Goal: Task Accomplishment & Management: Manage account settings

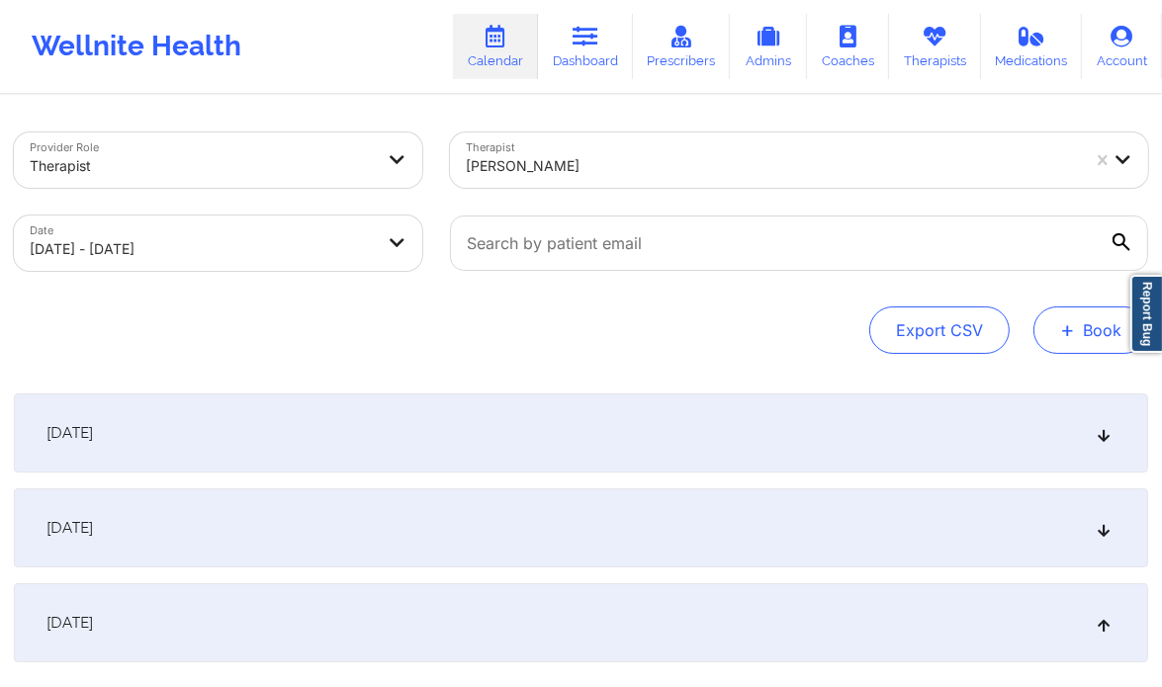
click at [1082, 330] on button "+ Book" at bounding box center [1090, 330] width 115 height 47
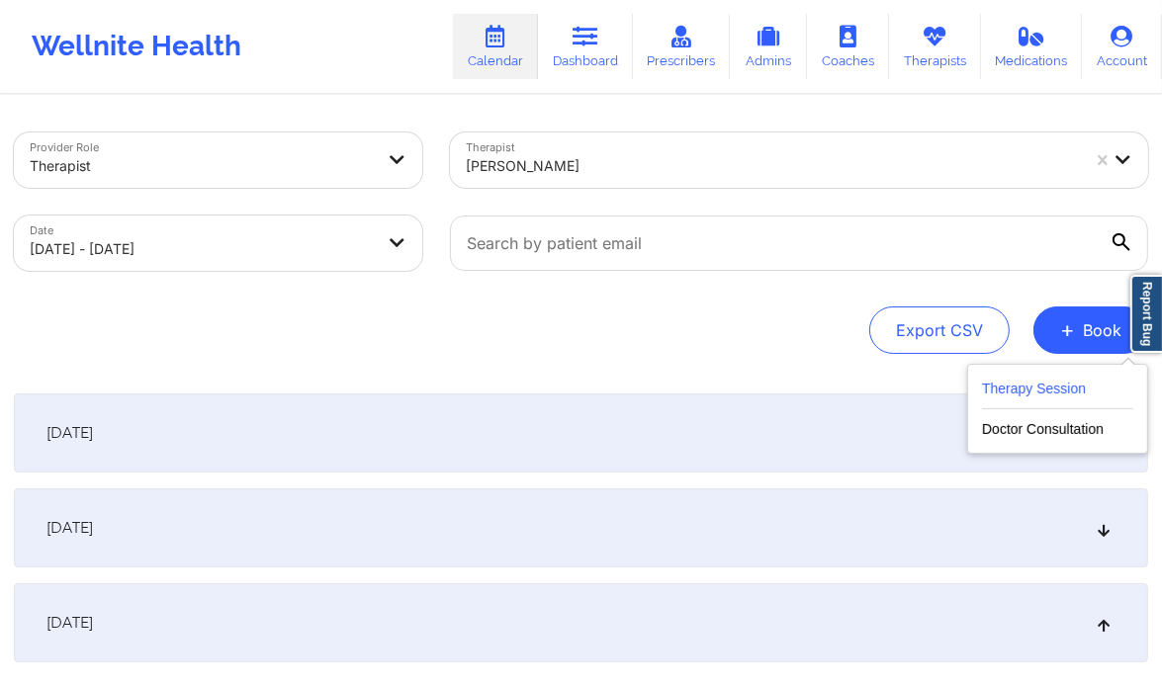
click at [1061, 398] on button "Therapy Session" at bounding box center [1057, 393] width 151 height 33
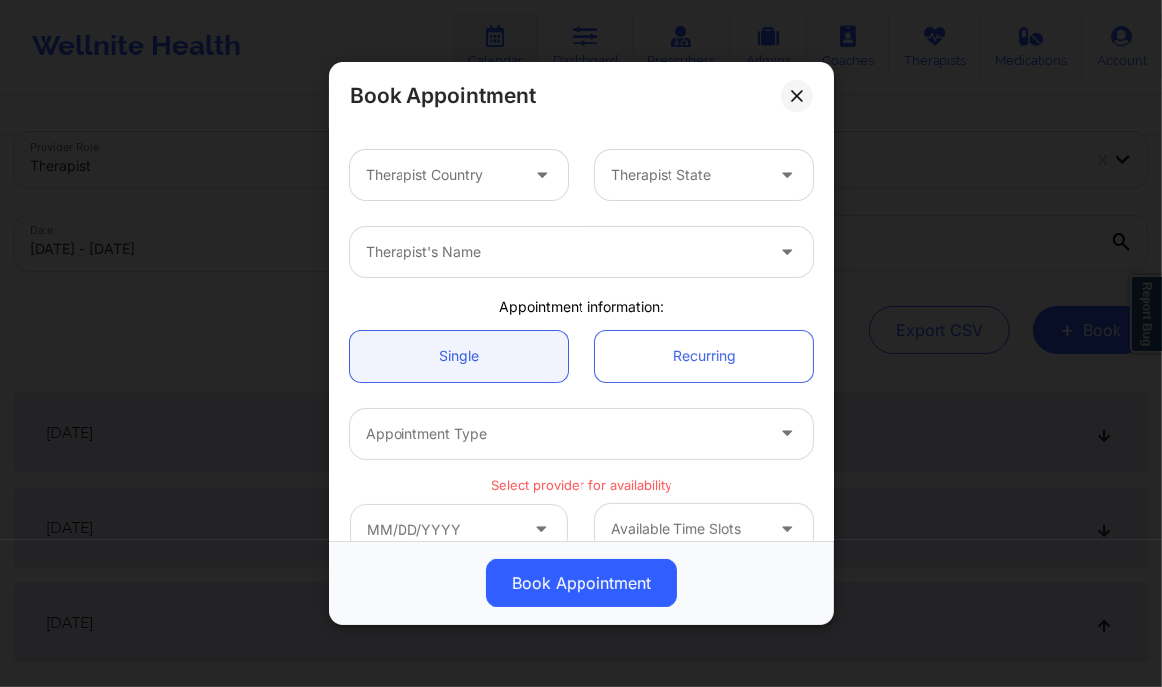
click at [507, 179] on div at bounding box center [442, 175] width 152 height 24
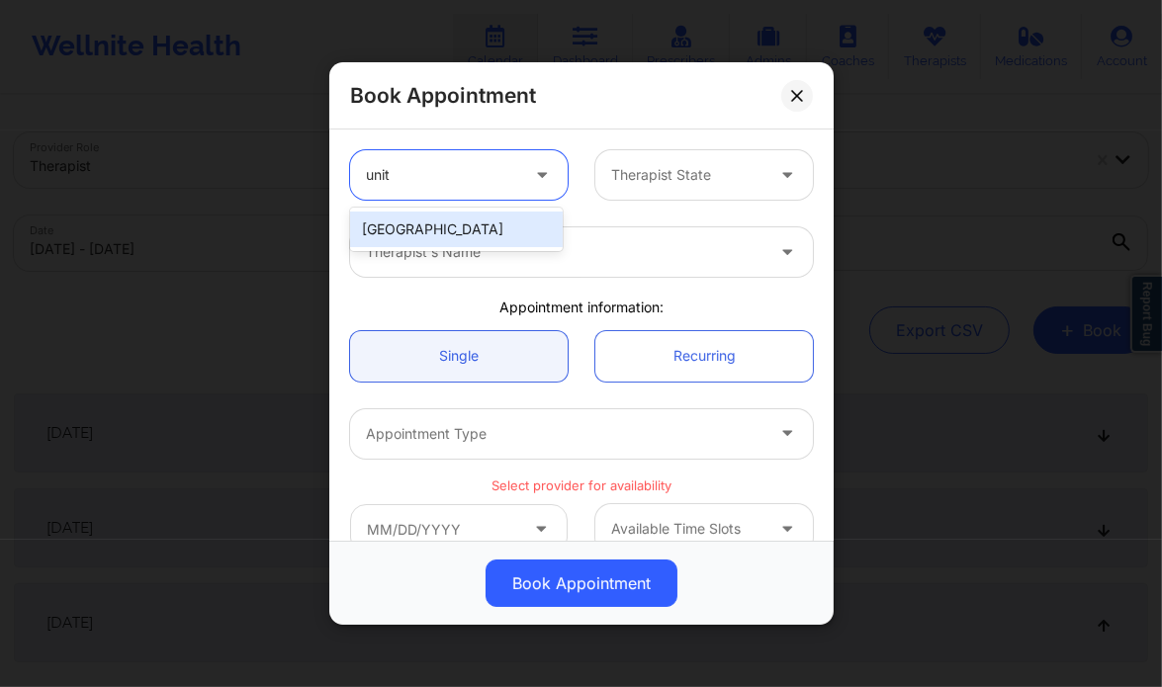
type input "unite"
click at [413, 226] on div "[GEOGRAPHIC_DATA]" at bounding box center [456, 230] width 213 height 36
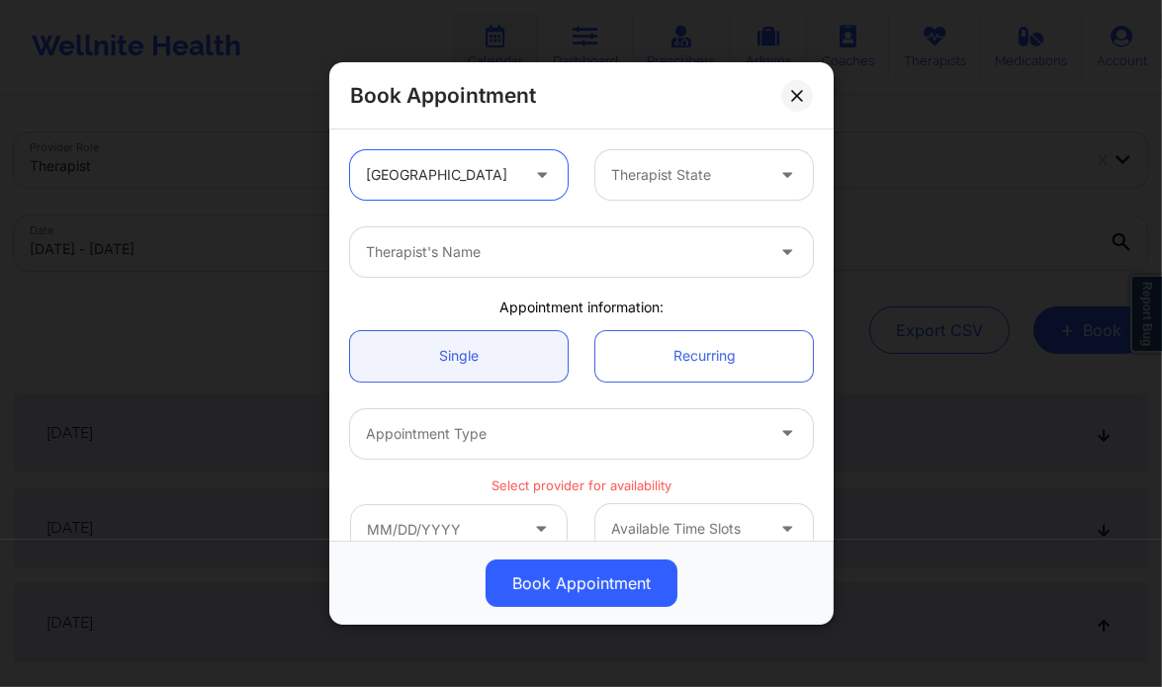
click at [680, 177] on div at bounding box center [687, 175] width 152 height 24
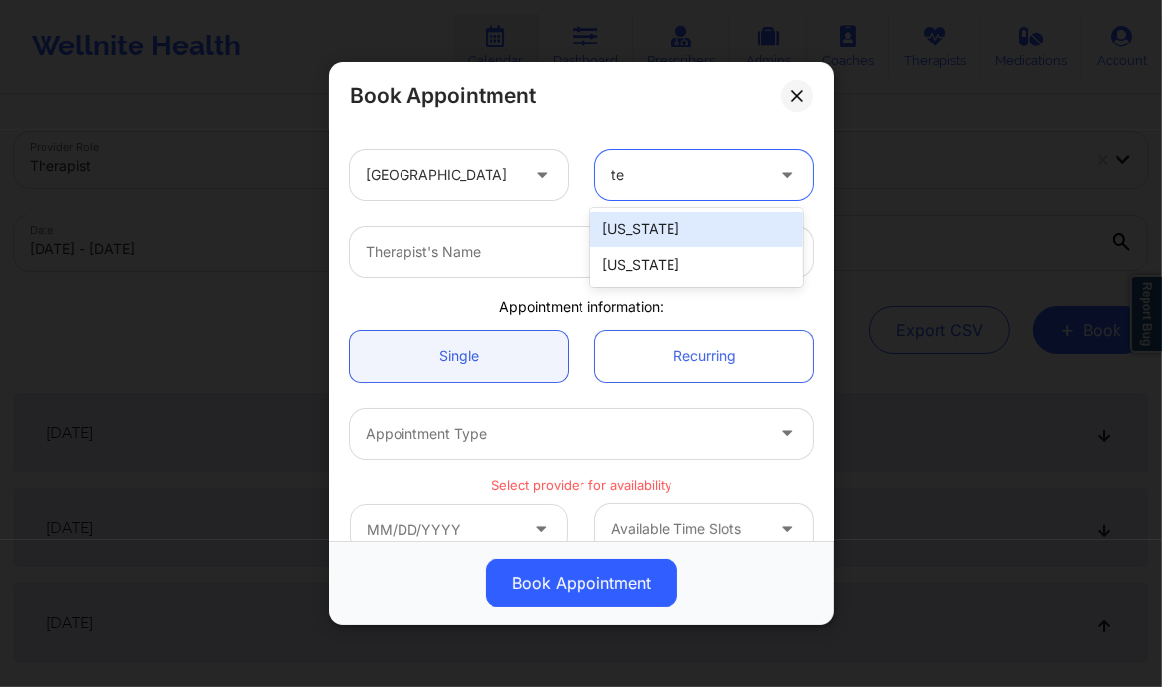
type input "tex"
click at [640, 232] on div "[US_STATE]" at bounding box center [696, 230] width 213 height 36
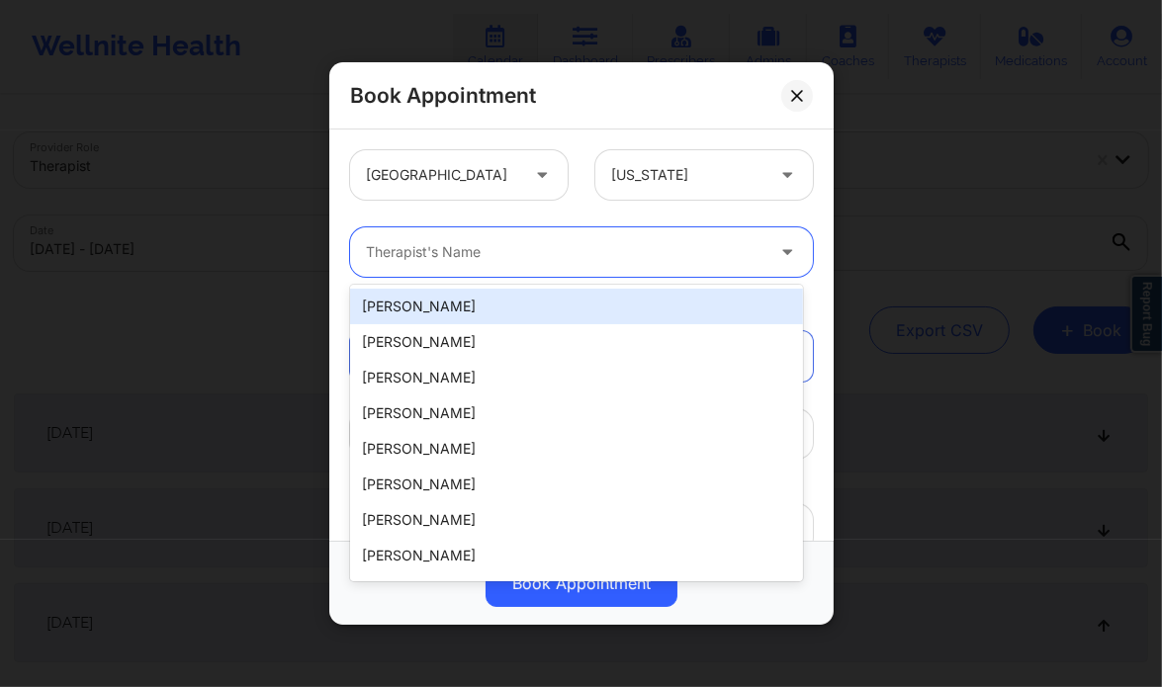
click at [560, 258] on div at bounding box center [565, 252] width 398 height 24
paste input "[PERSON_NAME]"
type input "[PERSON_NAME]"
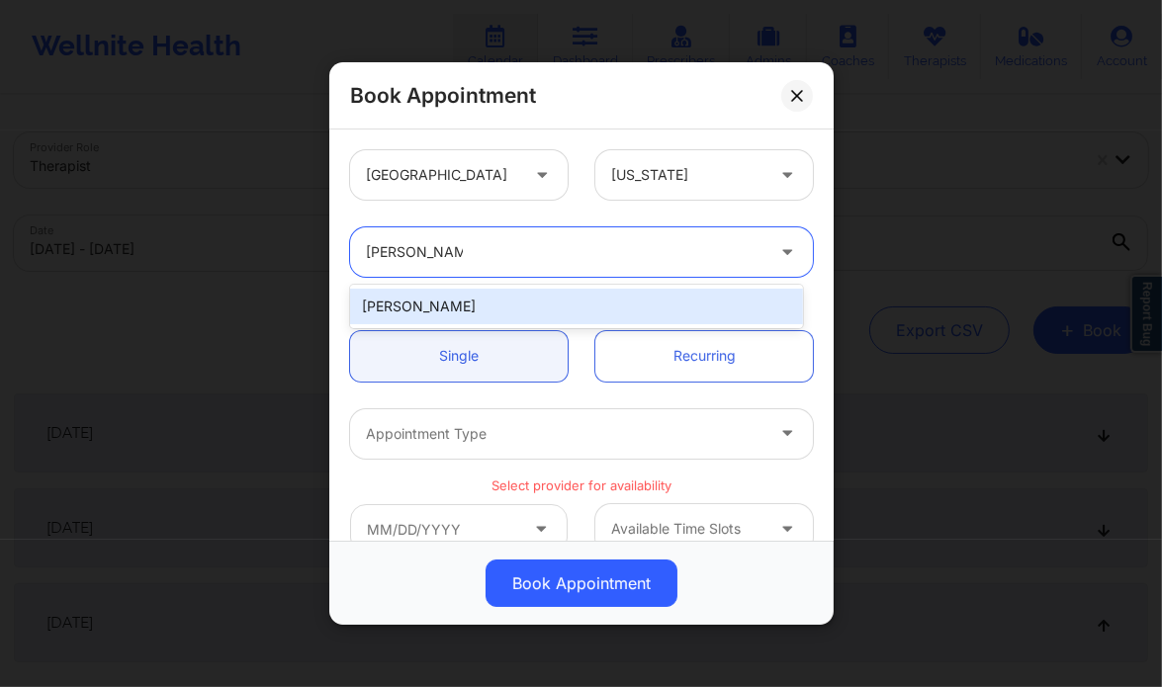
click at [470, 305] on div "[PERSON_NAME]" at bounding box center [576, 307] width 453 height 36
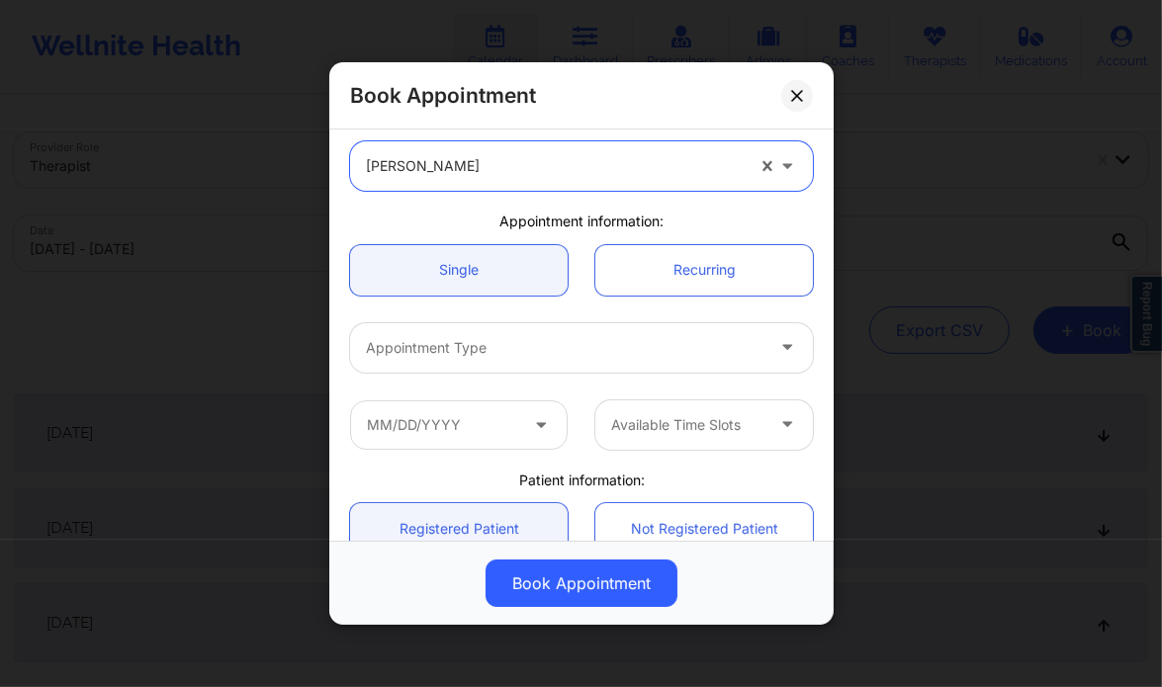
scroll to position [87, 0]
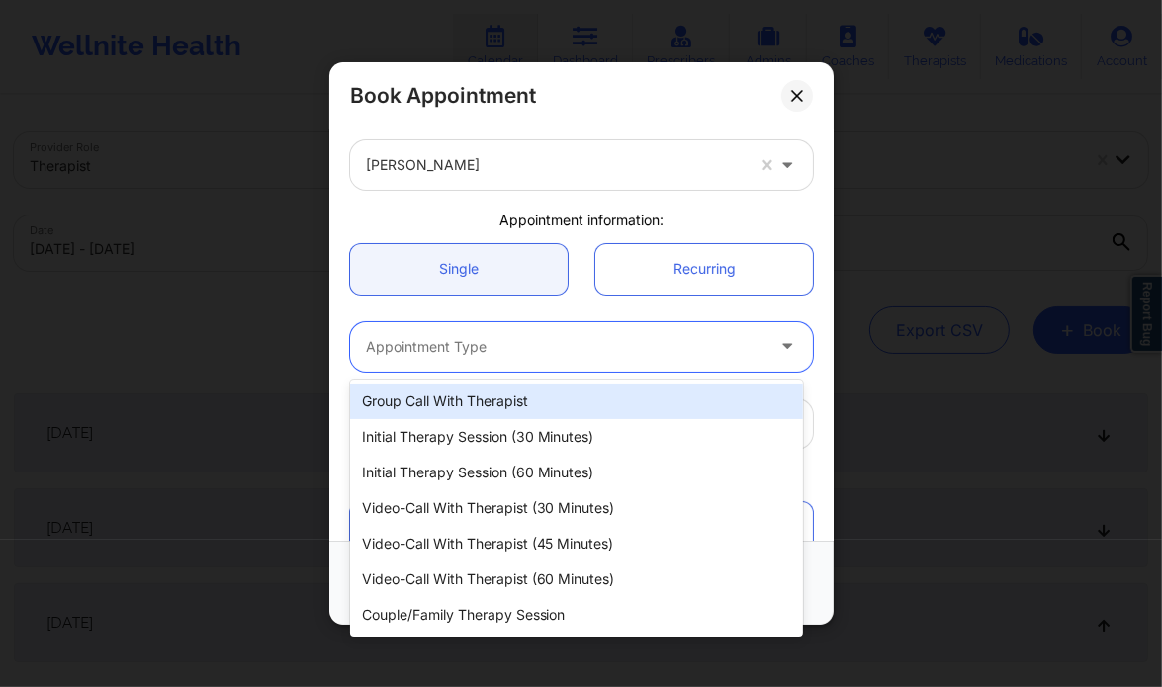
click at [493, 347] on div at bounding box center [565, 347] width 398 height 24
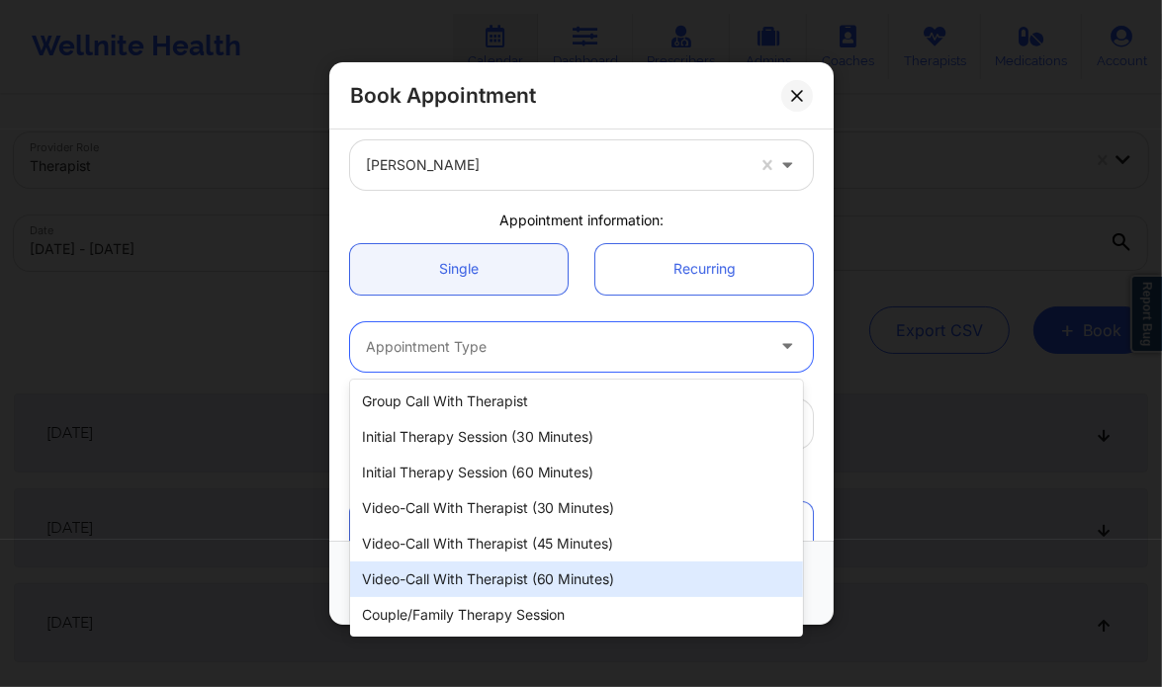
click at [542, 572] on div "Video-Call with Therapist (60 minutes)" at bounding box center [576, 580] width 453 height 36
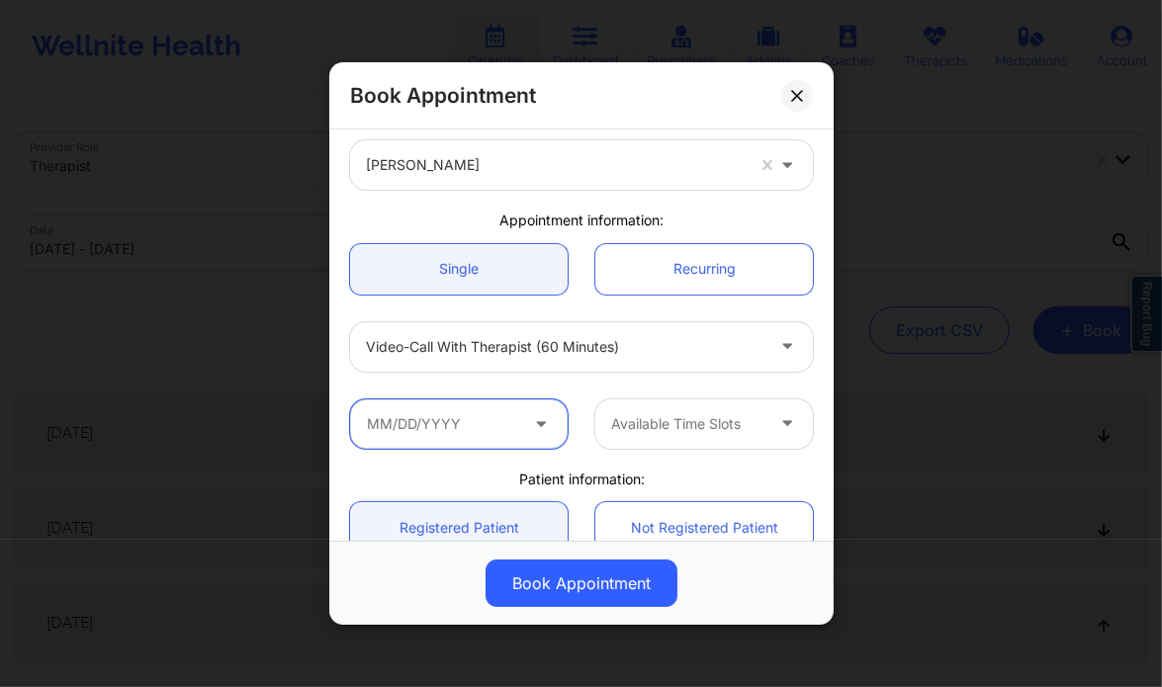
click at [446, 418] on input "text" at bounding box center [459, 424] width 218 height 49
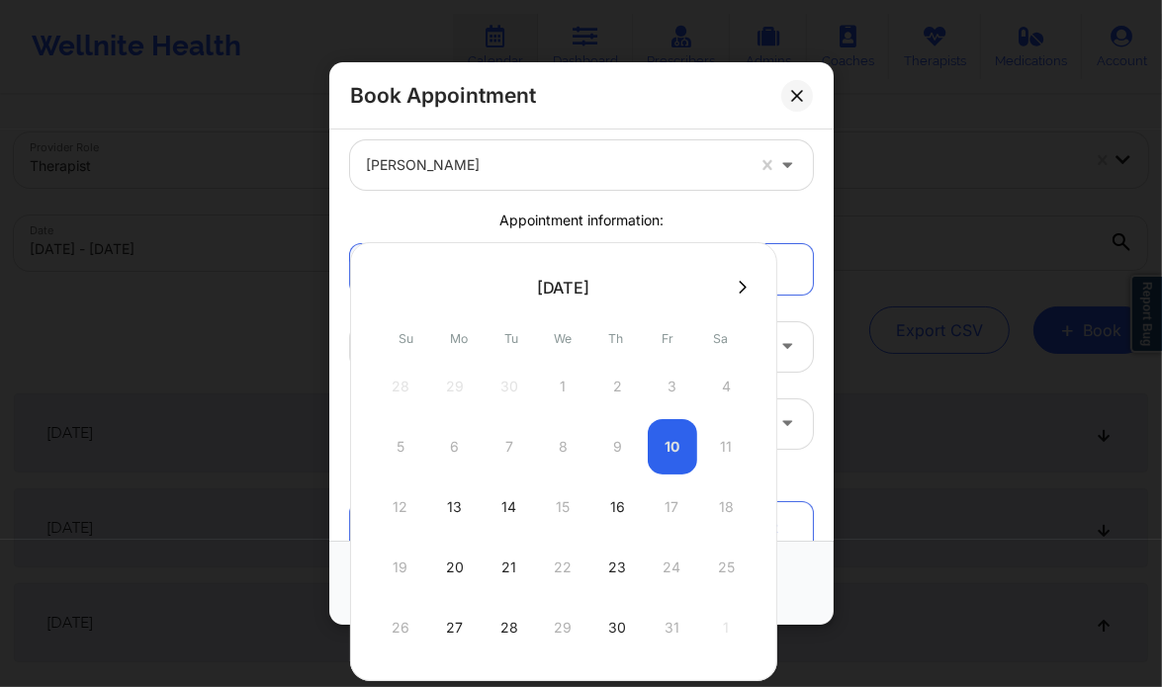
click at [739, 290] on icon at bounding box center [743, 287] width 8 height 15
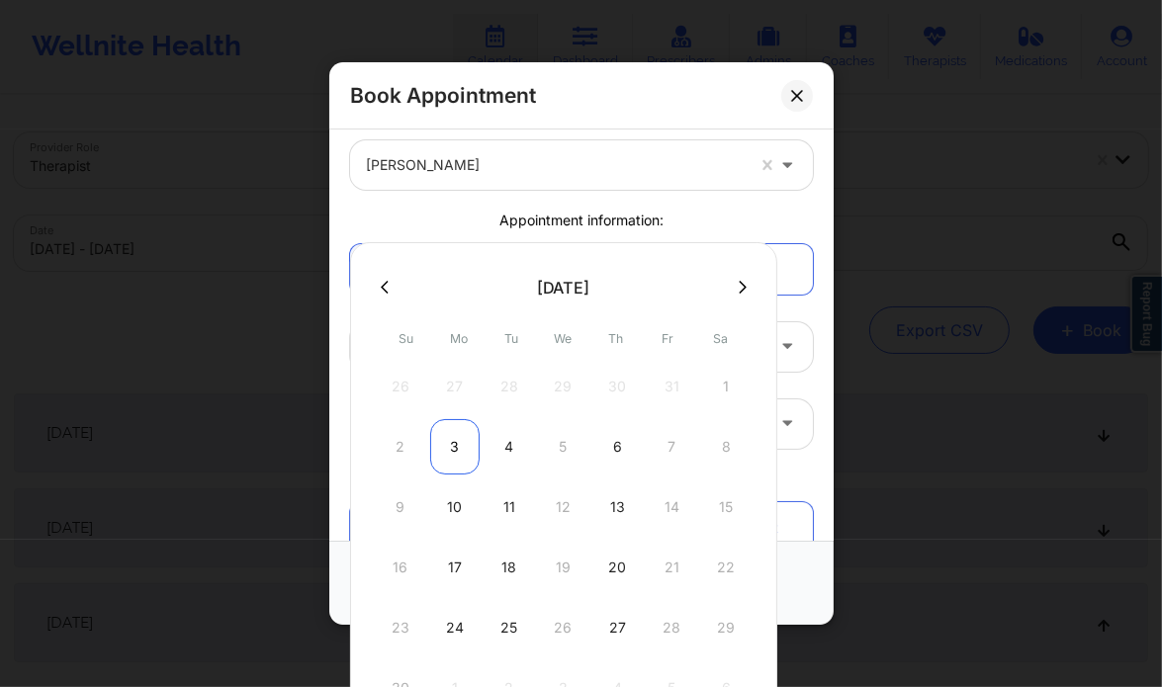
click at [459, 443] on div "3" at bounding box center [454, 446] width 49 height 55
type input "[DATE]"
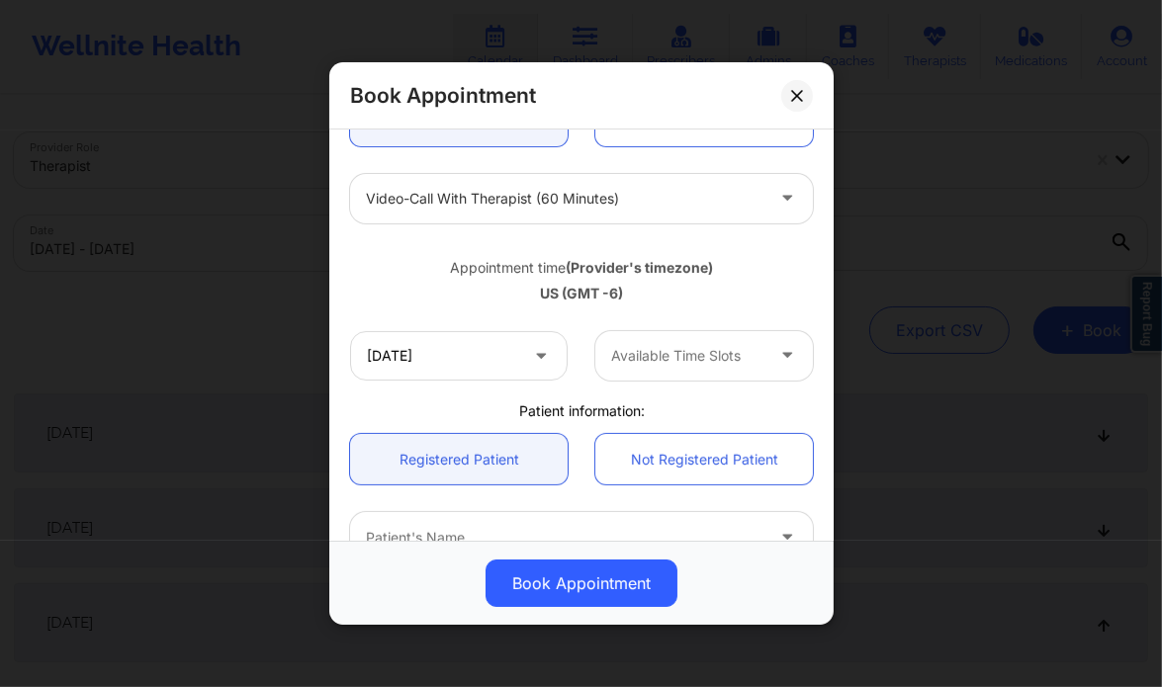
scroll to position [251, 0]
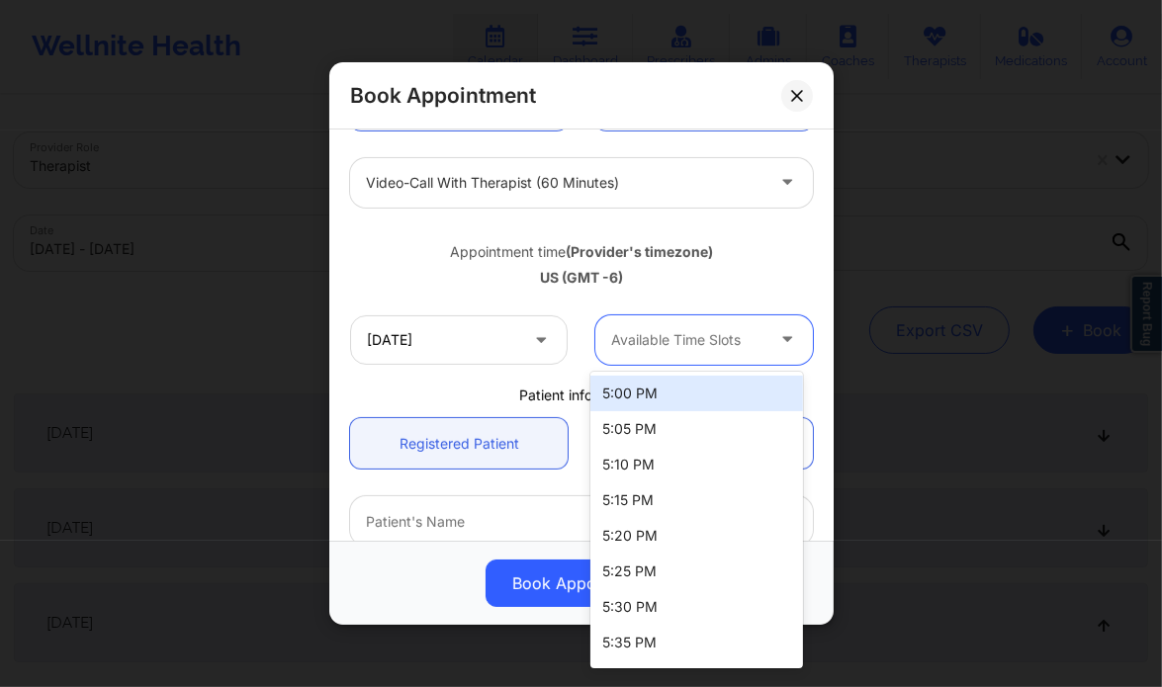
click at [674, 339] on div at bounding box center [687, 340] width 152 height 24
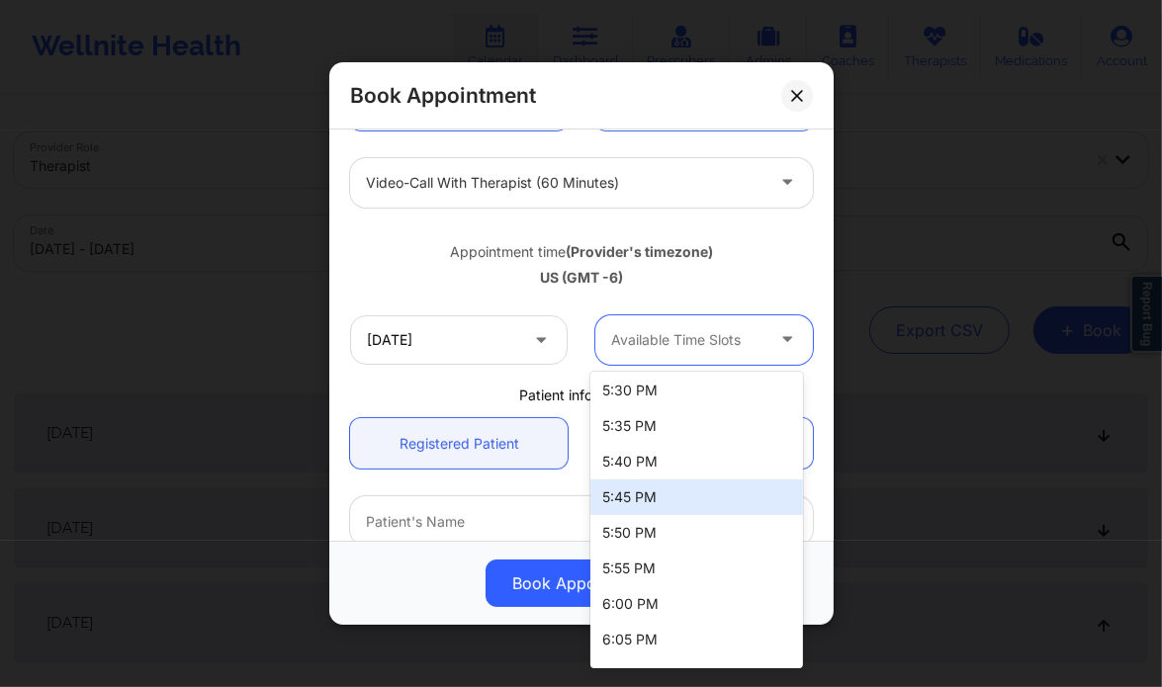
scroll to position [218, 0]
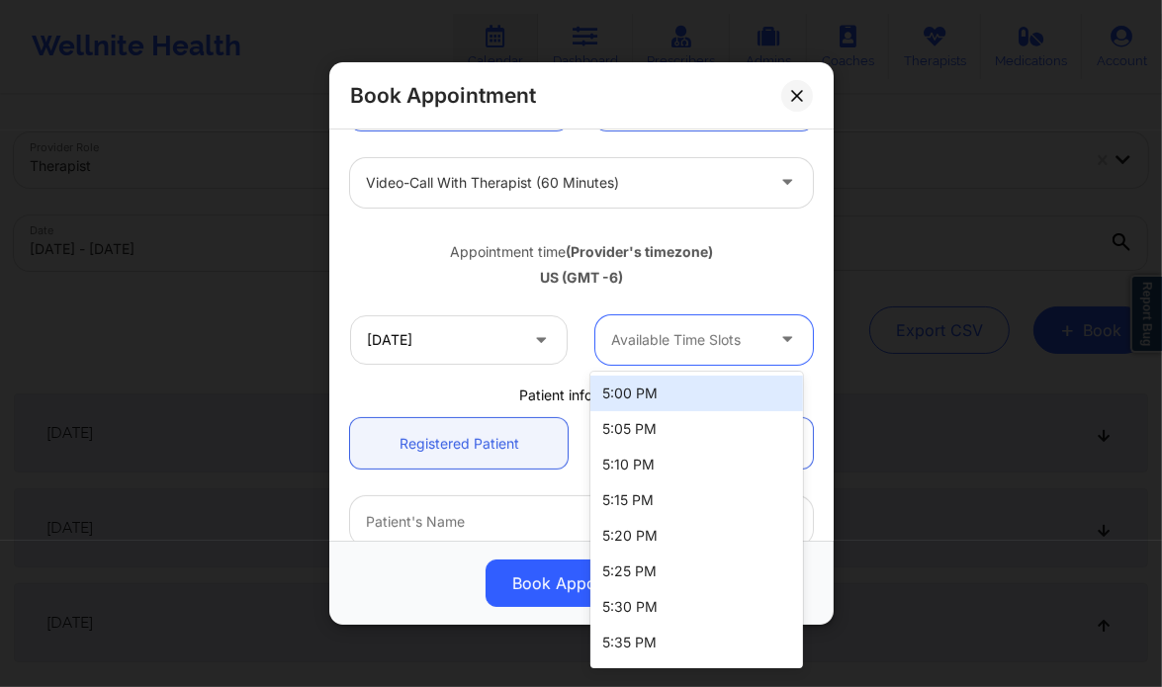
click at [696, 340] on div at bounding box center [687, 340] width 152 height 24
click at [676, 396] on div "5:00 PM" at bounding box center [696, 394] width 213 height 36
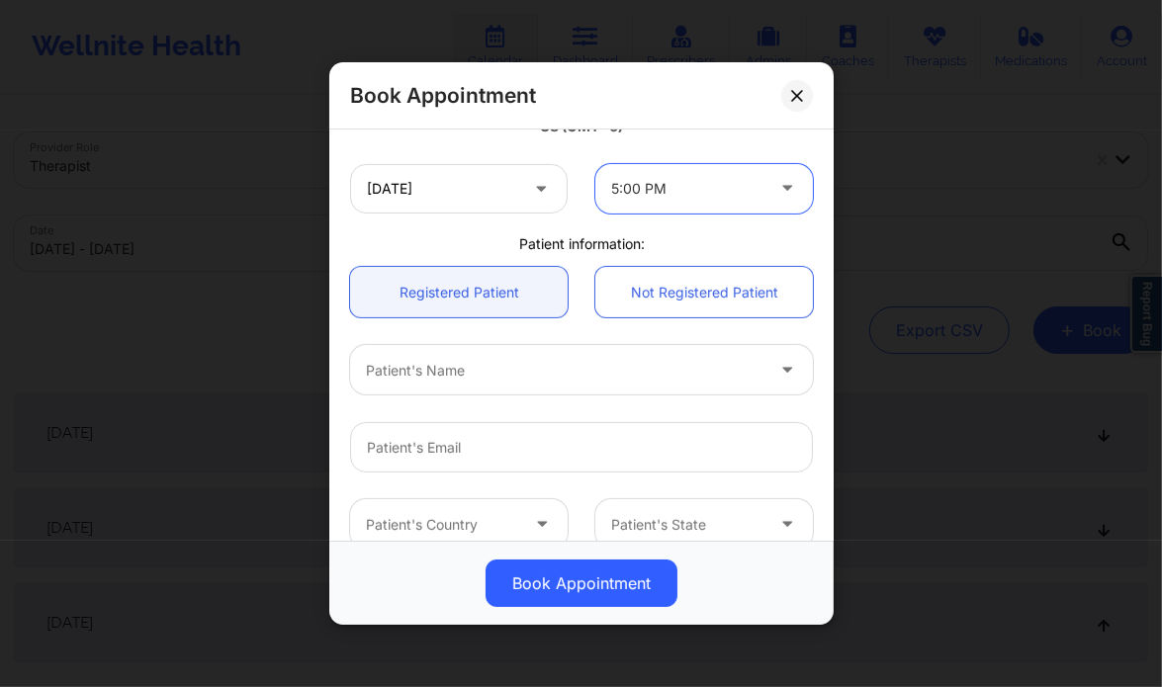
scroll to position [403, 0]
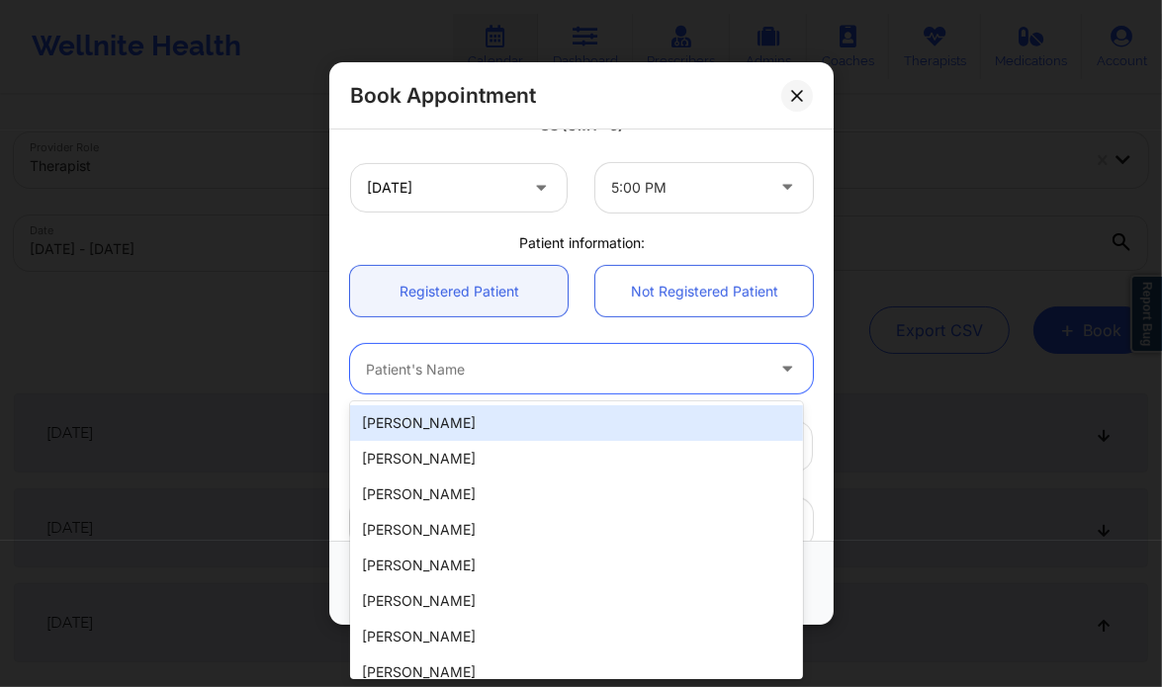
click at [468, 368] on div at bounding box center [565, 370] width 398 height 24
paste input "[PERSON_NAME]"
type input "[PERSON_NAME]"
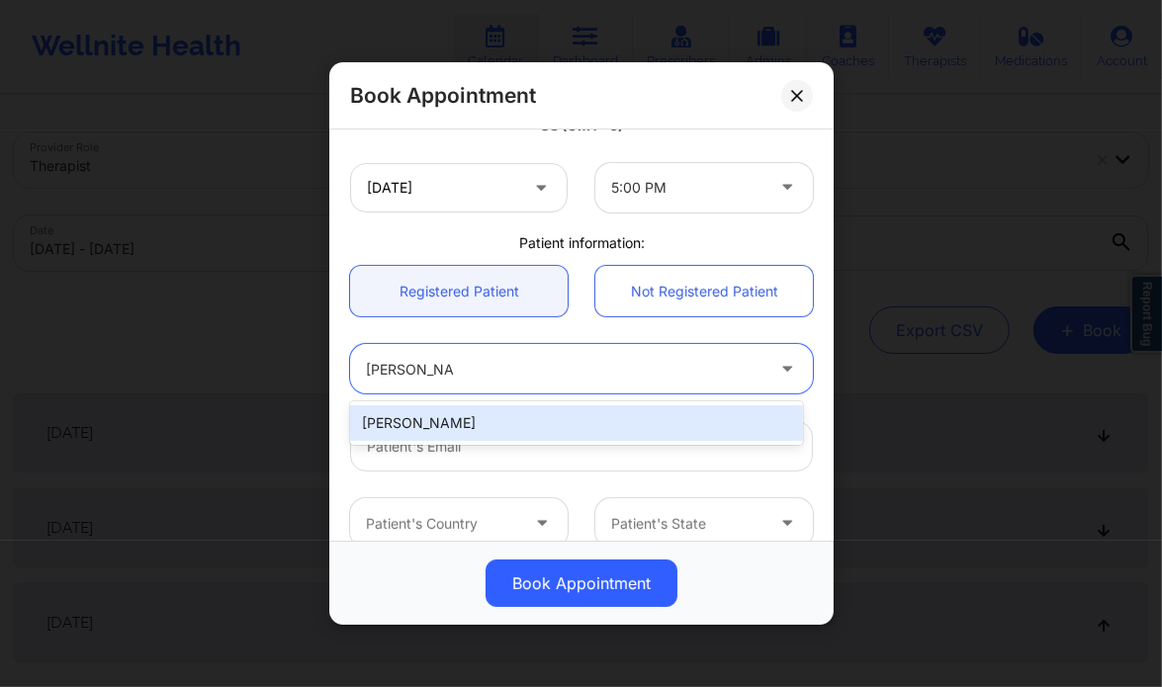
click at [526, 433] on div "[PERSON_NAME]" at bounding box center [576, 423] width 453 height 36
type input "[EMAIL_ADDRESS][DOMAIN_NAME]"
type input "9035083295"
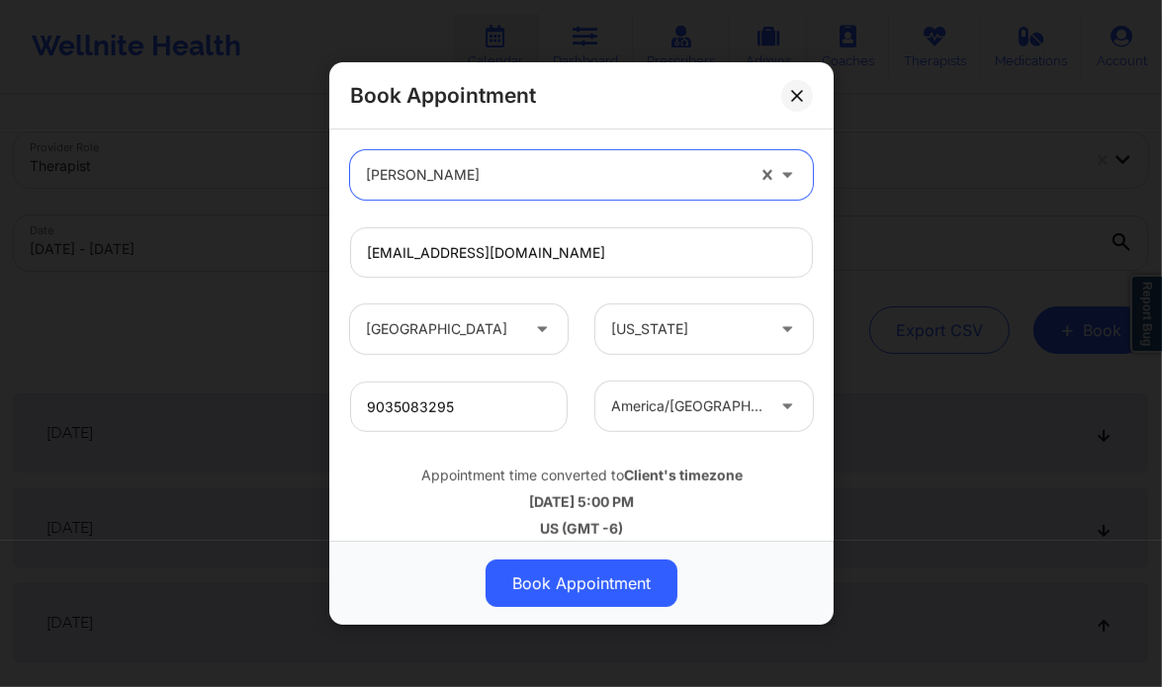
scroll to position [615, 0]
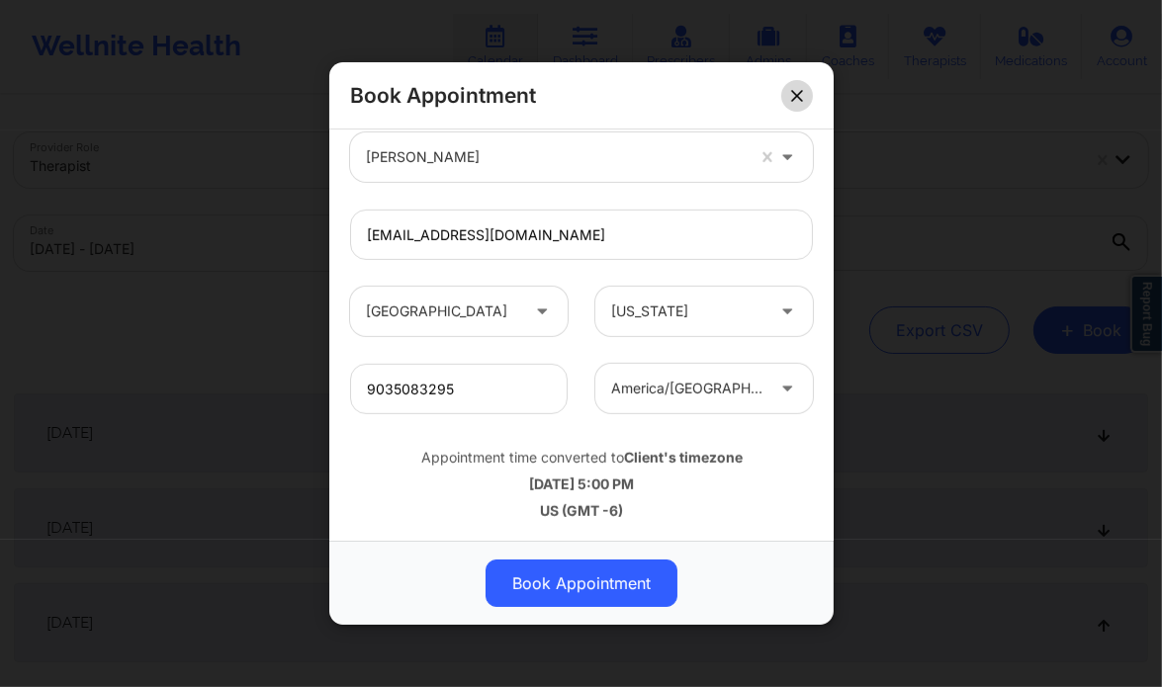
click at [783, 92] on button at bounding box center [797, 96] width 32 height 32
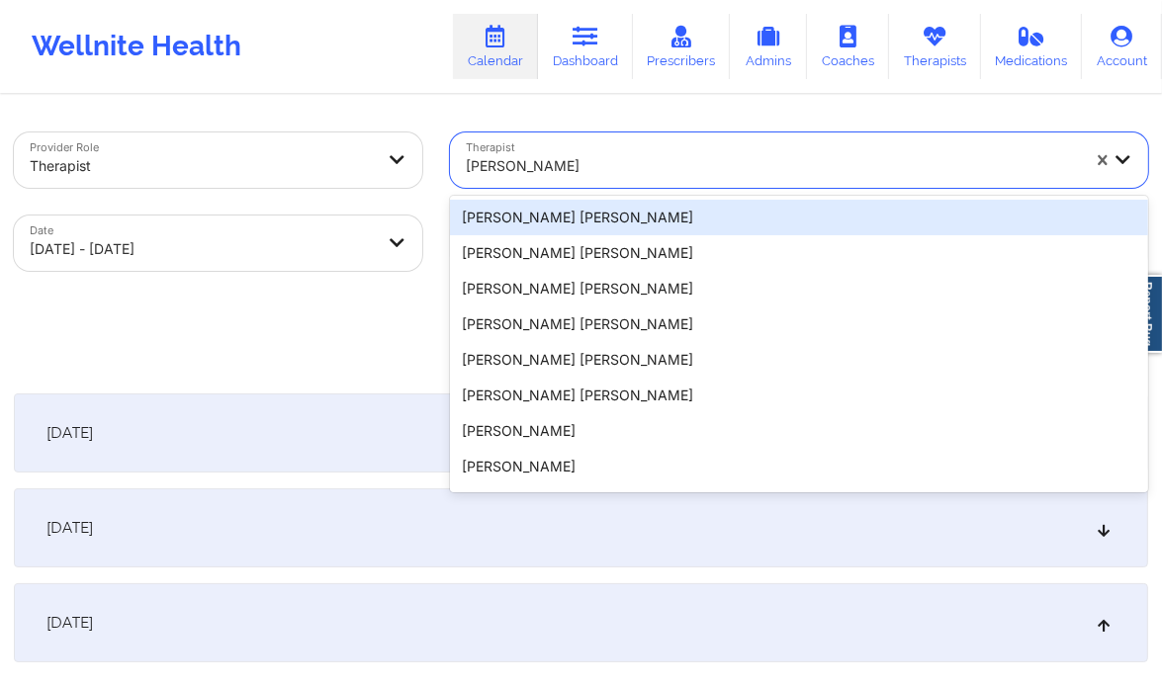
click at [612, 156] on div at bounding box center [773, 166] width 614 height 24
paste input "[PERSON_NAME]"
type input "[PERSON_NAME]"
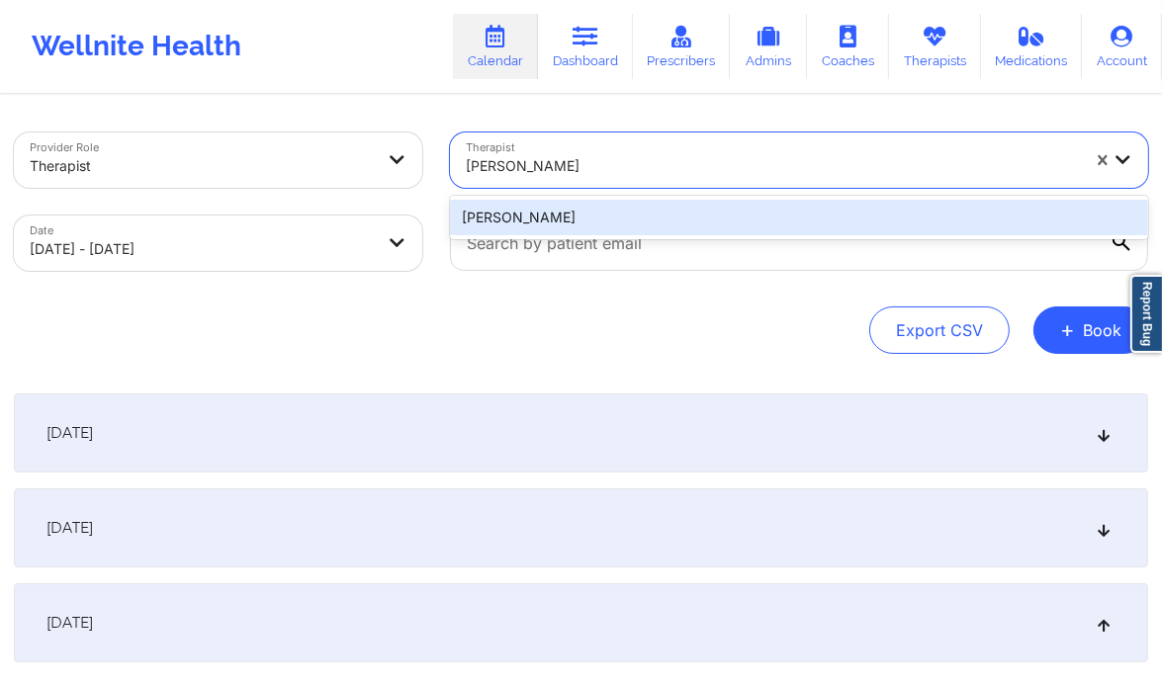
click at [574, 218] on div "[PERSON_NAME]" at bounding box center [799, 218] width 698 height 36
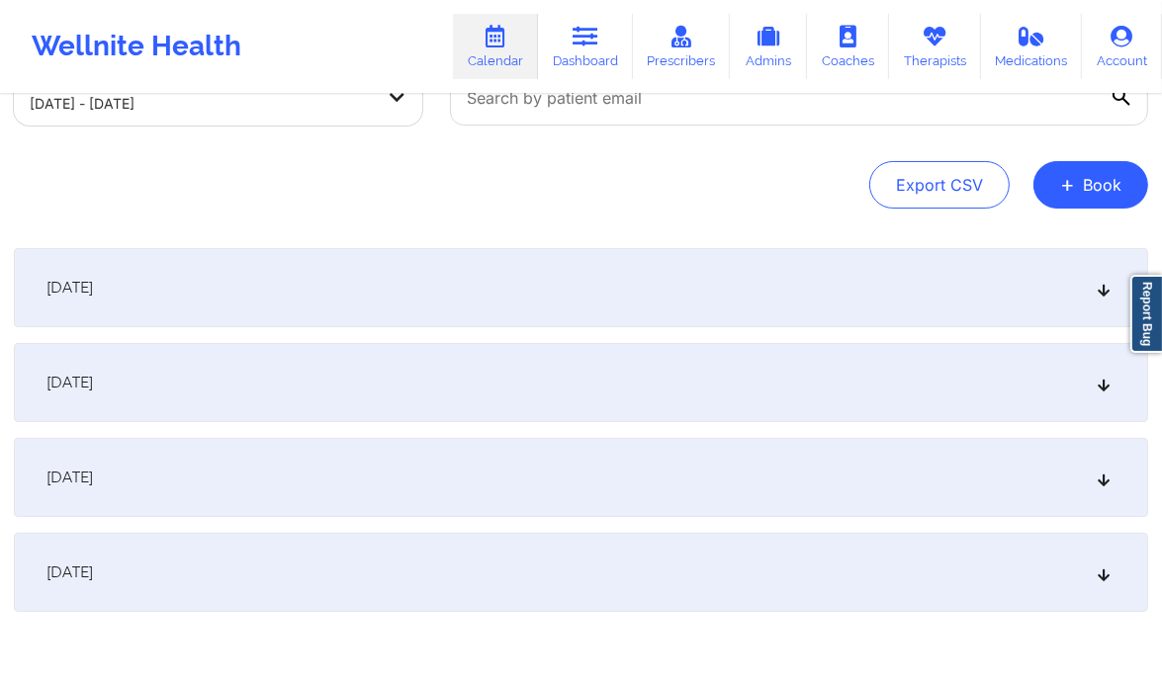
scroll to position [146, 0]
click at [532, 485] on div "[DATE]" at bounding box center [581, 476] width 1134 height 79
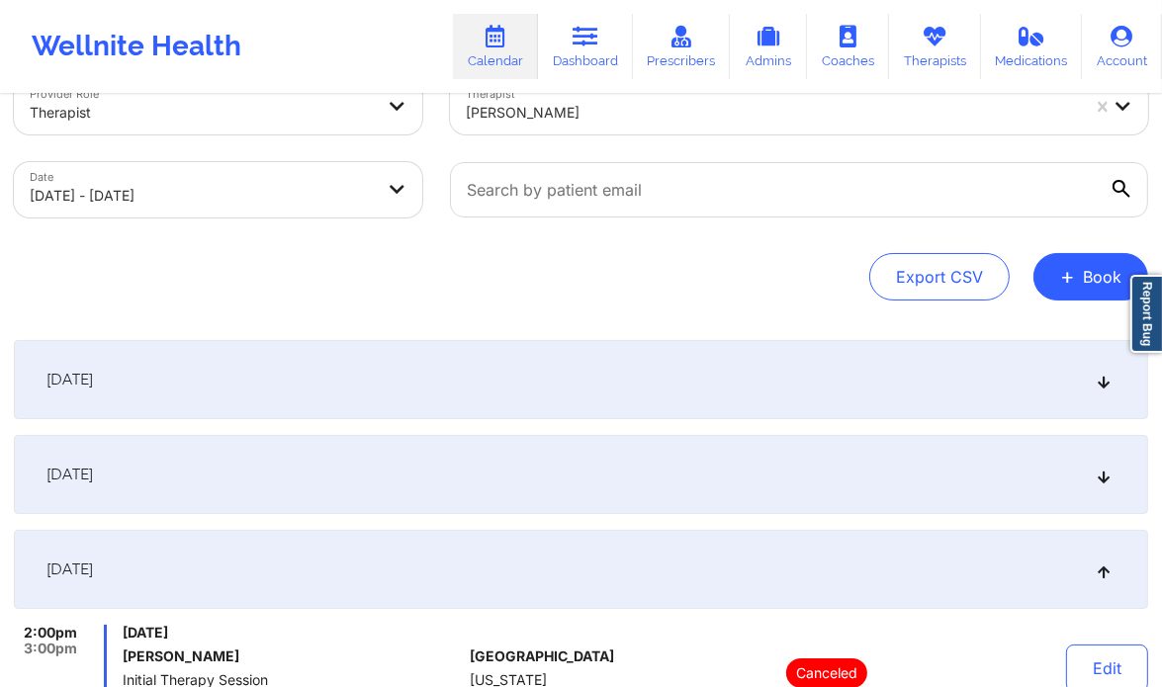
scroll to position [0, 0]
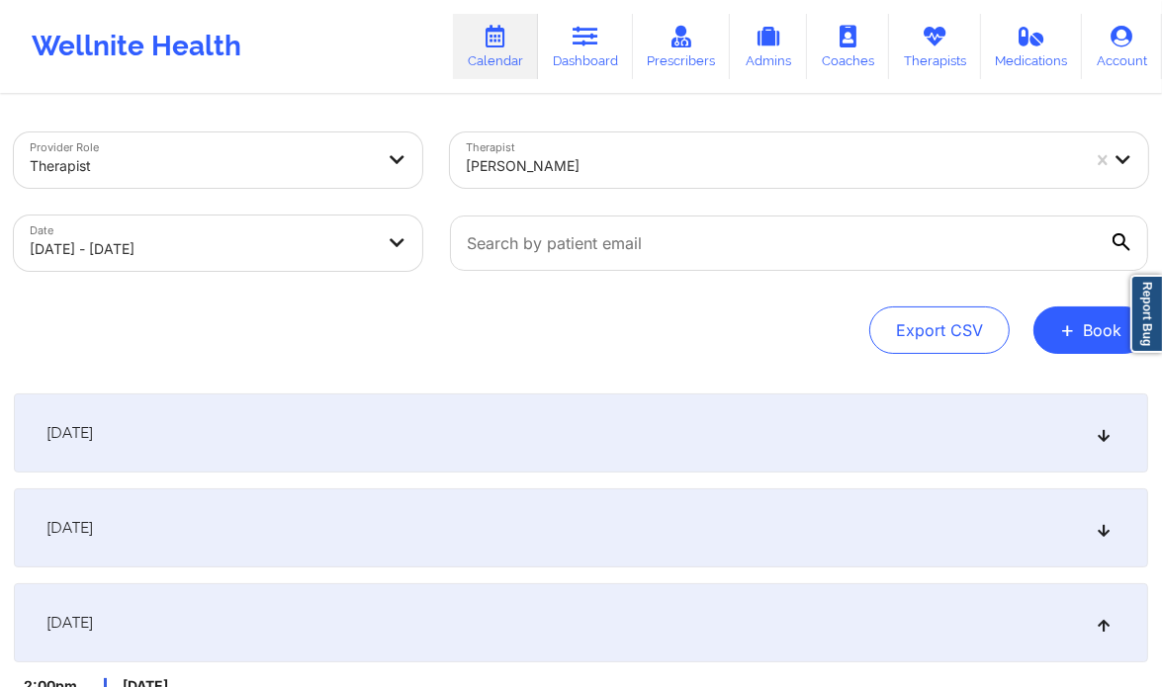
click at [581, 149] on div "[PERSON_NAME]" at bounding box center [773, 166] width 614 height 44
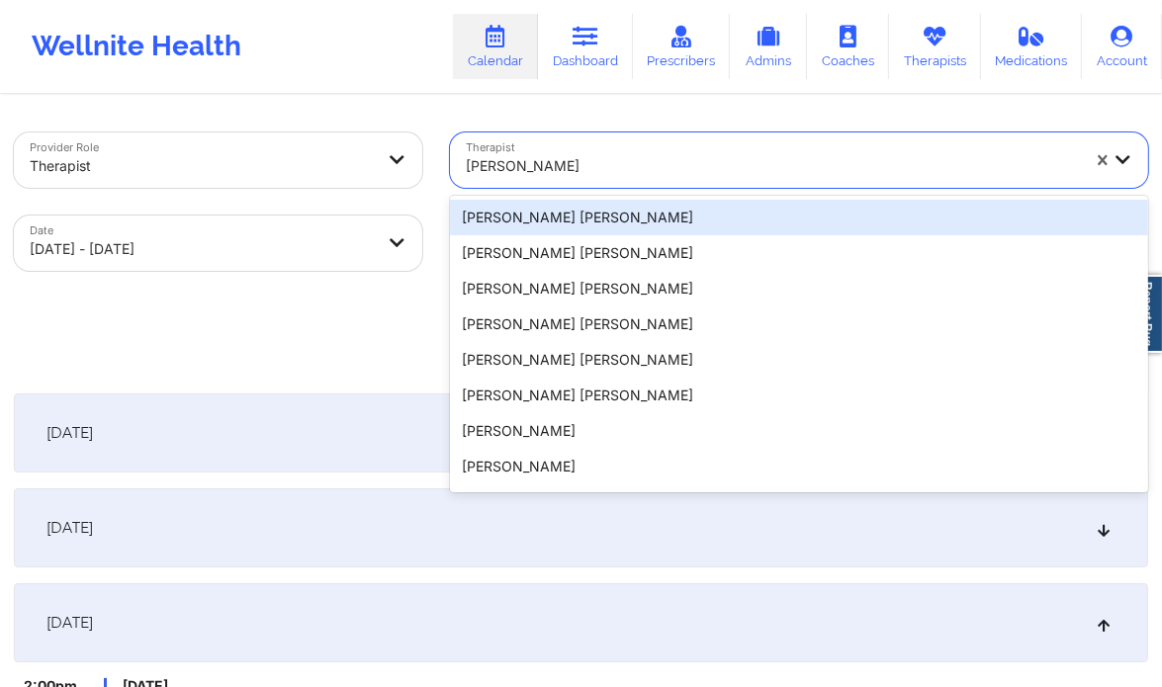
click at [581, 149] on div "[PERSON_NAME]" at bounding box center [773, 166] width 614 height 44
paste input "[PERSON_NAME]"
type input "[PERSON_NAME]"
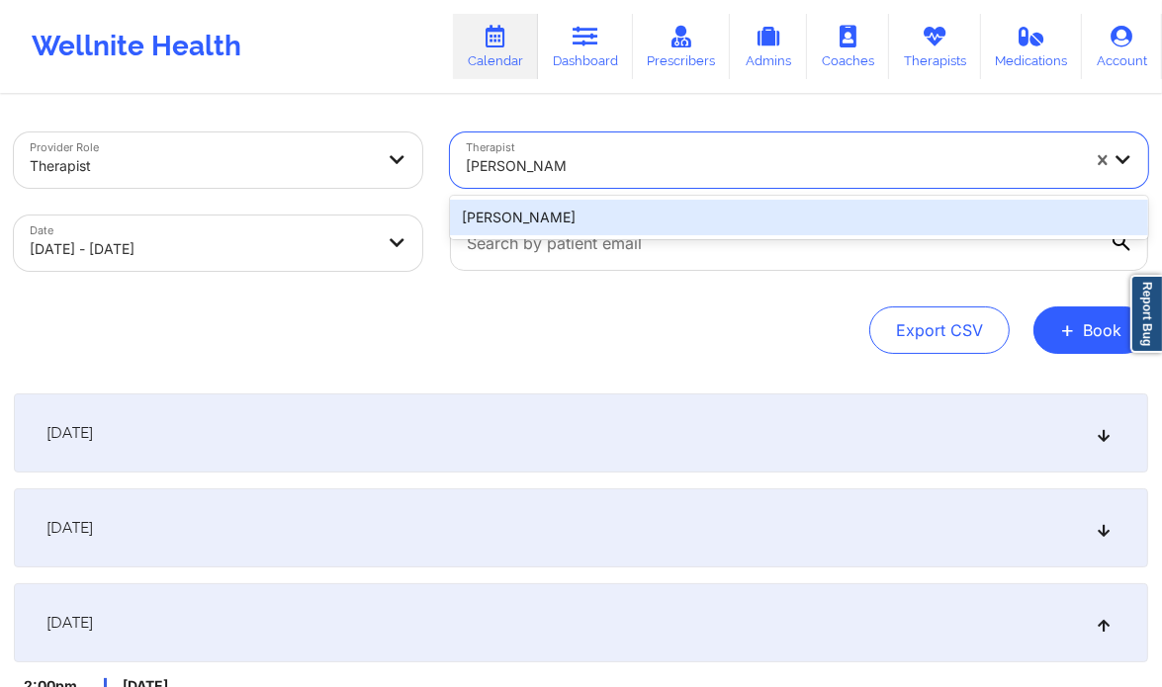
click at [609, 221] on div "[PERSON_NAME]" at bounding box center [799, 218] width 698 height 36
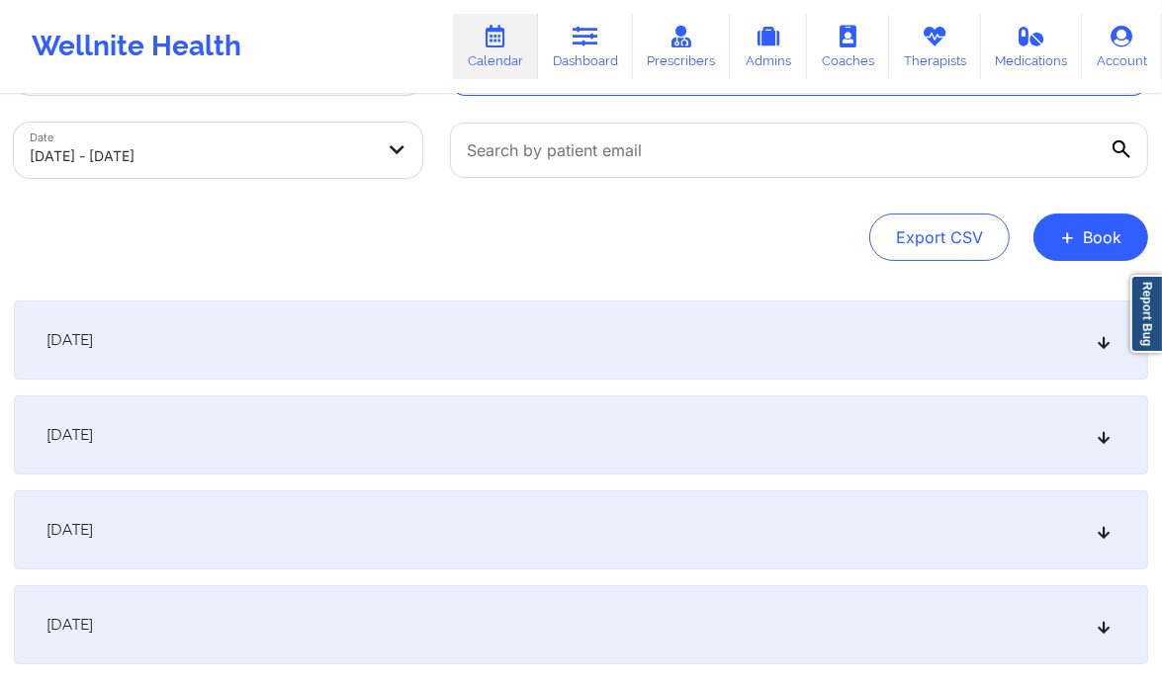
scroll to position [94, 0]
click at [849, 537] on div "[DATE]" at bounding box center [581, 529] width 1134 height 79
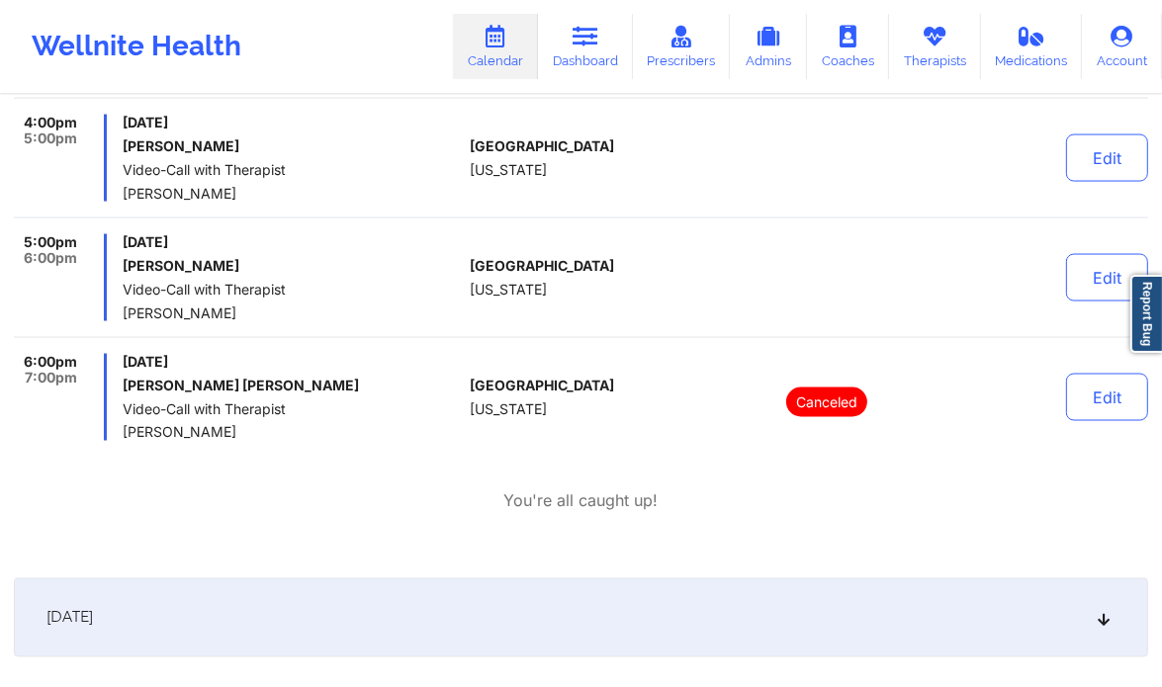
scroll to position [2611, 0]
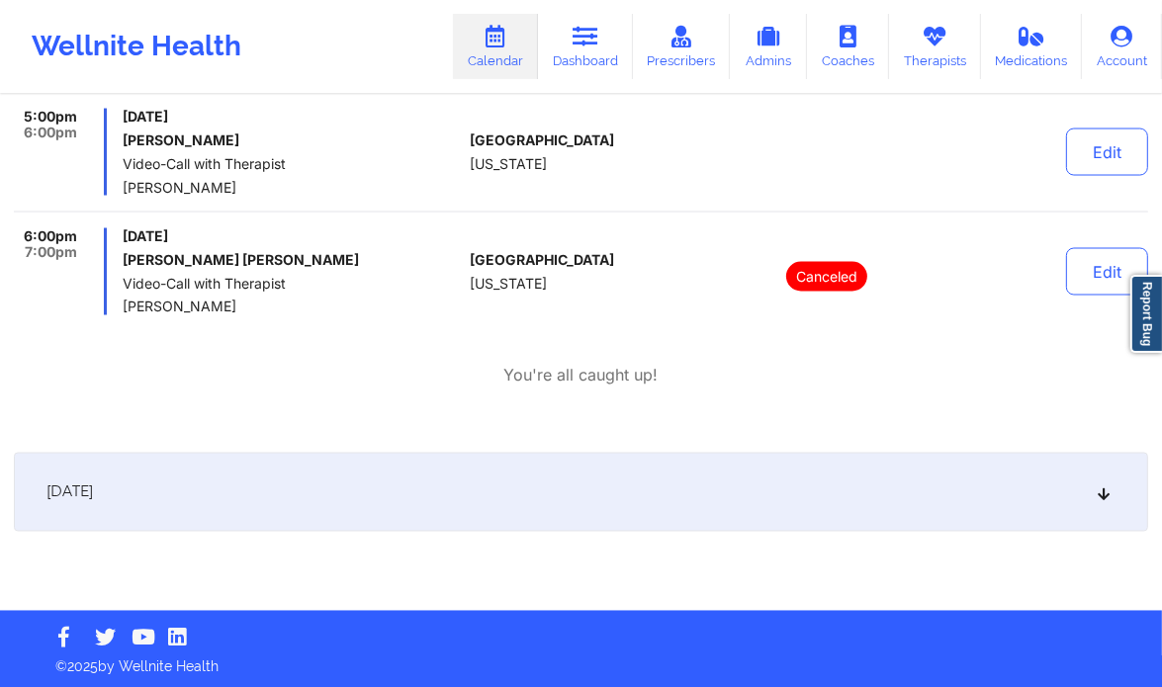
click at [1103, 495] on icon at bounding box center [1104, 493] width 17 height 14
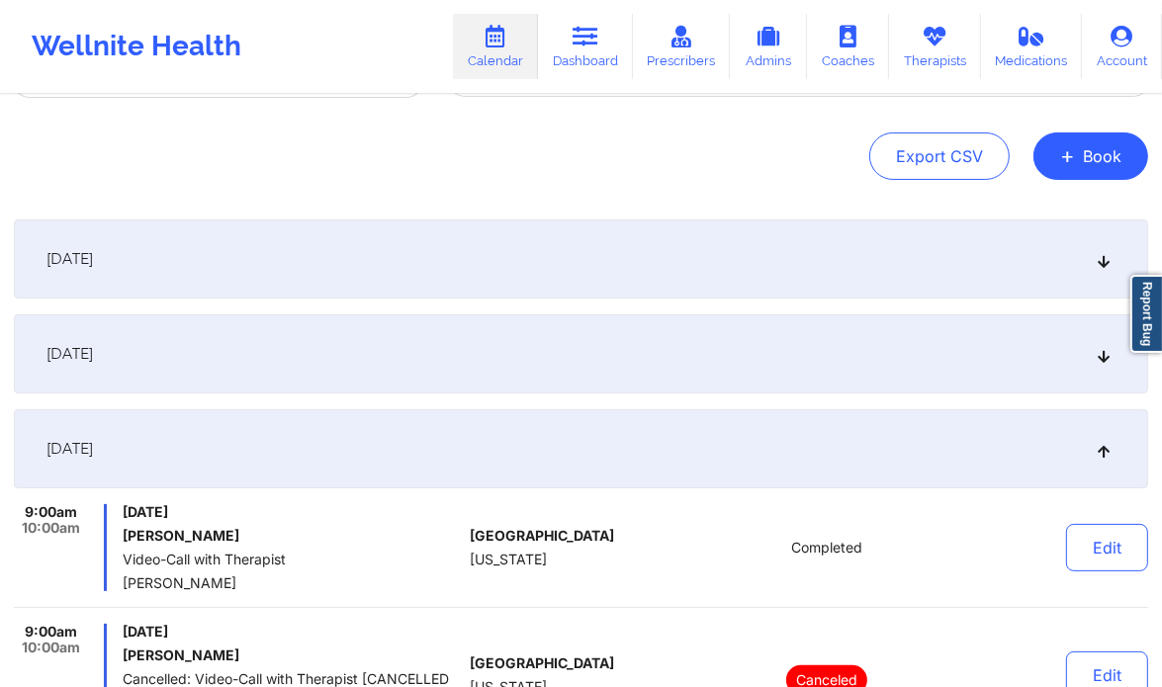
scroll to position [166, 0]
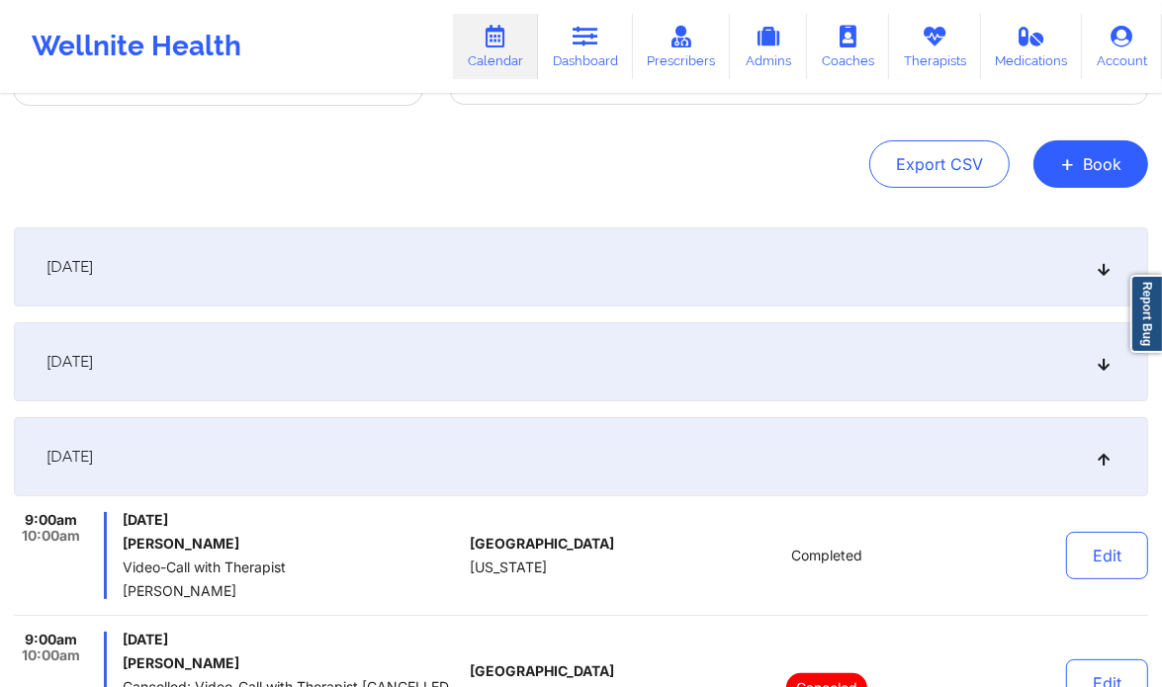
click at [1111, 368] on div "[DATE]" at bounding box center [581, 361] width 1134 height 79
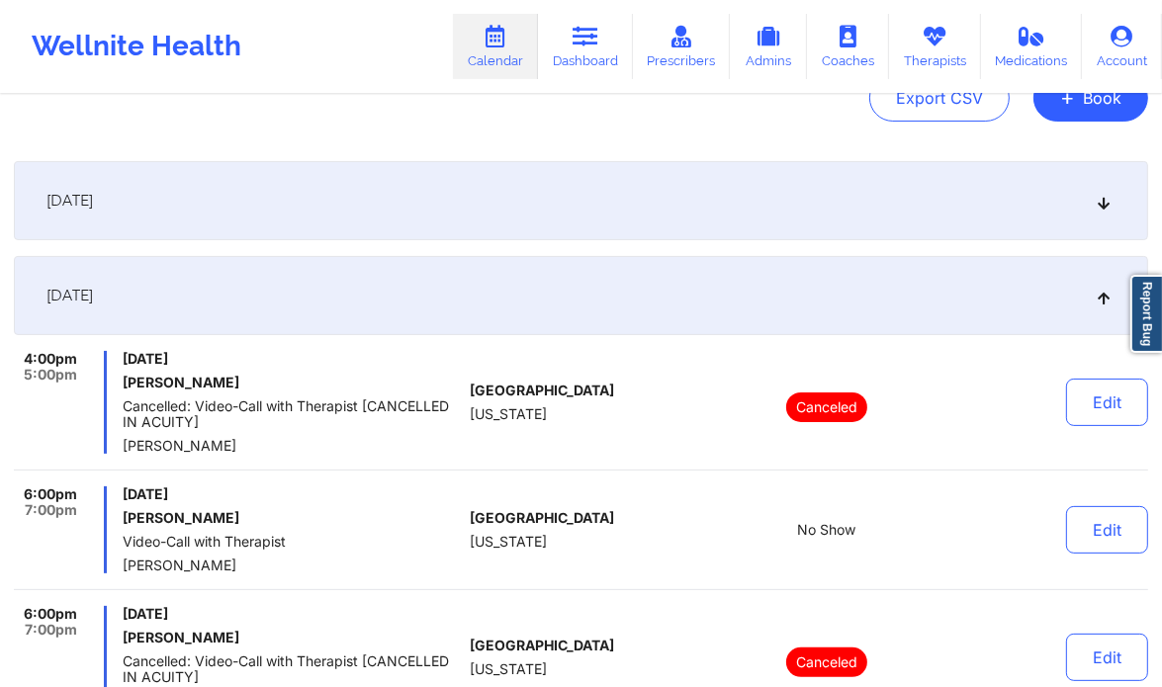
scroll to position [223, 0]
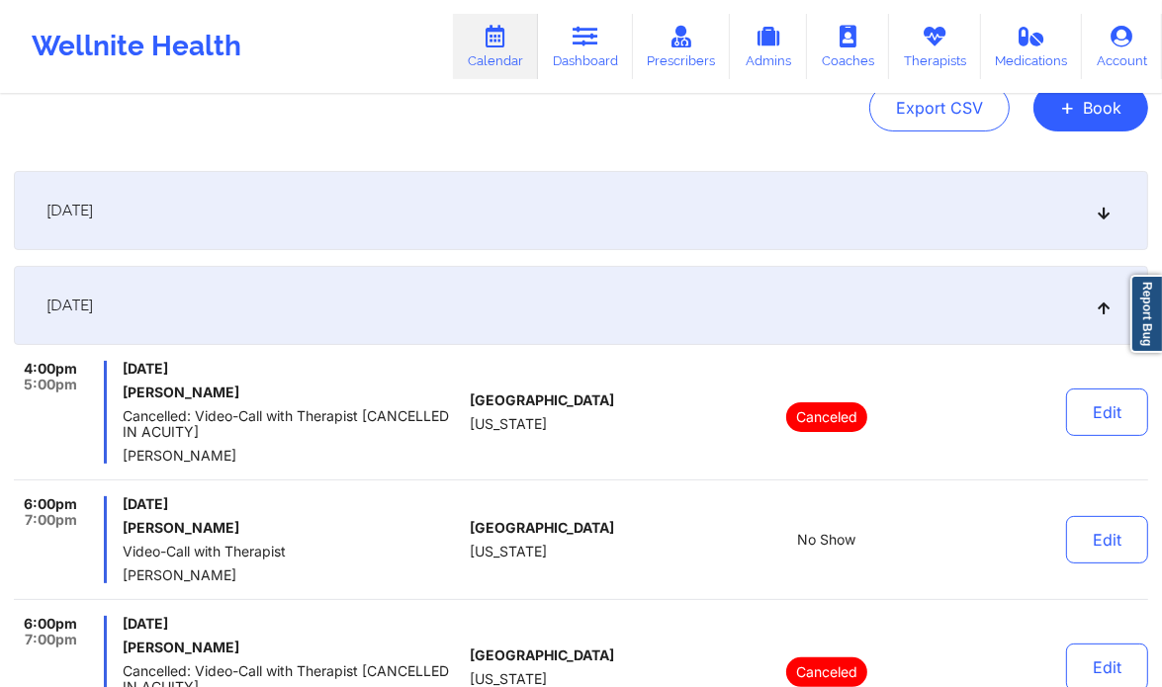
click at [1117, 209] on div "[DATE]" at bounding box center [581, 210] width 1134 height 79
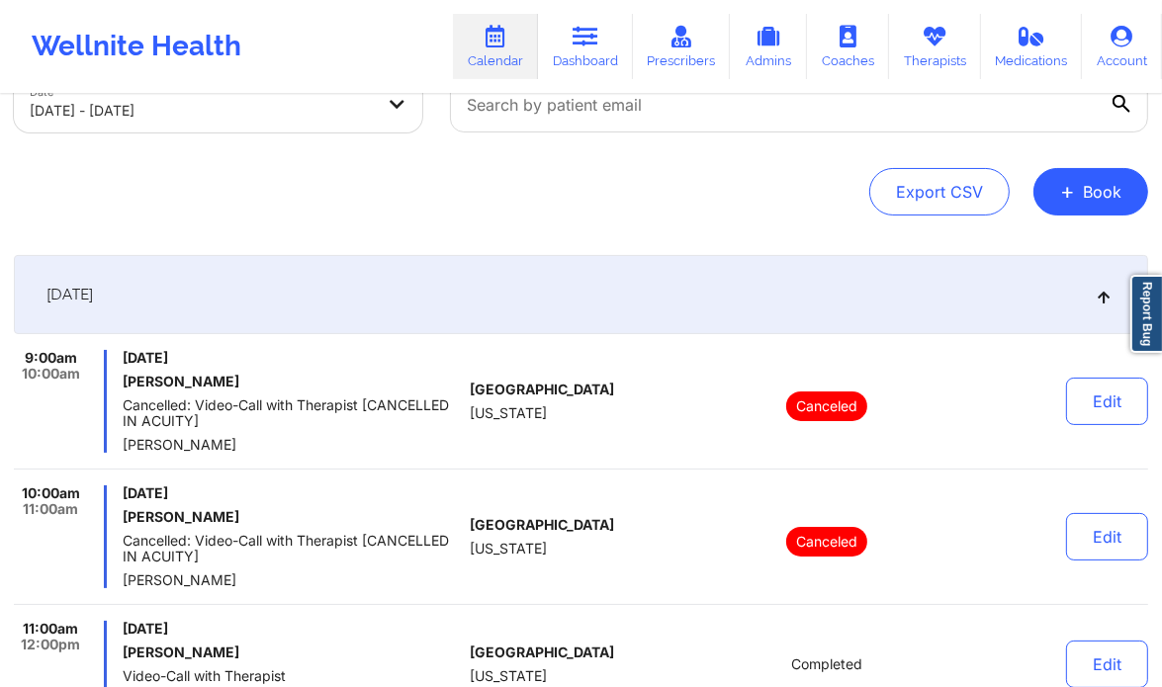
scroll to position [0, 0]
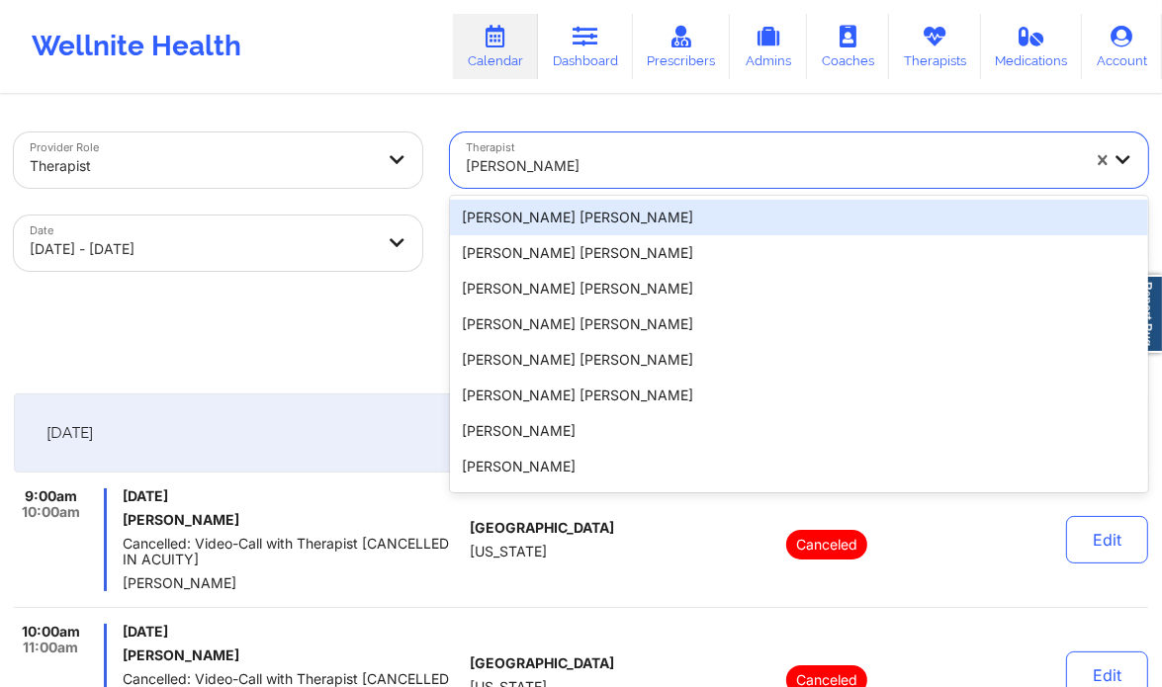
click at [580, 175] on div at bounding box center [773, 166] width 614 height 24
paste input "[PERSON_NAME] [PERSON_NAME]"
type input "[PERSON_NAME] [PERSON_NAME]"
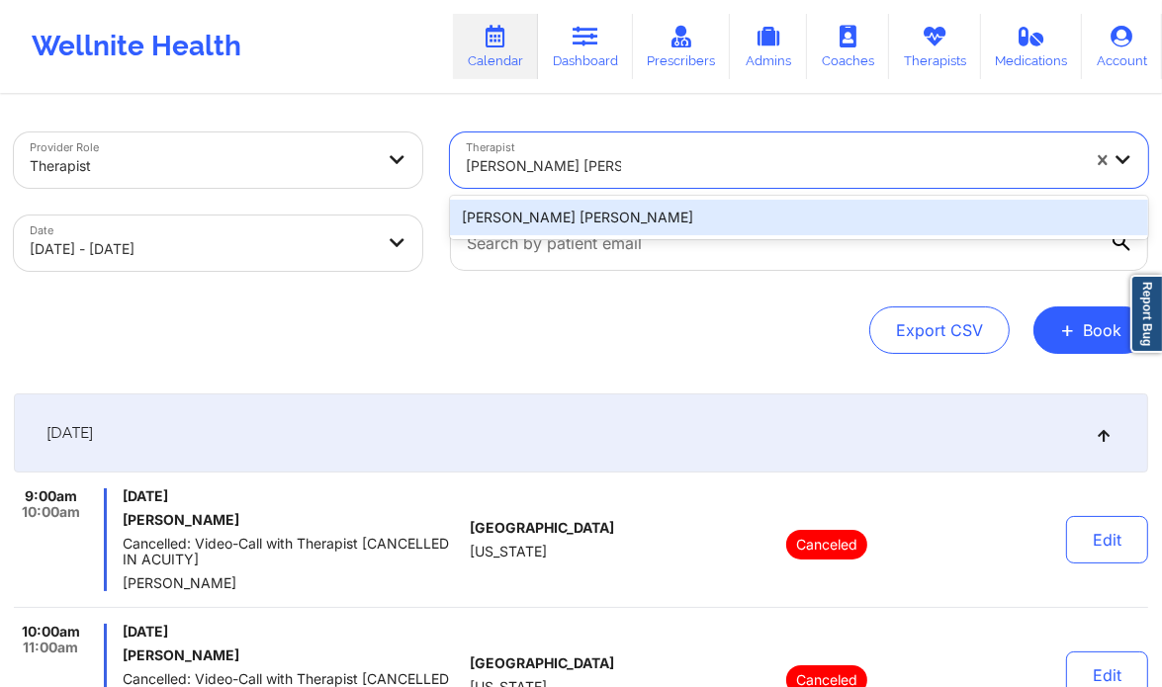
click at [581, 208] on div "[PERSON_NAME] [PERSON_NAME]" at bounding box center [799, 218] width 698 height 36
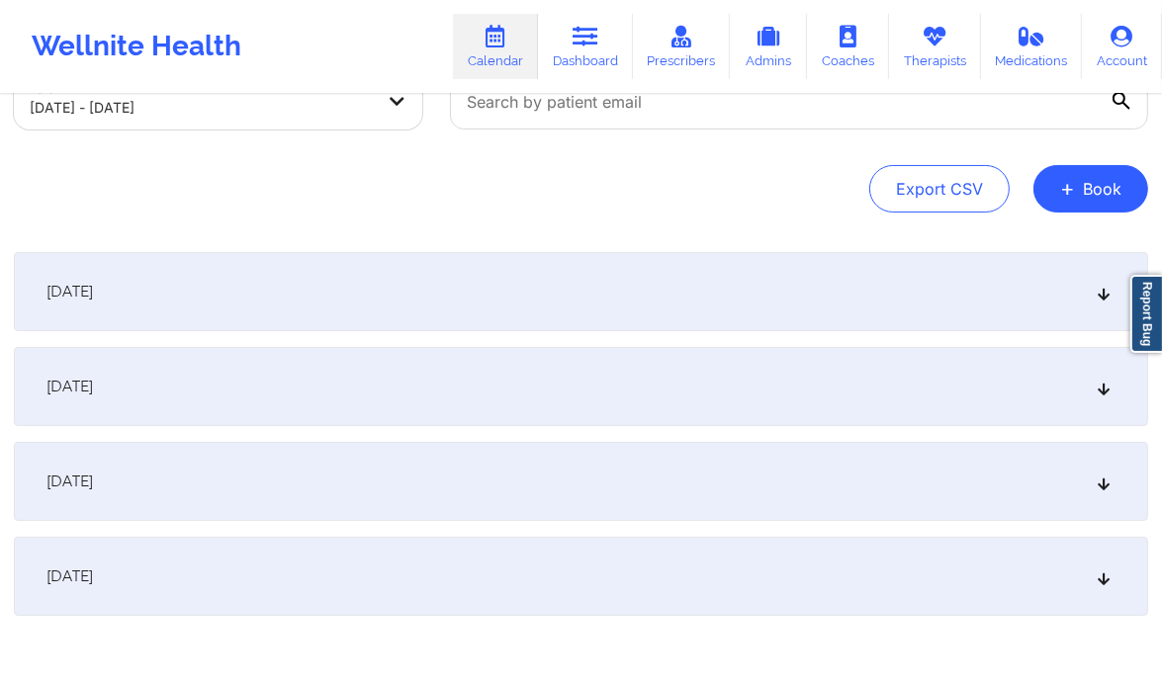
scroll to position [142, 0]
click at [1097, 493] on div "[DATE]" at bounding box center [581, 480] width 1134 height 79
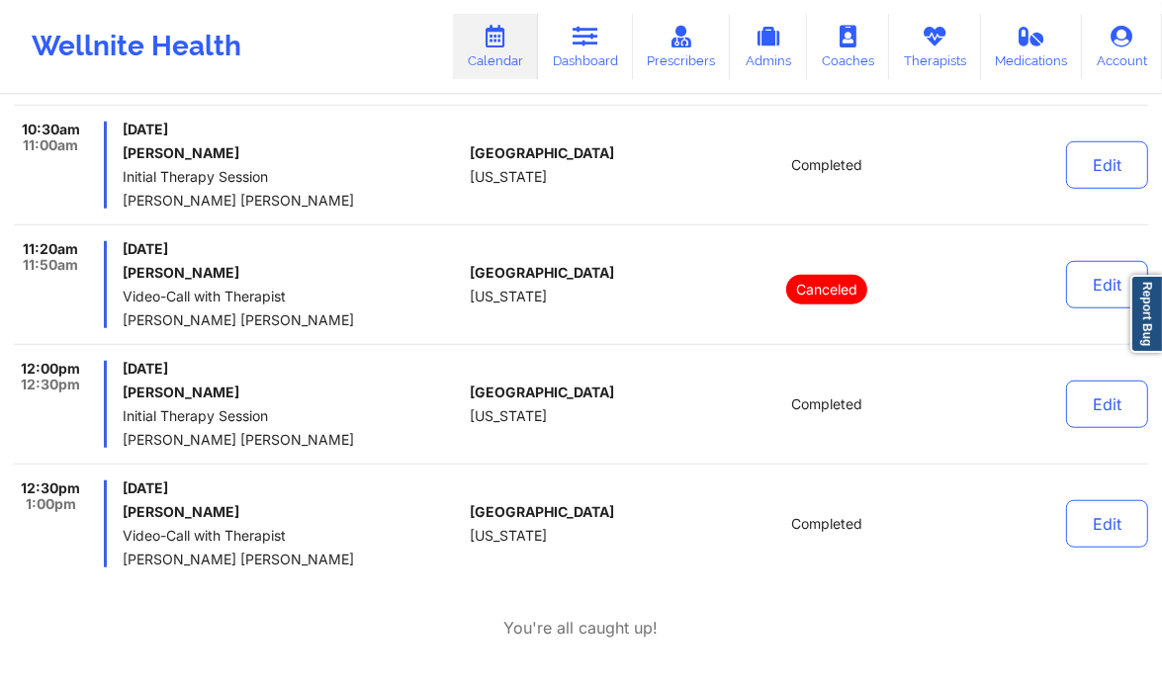
scroll to position [1194, 0]
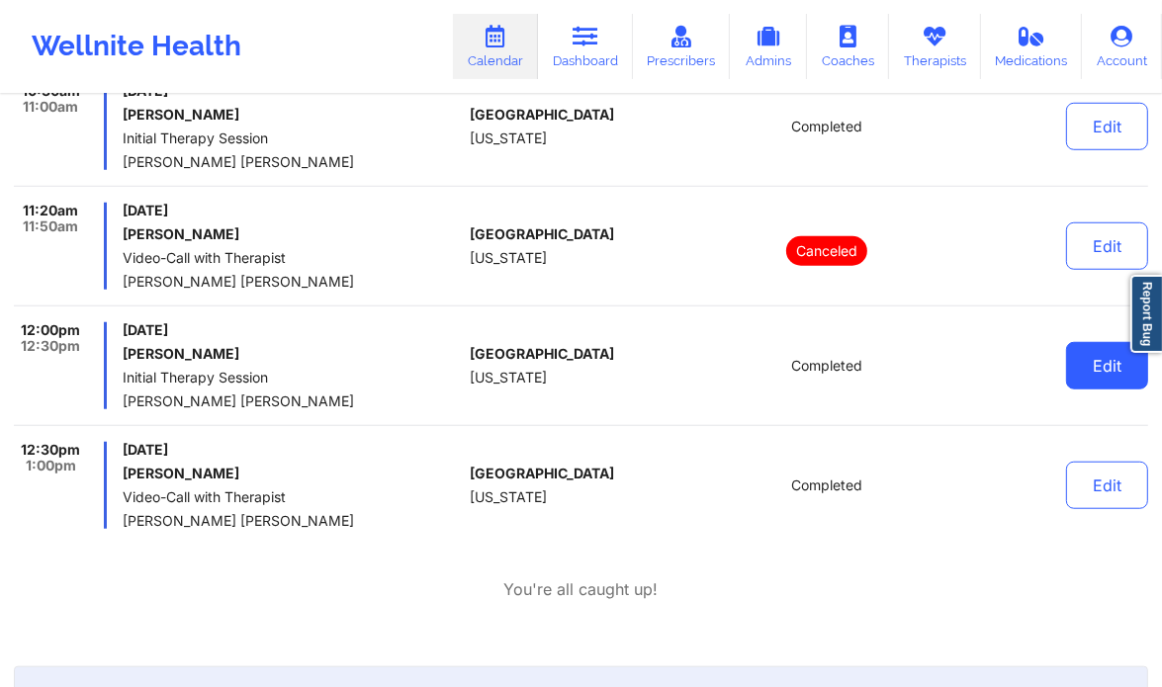
click at [1099, 363] on button "Edit" at bounding box center [1107, 365] width 82 height 47
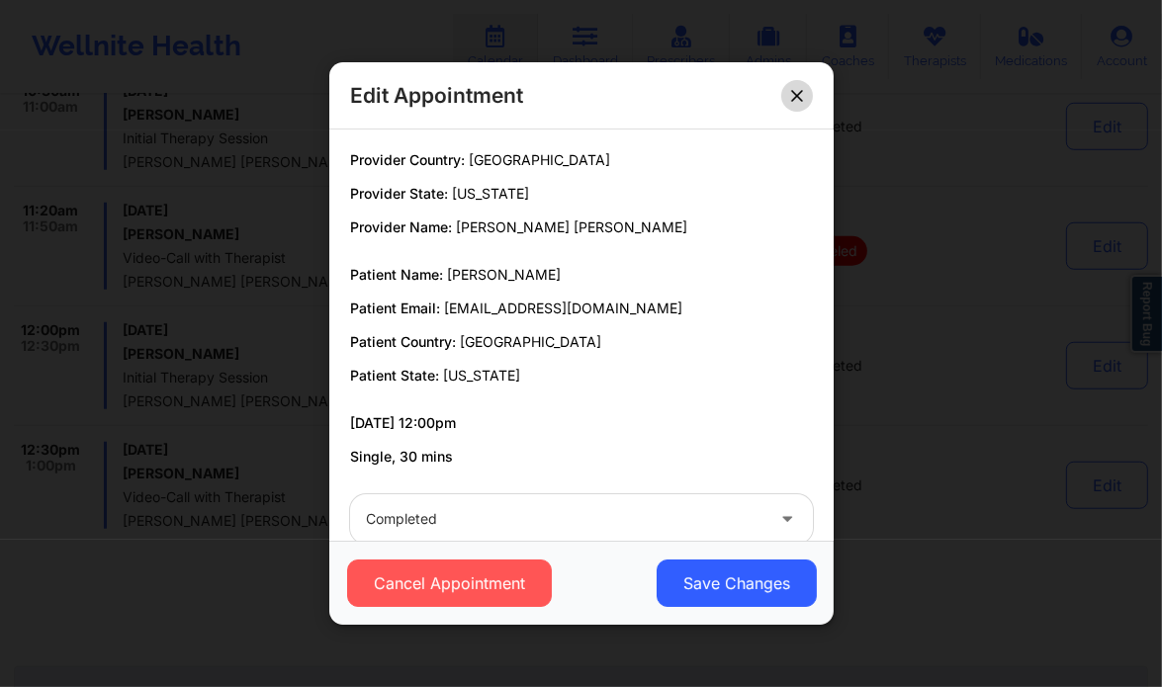
click at [795, 106] on button at bounding box center [797, 96] width 32 height 32
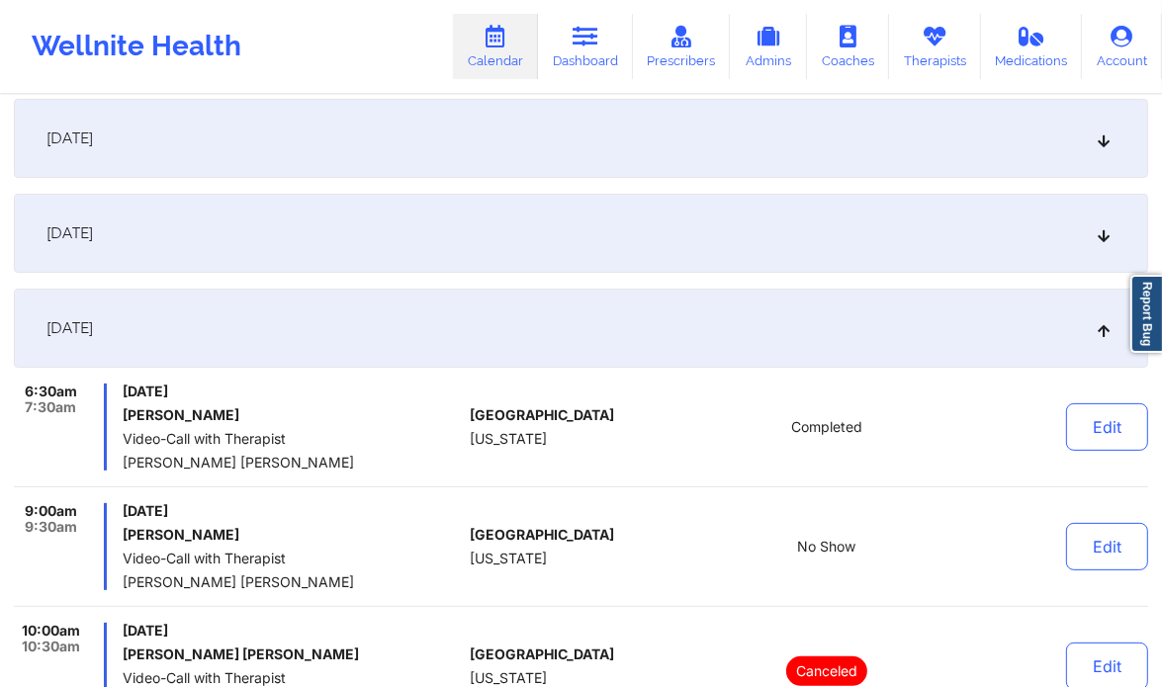
scroll to position [0, 0]
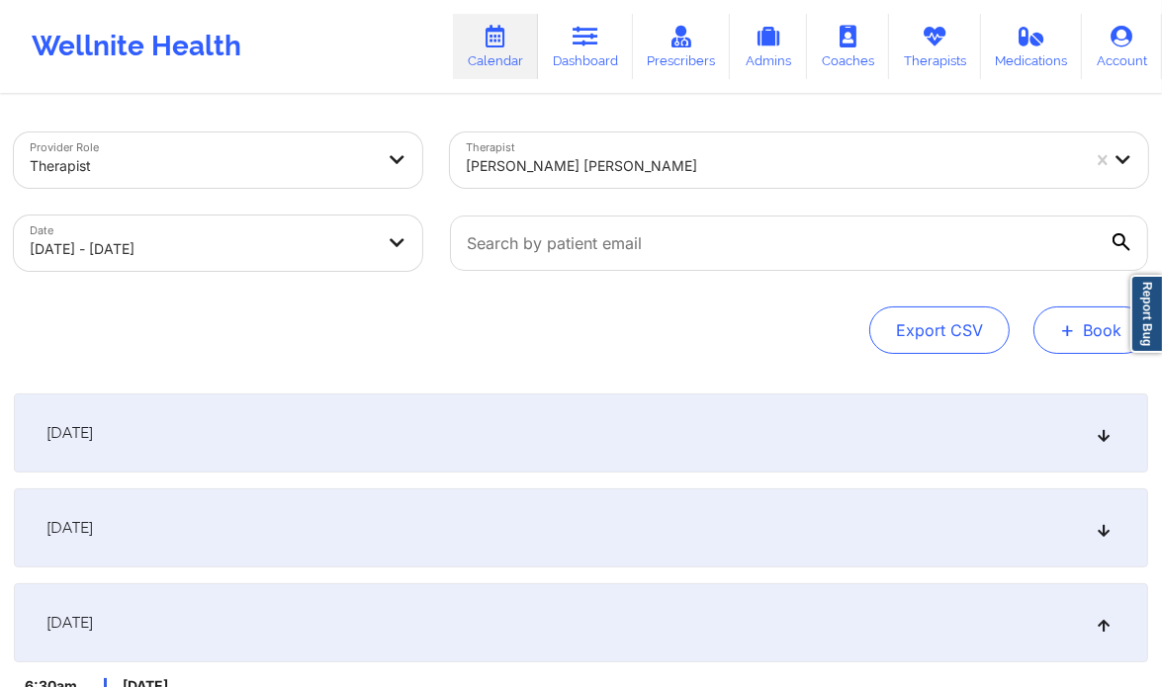
click at [1086, 321] on button "+ Book" at bounding box center [1090, 330] width 115 height 47
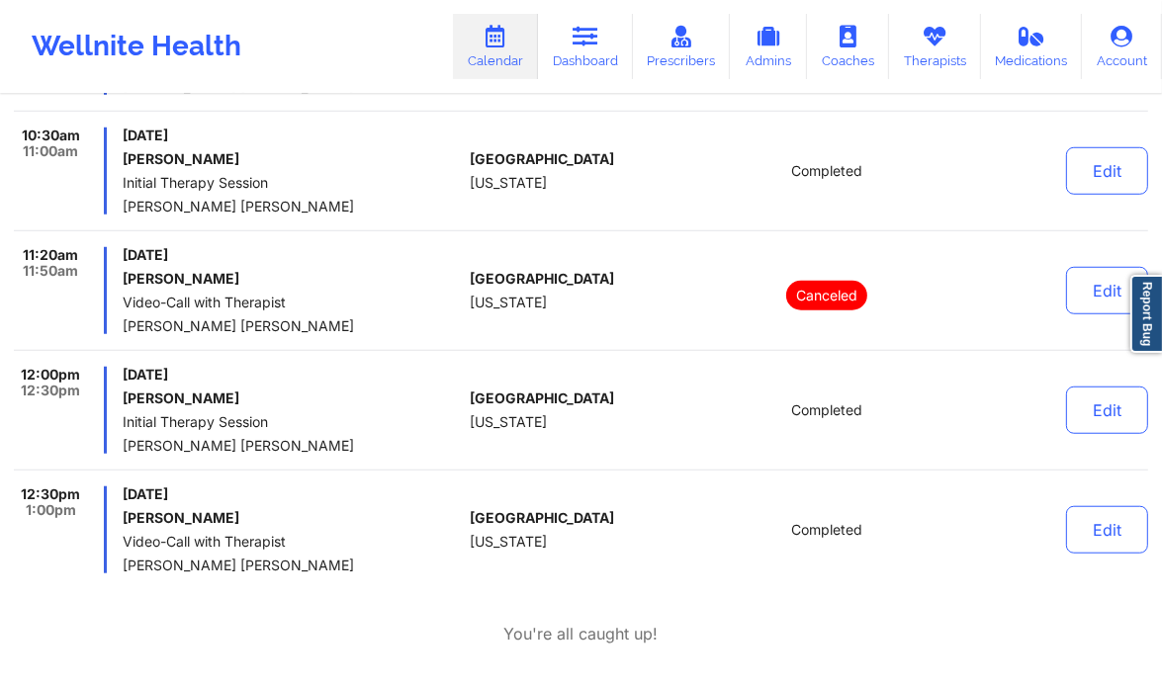
scroll to position [1151, 0]
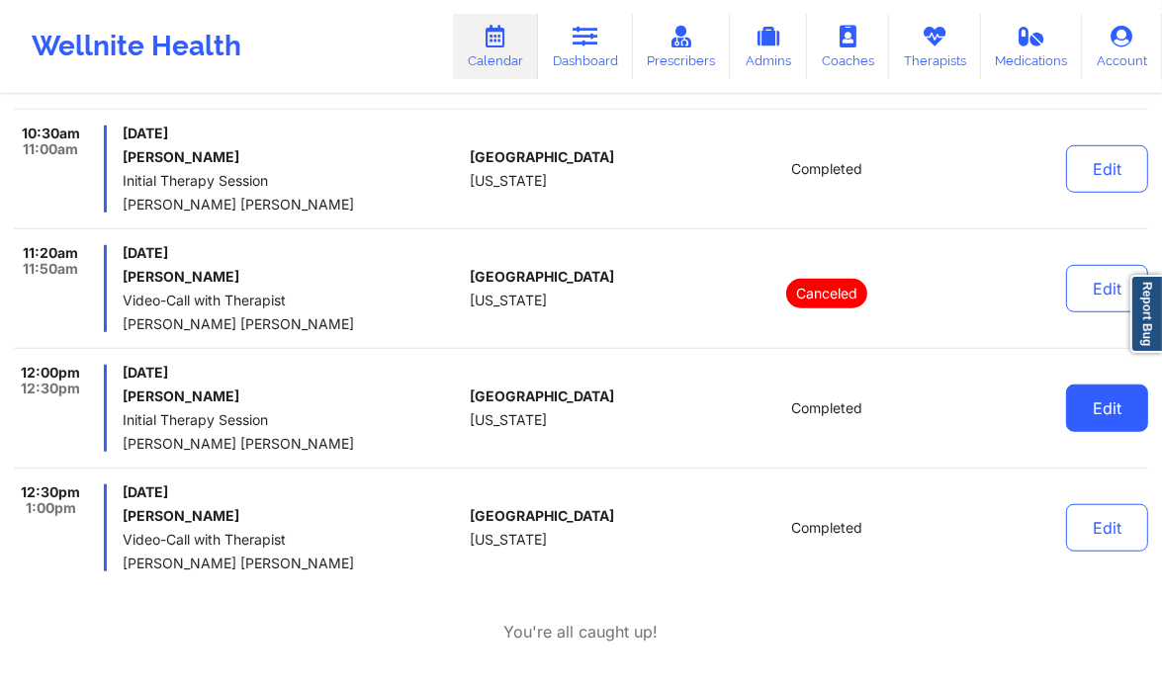
click at [1127, 396] on button "Edit" at bounding box center [1107, 408] width 82 height 47
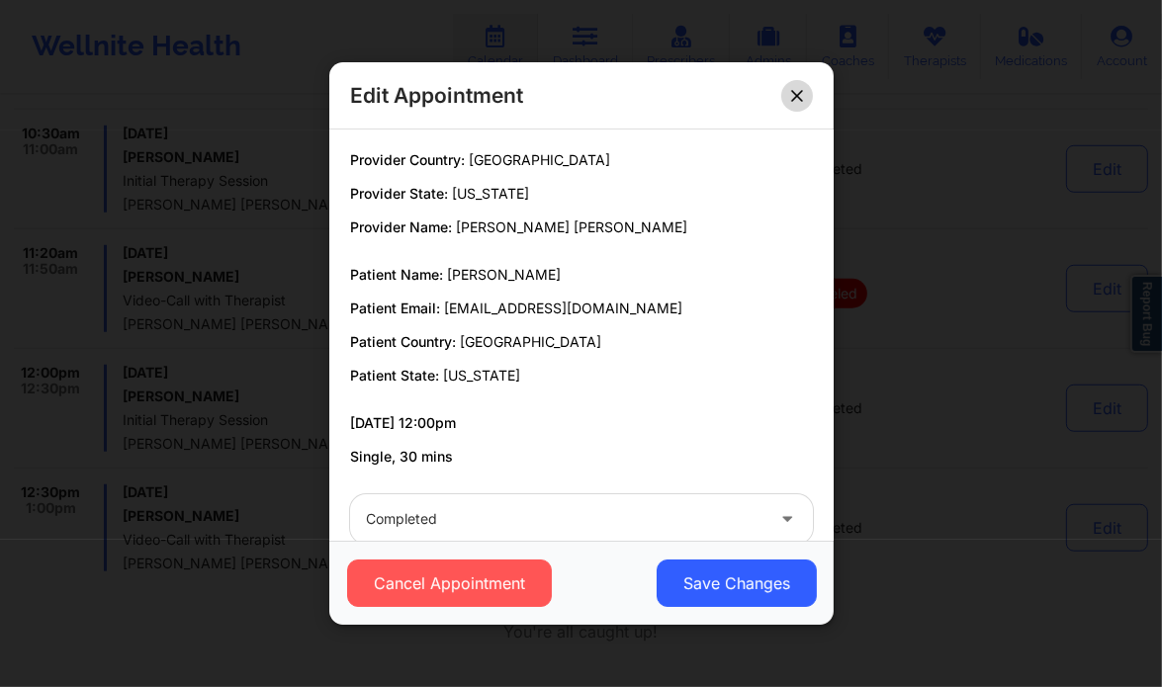
click at [805, 85] on button at bounding box center [797, 96] width 32 height 32
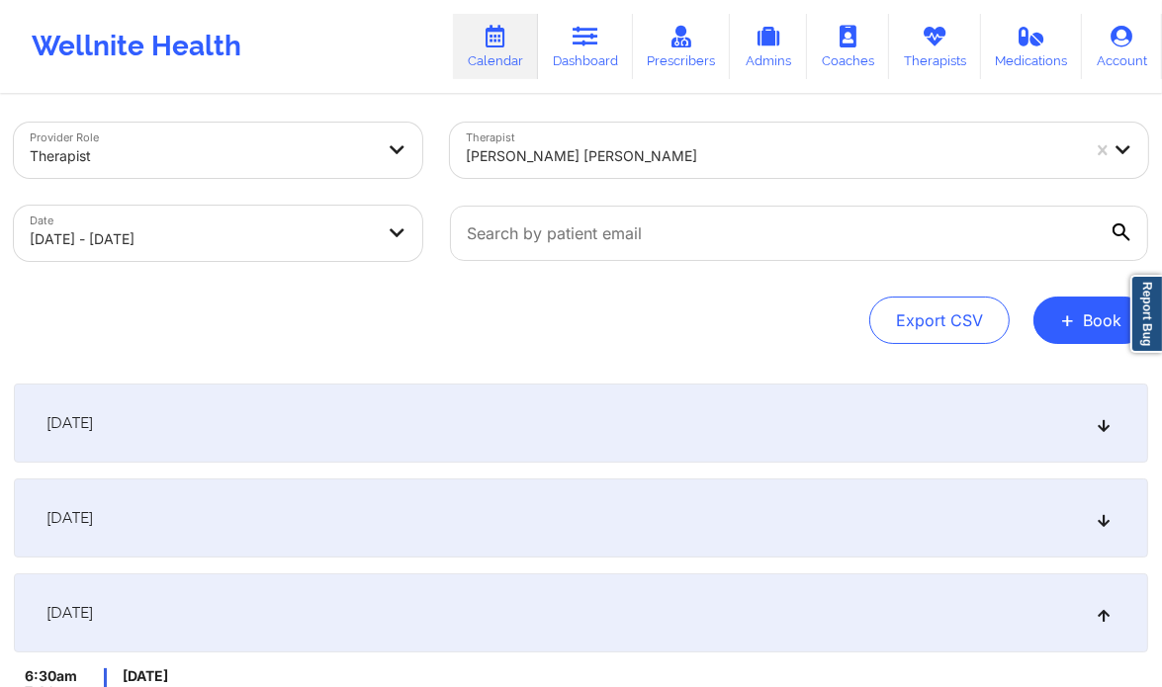
scroll to position [0, 0]
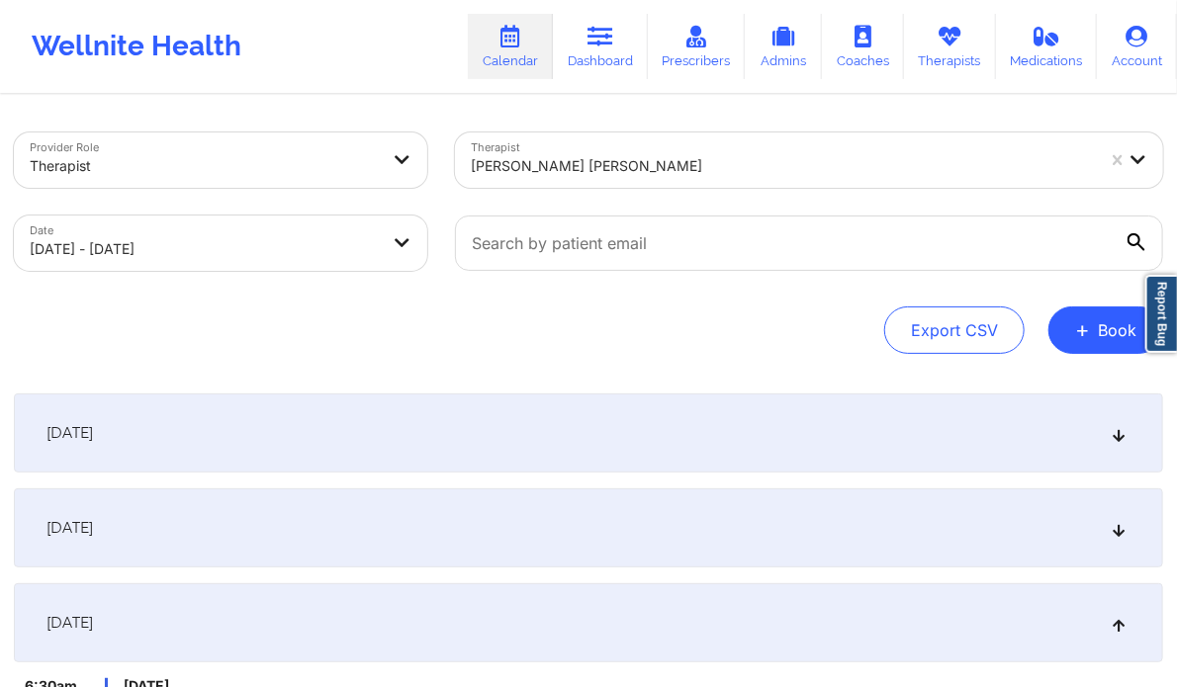
click at [277, 248] on body "Wellnite Health Calendar Dashboard Prescribers Admins Coaches Therapists Medica…" at bounding box center [588, 343] width 1177 height 687
select select "2025-9"
select select "2025-10"
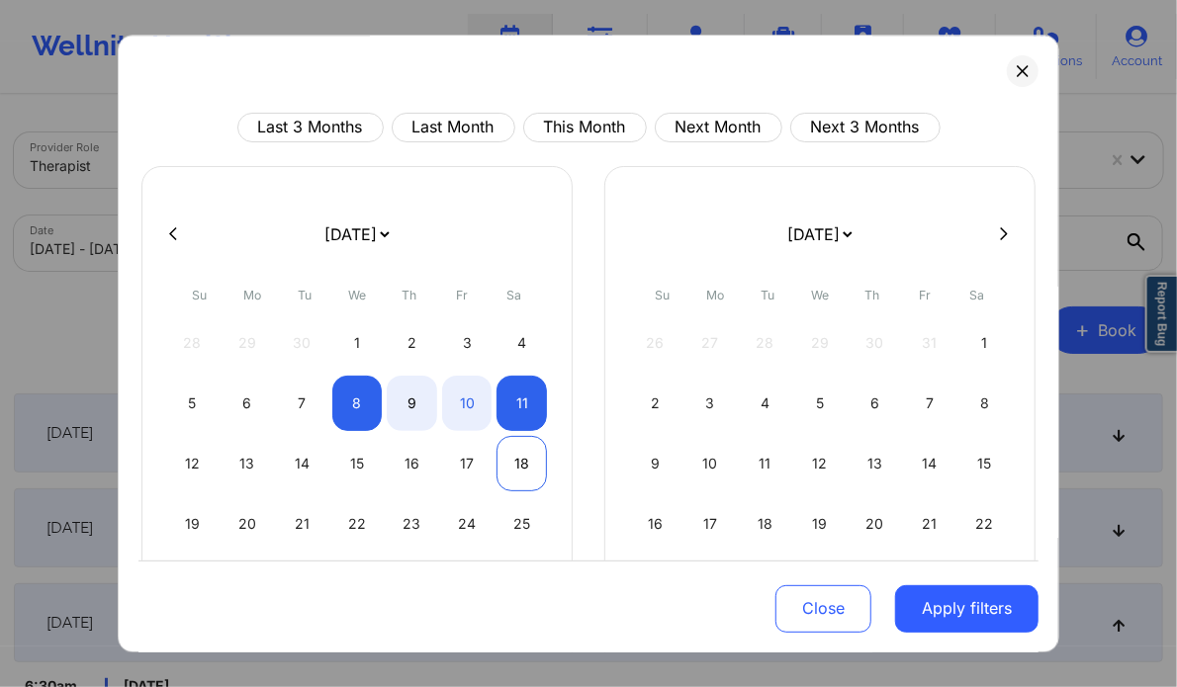
click at [522, 471] on div "18" at bounding box center [521, 463] width 50 height 55
select select "2025-9"
select select "2025-10"
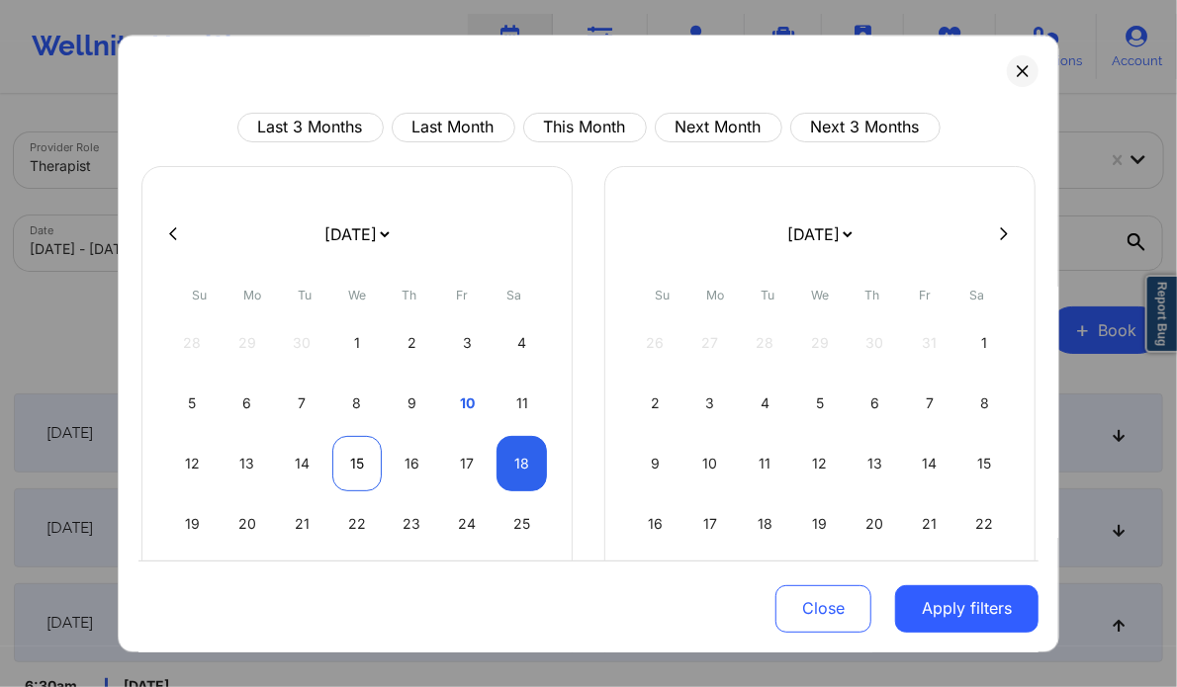
select select "2025-9"
select select "2025-10"
select select "2025-9"
select select "2025-10"
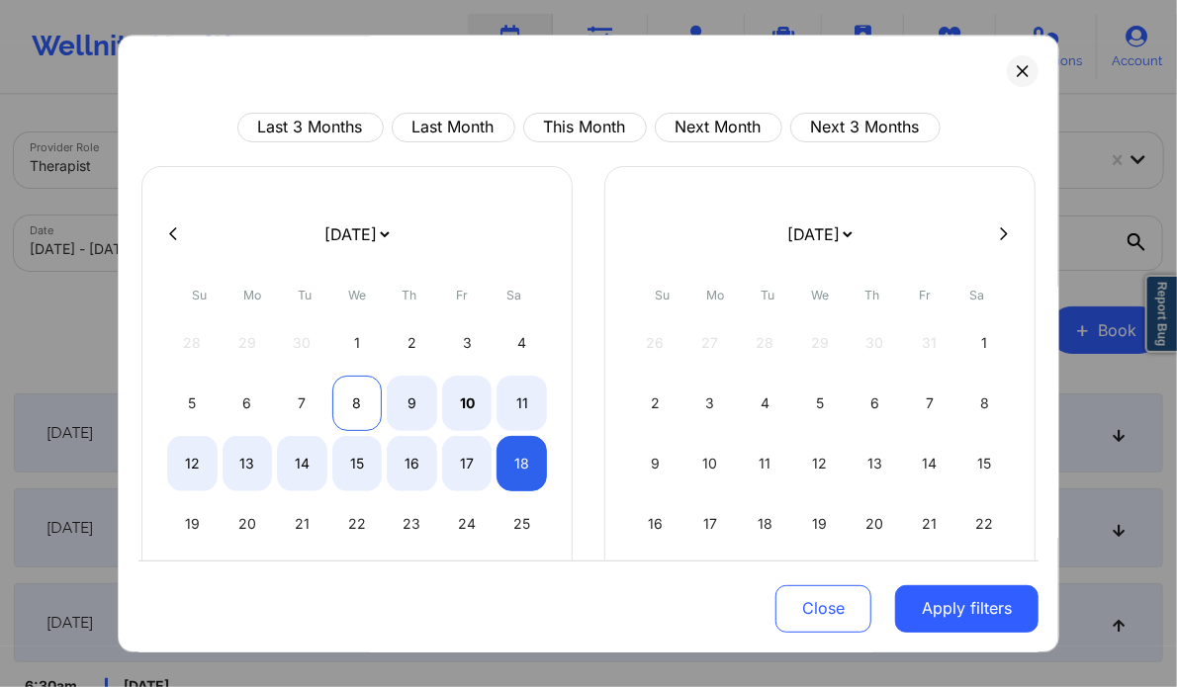
click at [360, 404] on div "8" at bounding box center [357, 403] width 50 height 55
select select "2025-9"
select select "2025-10"
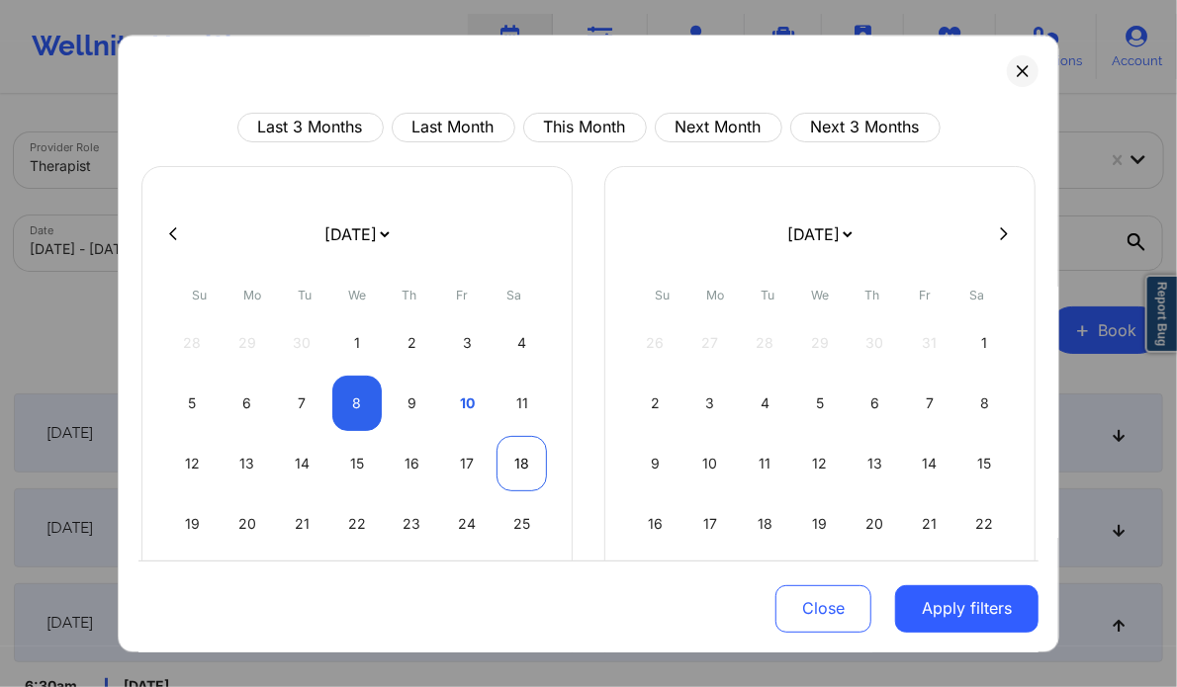
select select "2025-9"
select select "2025-10"
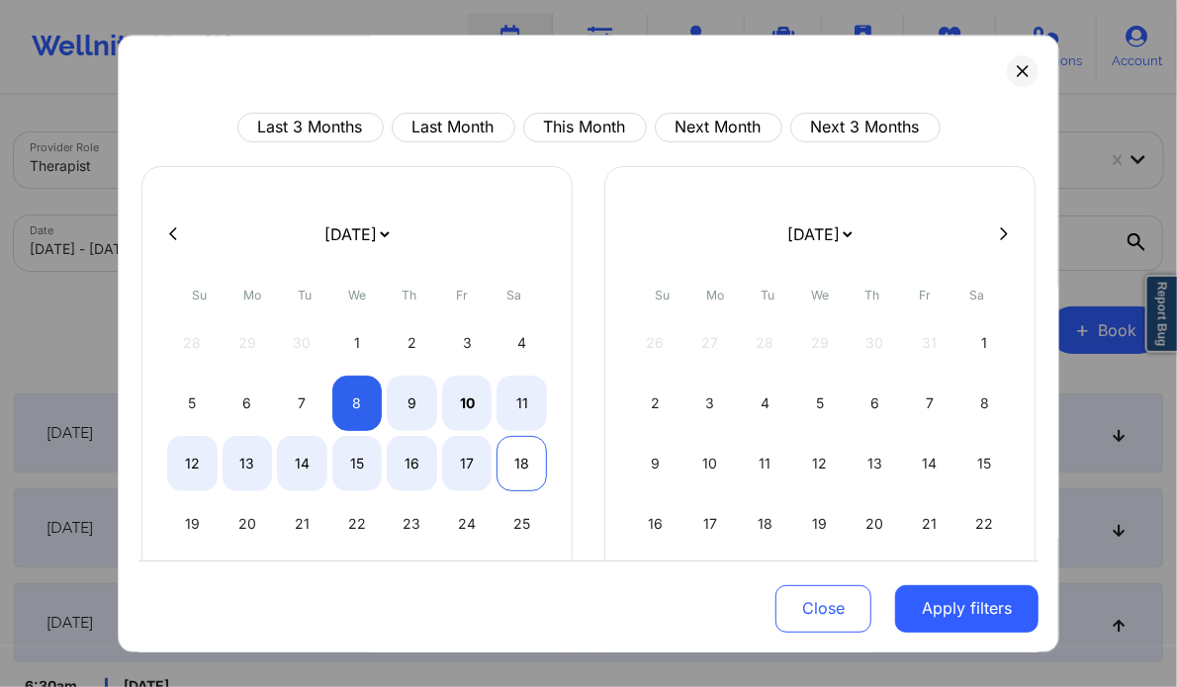
click at [520, 459] on div "18" at bounding box center [521, 463] width 50 height 55
select select "2025-9"
select select "2025-10"
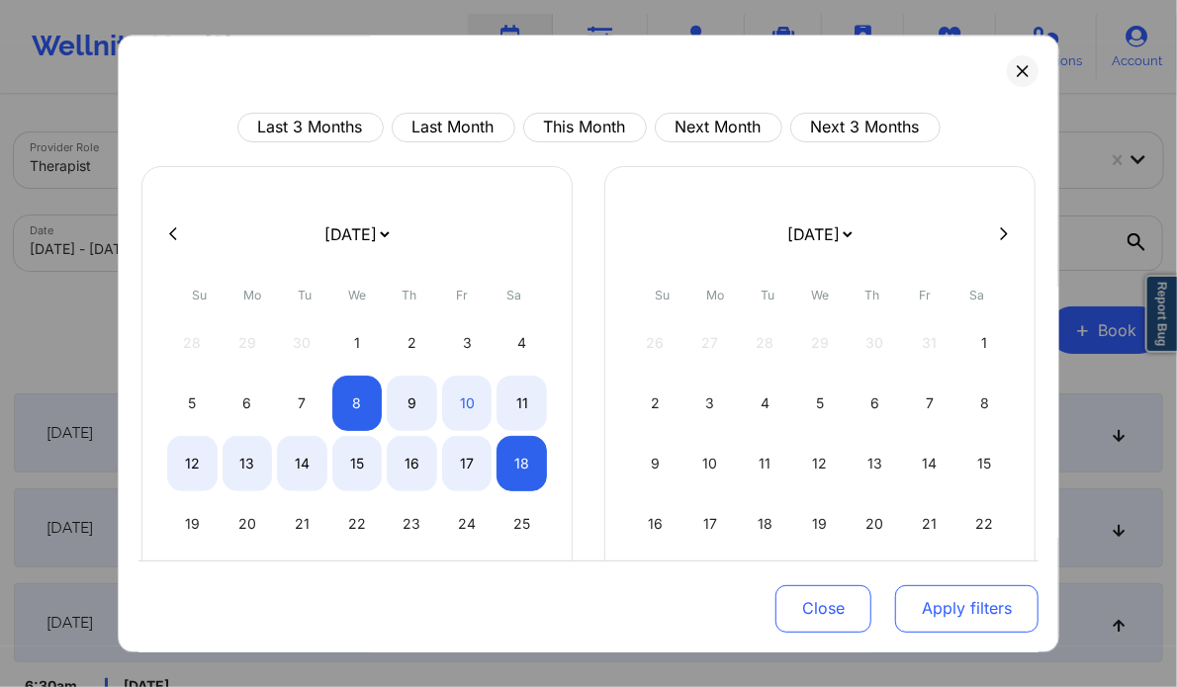
click at [939, 616] on button "Apply filters" at bounding box center [966, 607] width 143 height 47
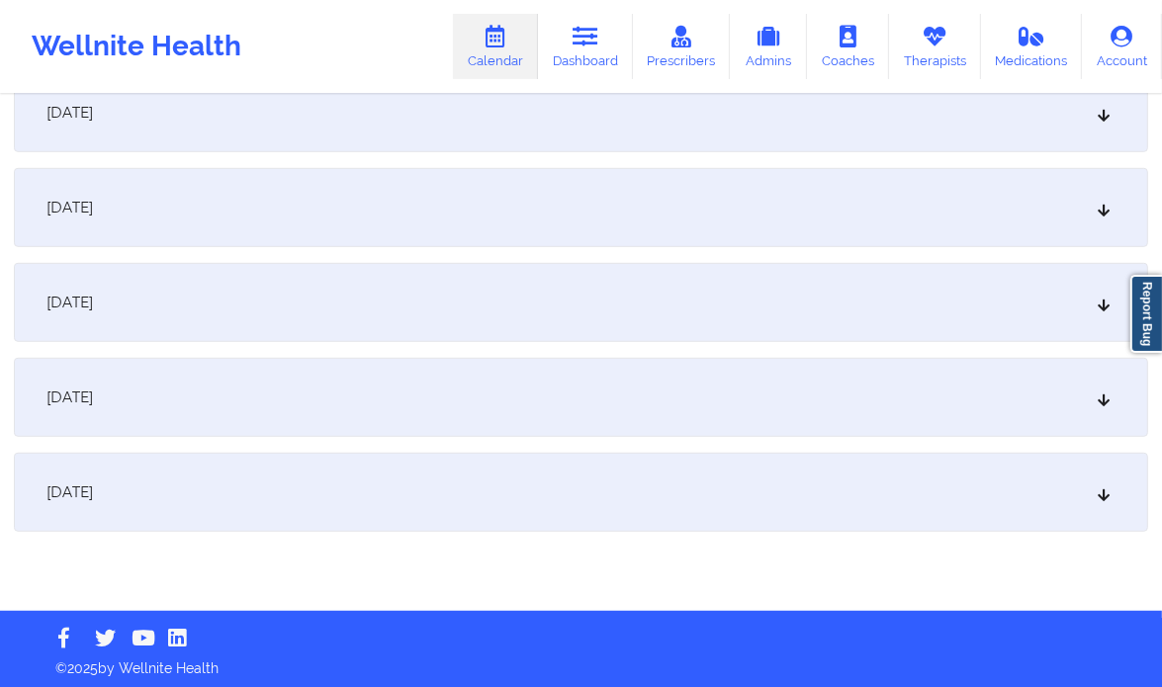
scroll to position [894, 0]
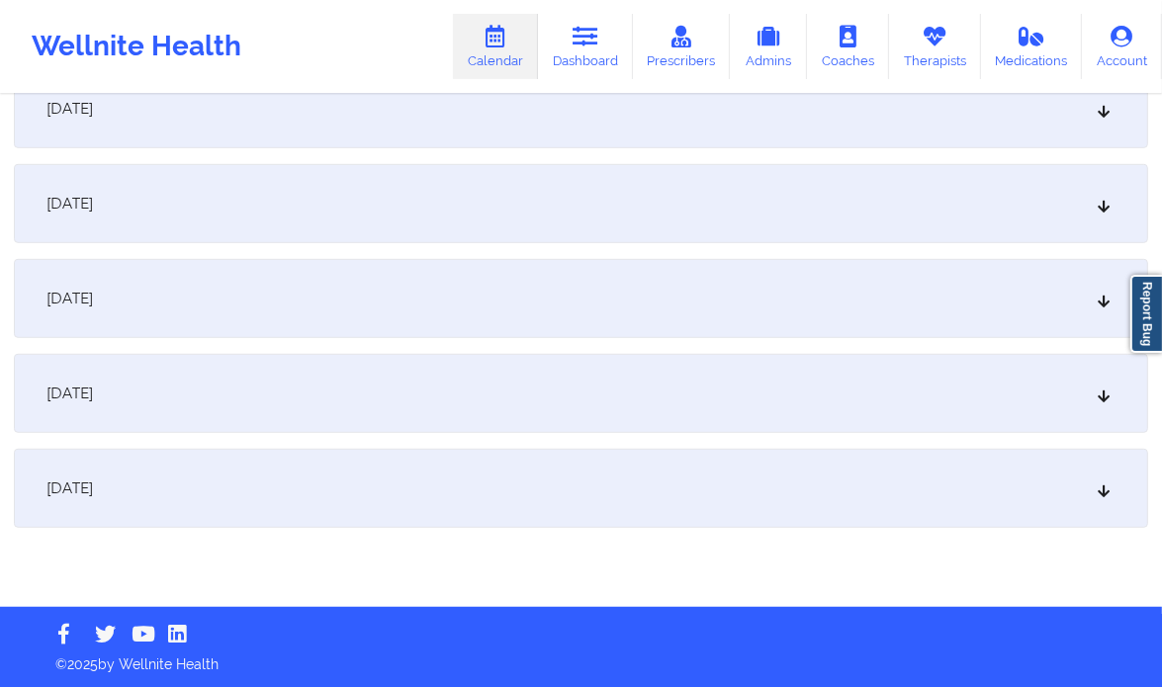
click at [1088, 397] on div "[DATE]" at bounding box center [581, 393] width 1134 height 79
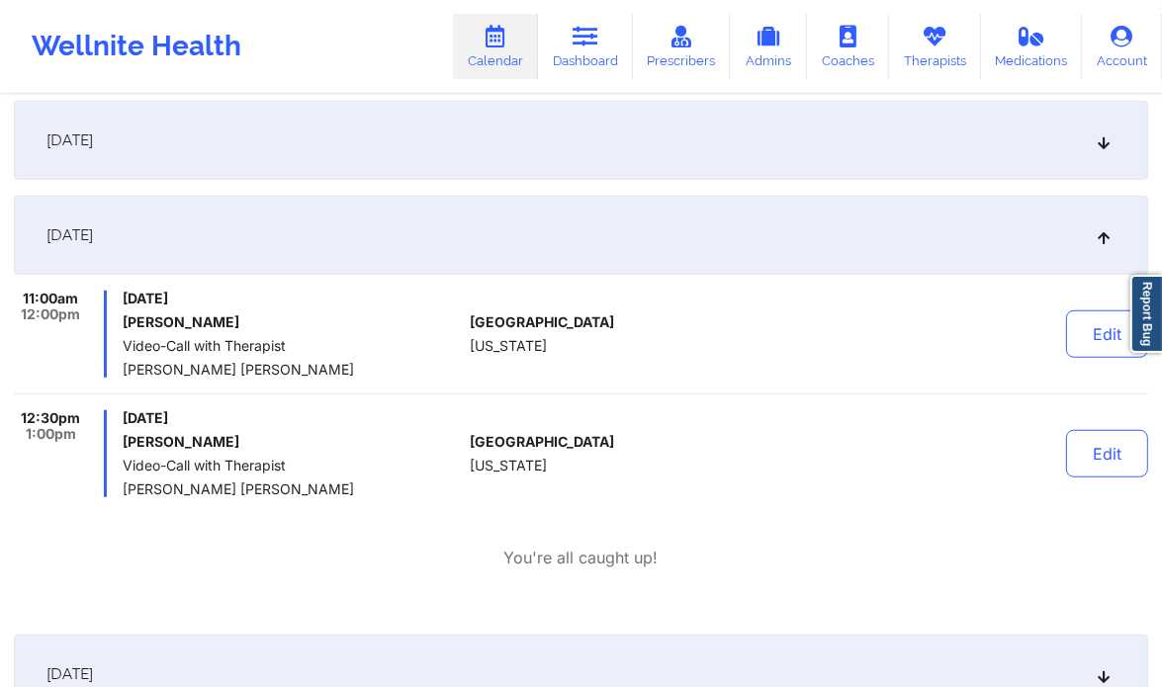
scroll to position [1052, 0]
click at [1100, 240] on icon at bounding box center [1104, 235] width 17 height 14
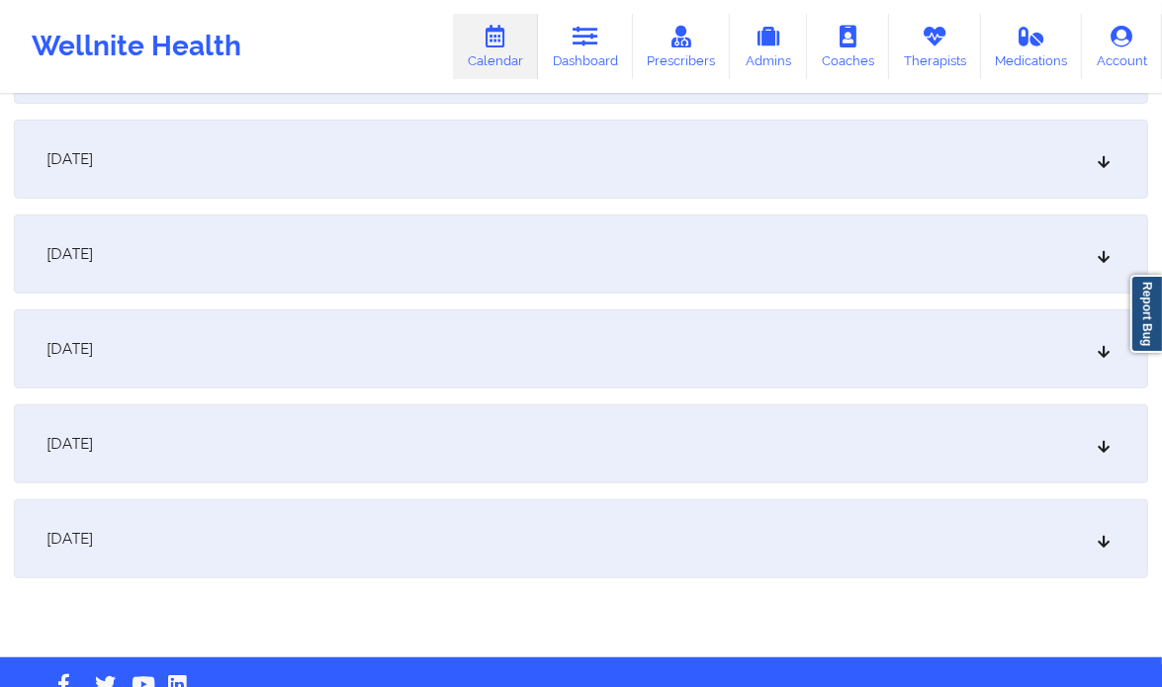
scroll to position [850, 0]
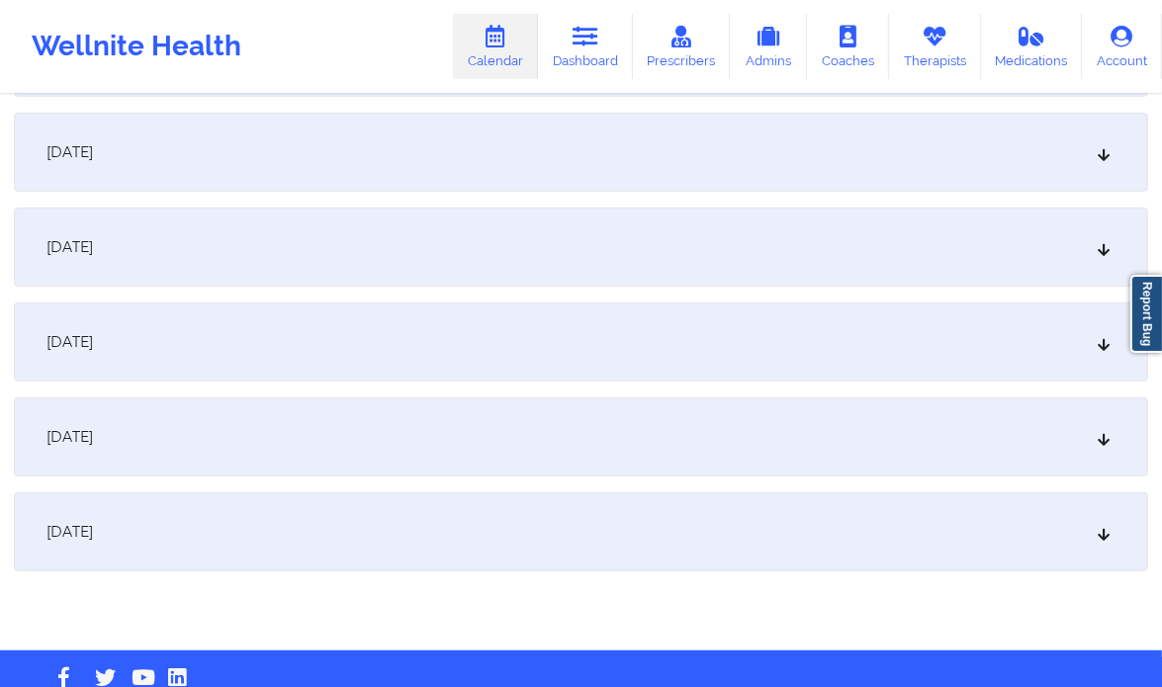
click at [1101, 440] on icon at bounding box center [1104, 437] width 17 height 14
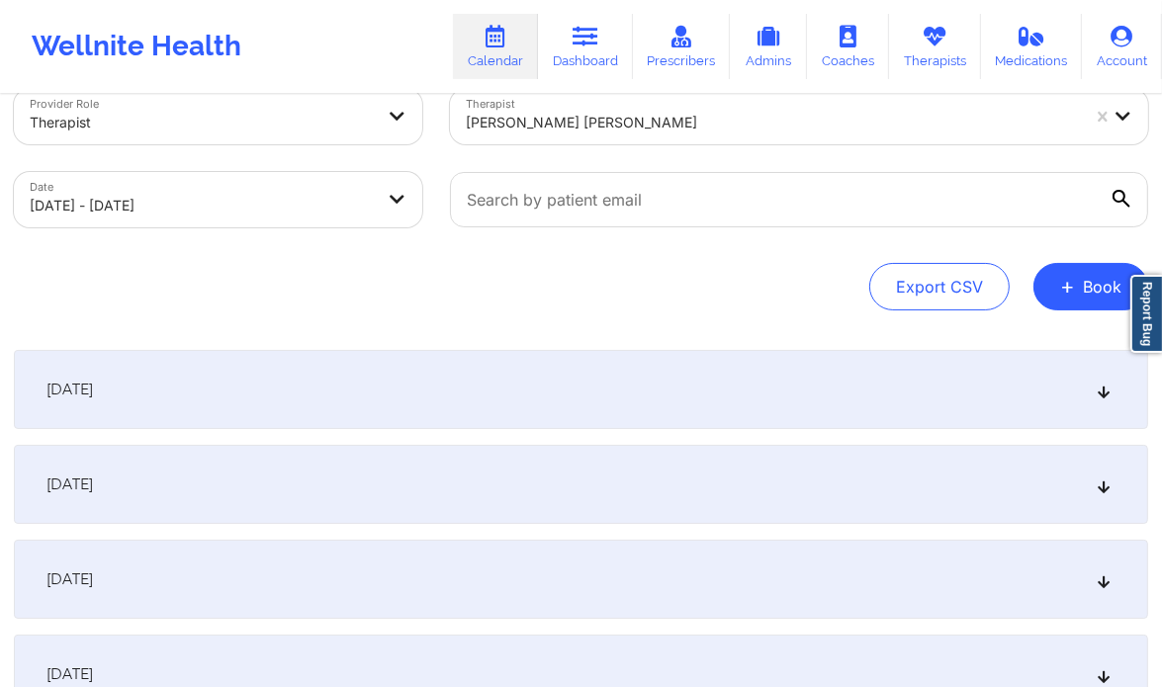
scroll to position [41, 0]
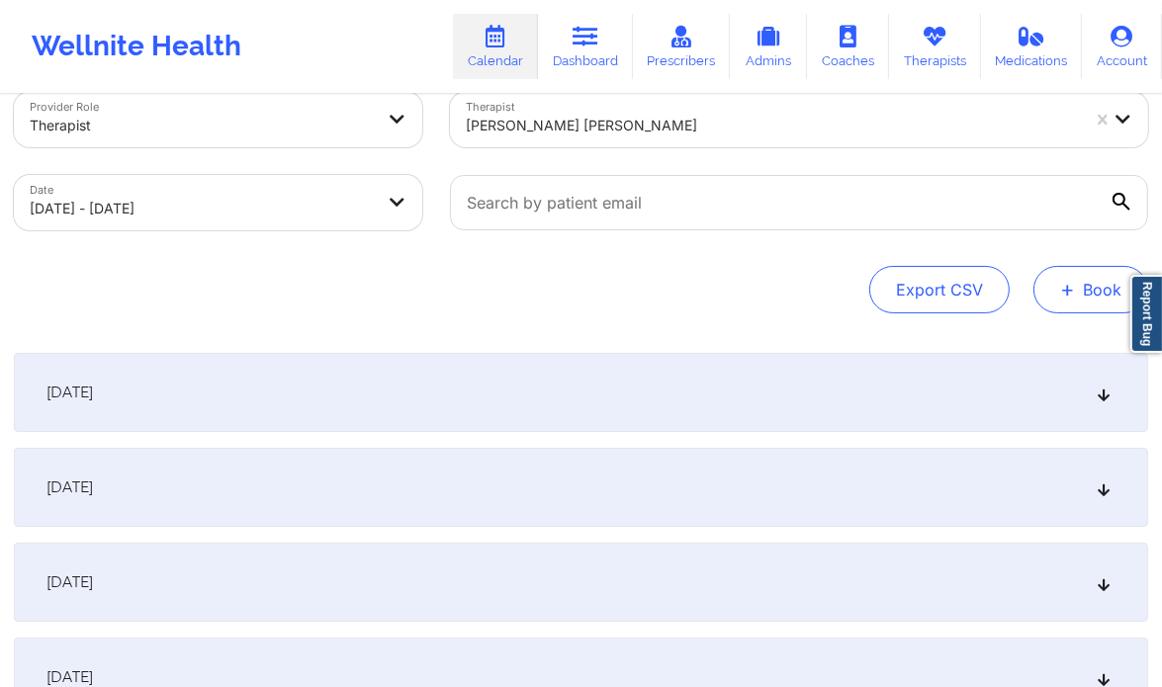
click at [1085, 296] on button "+ Book" at bounding box center [1090, 289] width 115 height 47
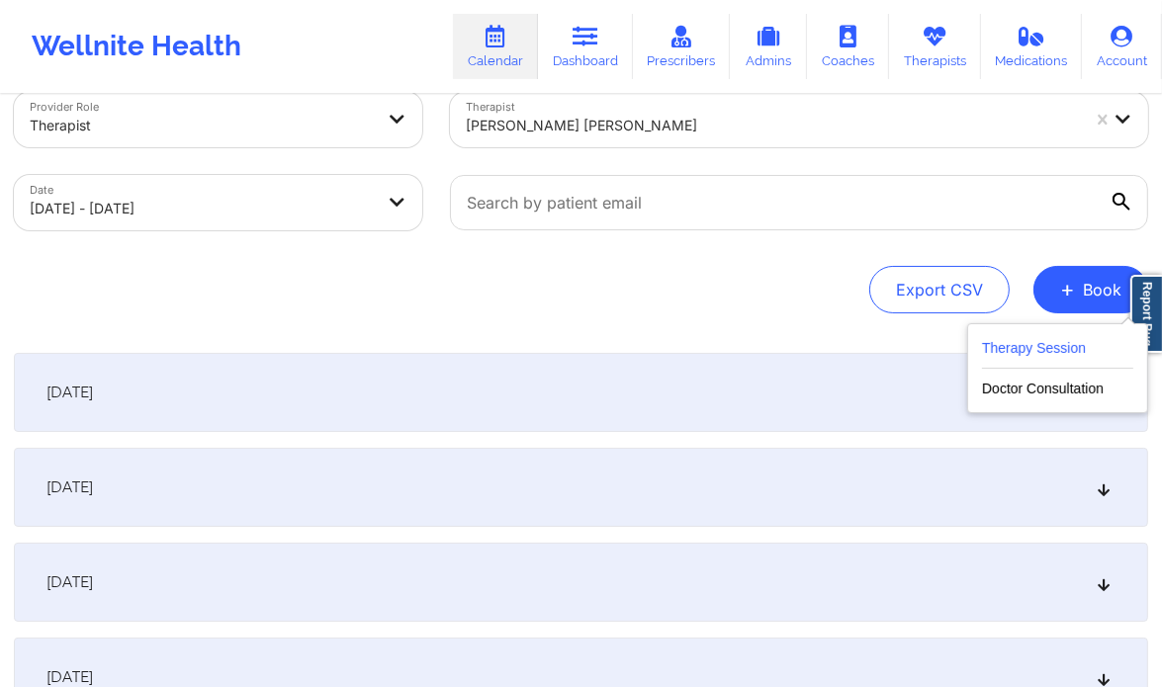
click at [1032, 351] on button "Therapy Session" at bounding box center [1057, 352] width 151 height 33
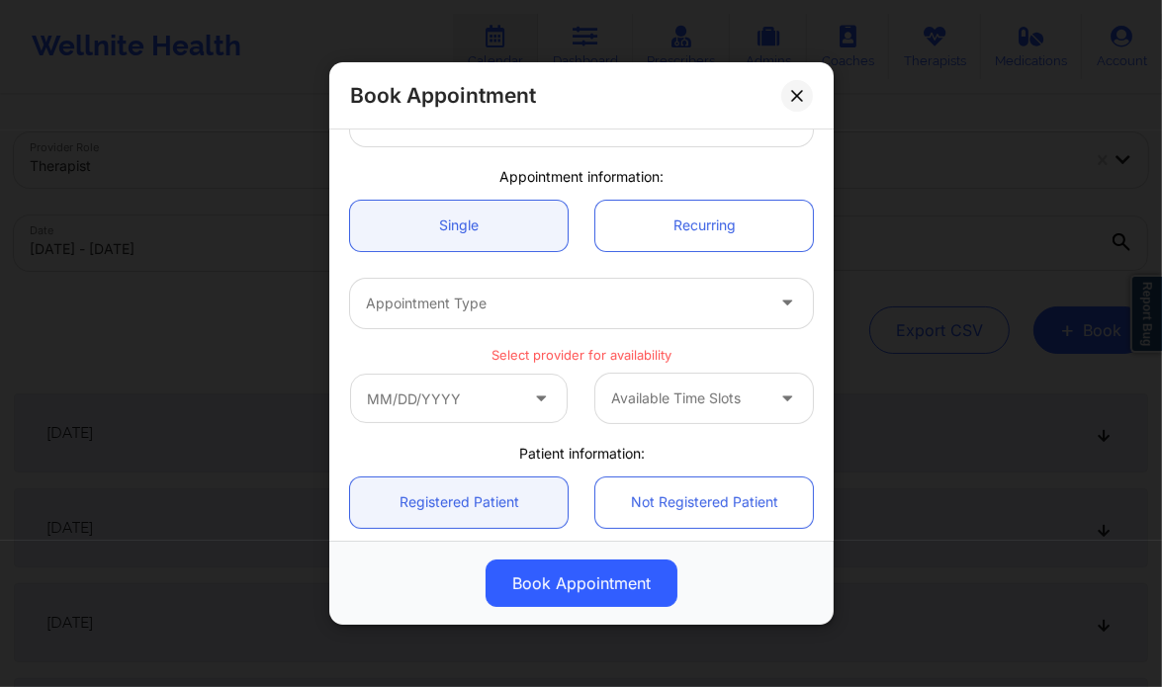
scroll to position [133, 0]
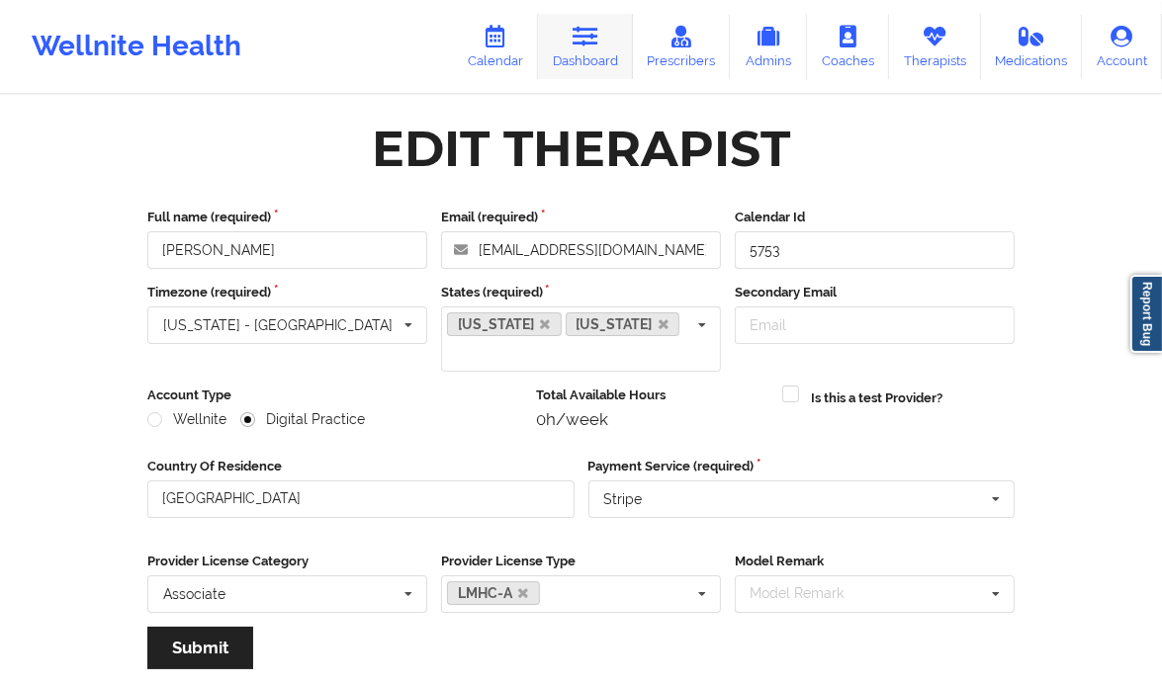
click at [594, 62] on link "Dashboard" at bounding box center [585, 46] width 95 height 65
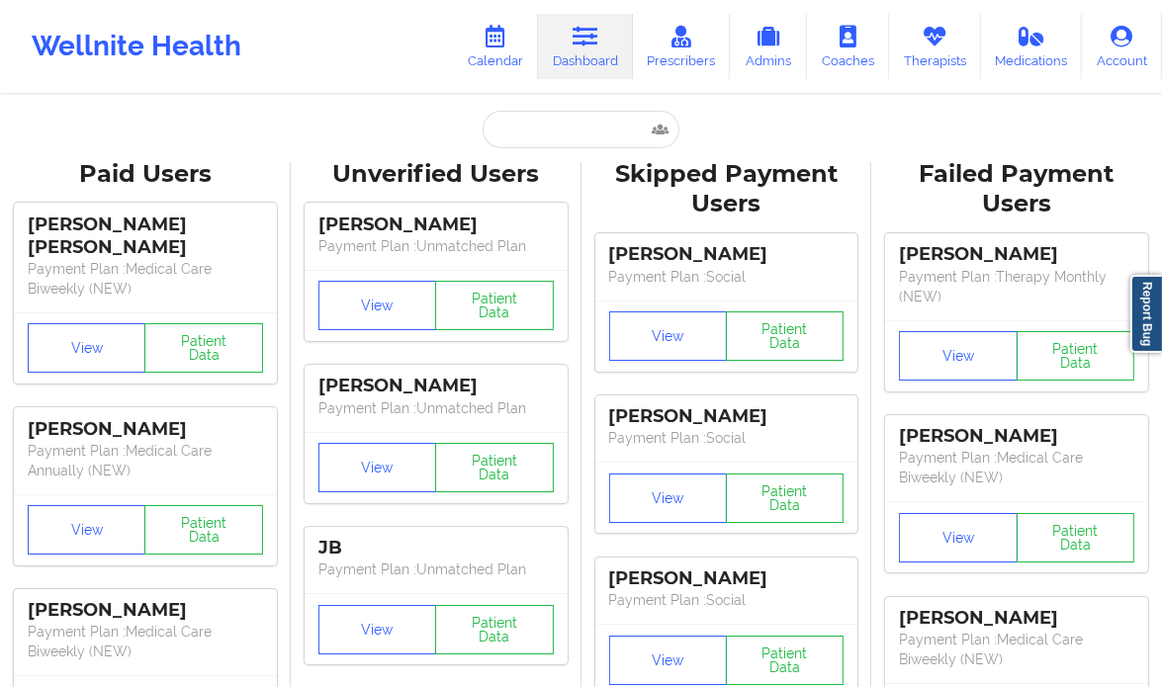
click at [550, 127] on input "text" at bounding box center [581, 130] width 196 height 38
paste input "[PERSON_NAME]"
type input "[PERSON_NAME]"
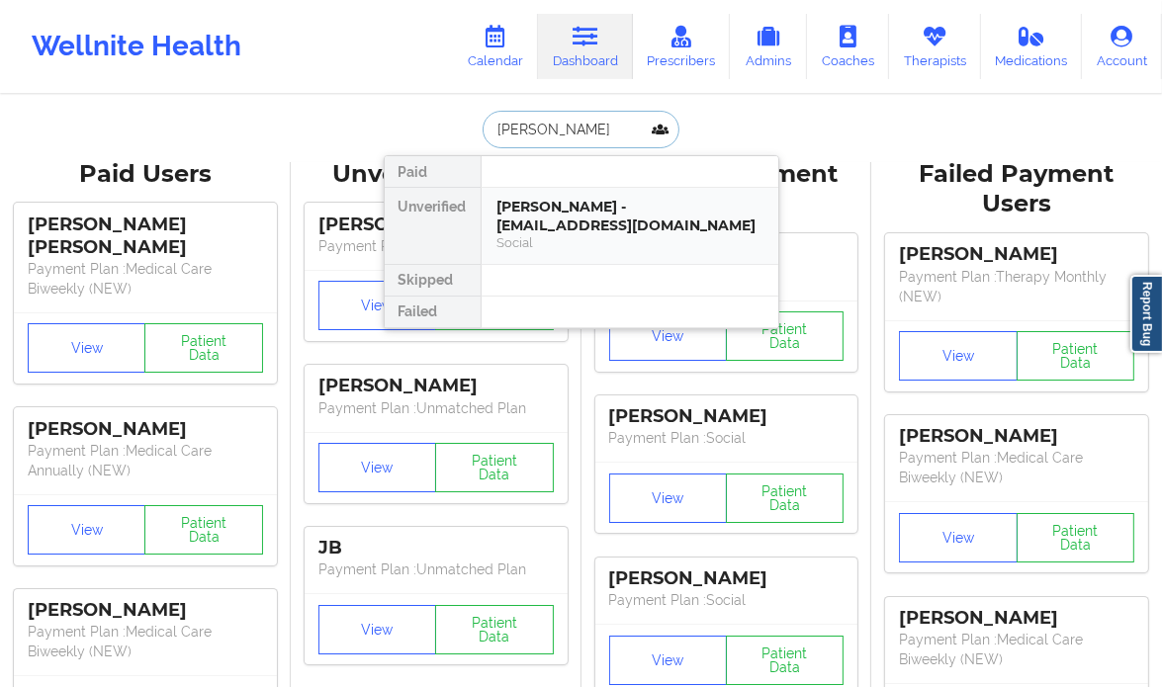
click at [712, 225] on div "Josue Olvera - jolvera0538@gmail.com" at bounding box center [629, 216] width 265 height 37
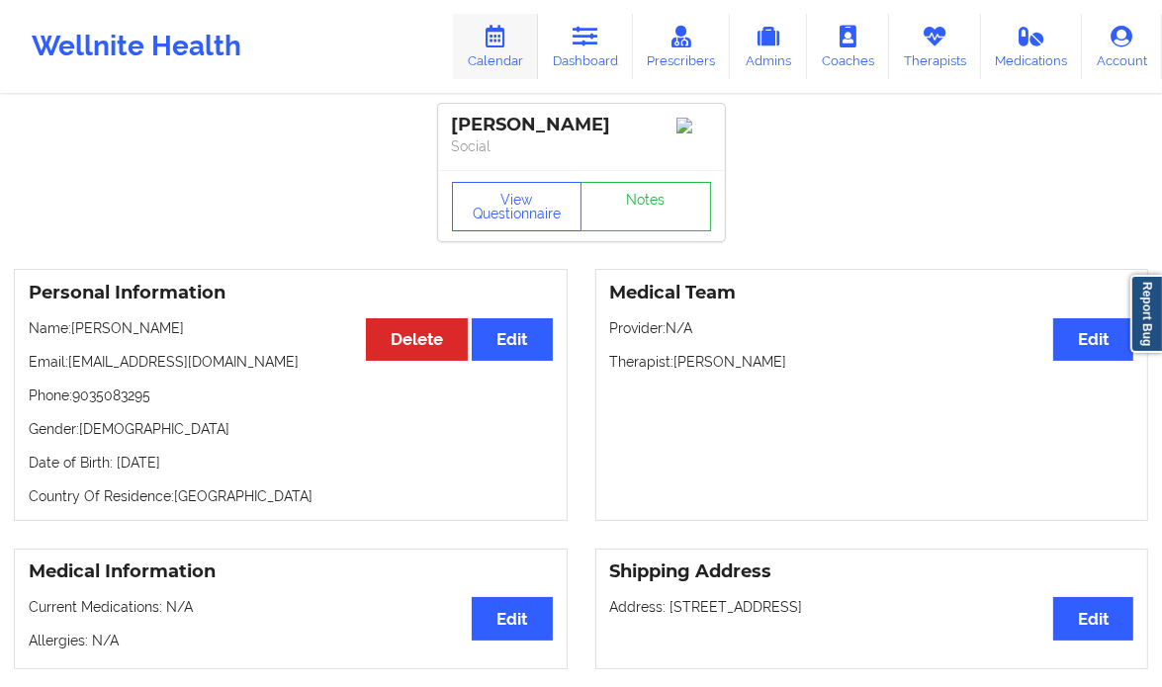
click at [514, 38] on link "Calendar" at bounding box center [495, 46] width 85 height 65
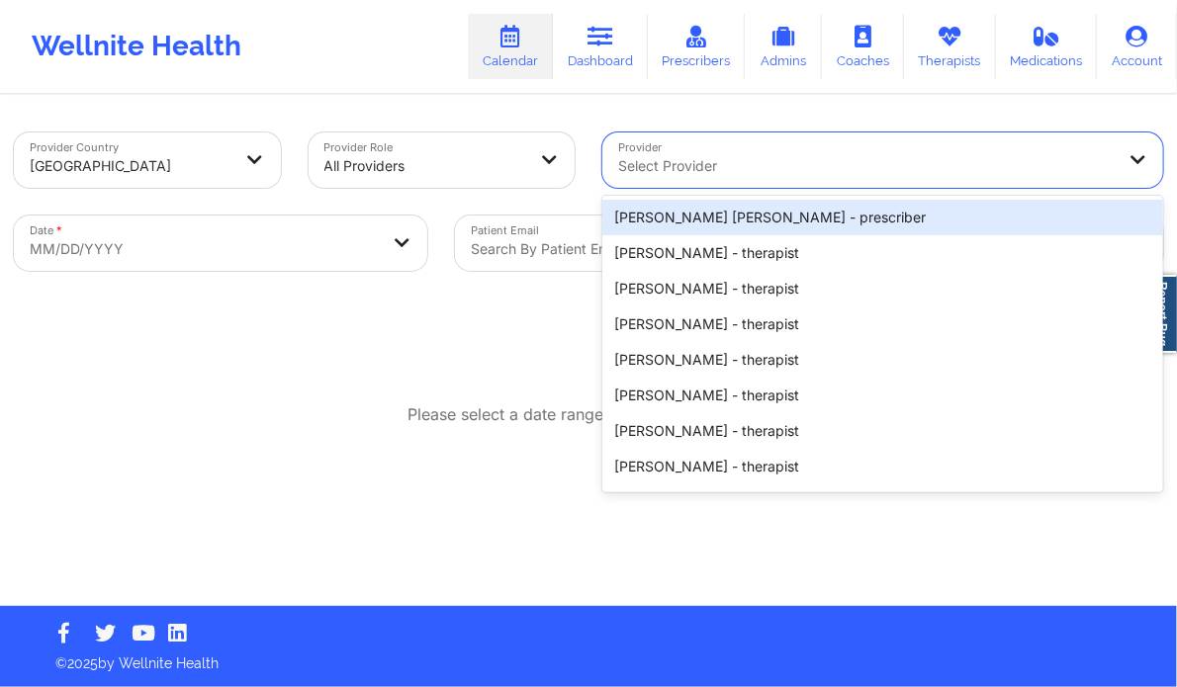
click at [710, 181] on div "Select Provider" at bounding box center [858, 160] width 513 height 55
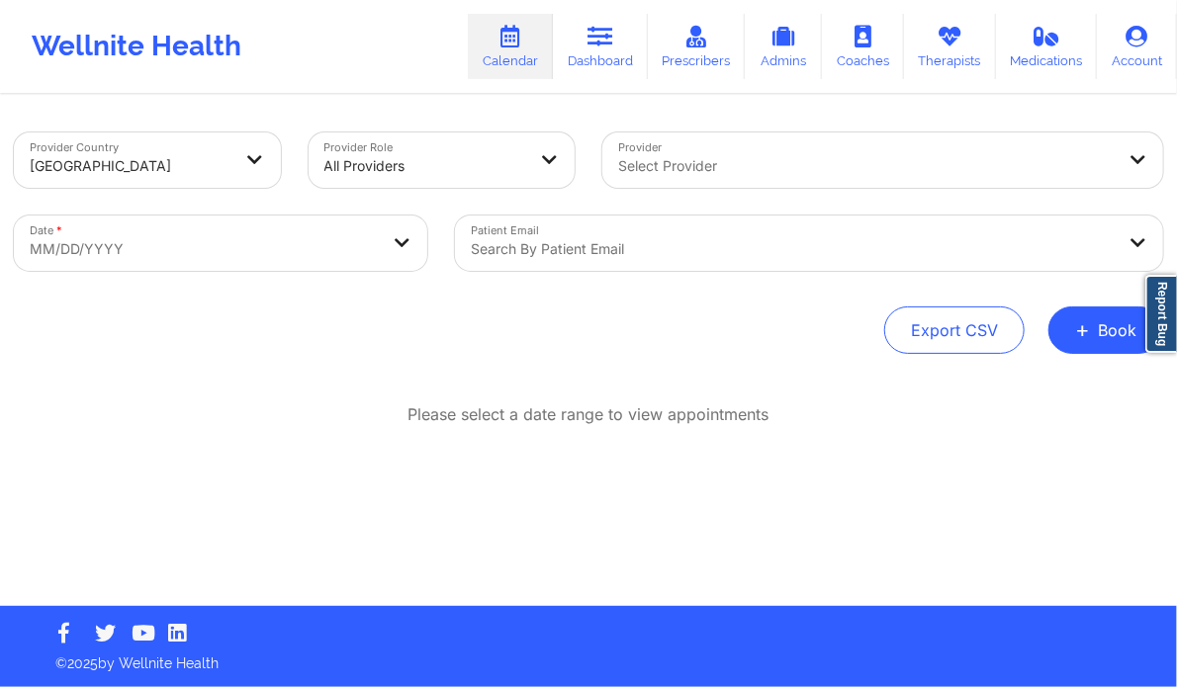
click at [466, 317] on div "Export CSV + Book" at bounding box center [588, 330] width 1149 height 47
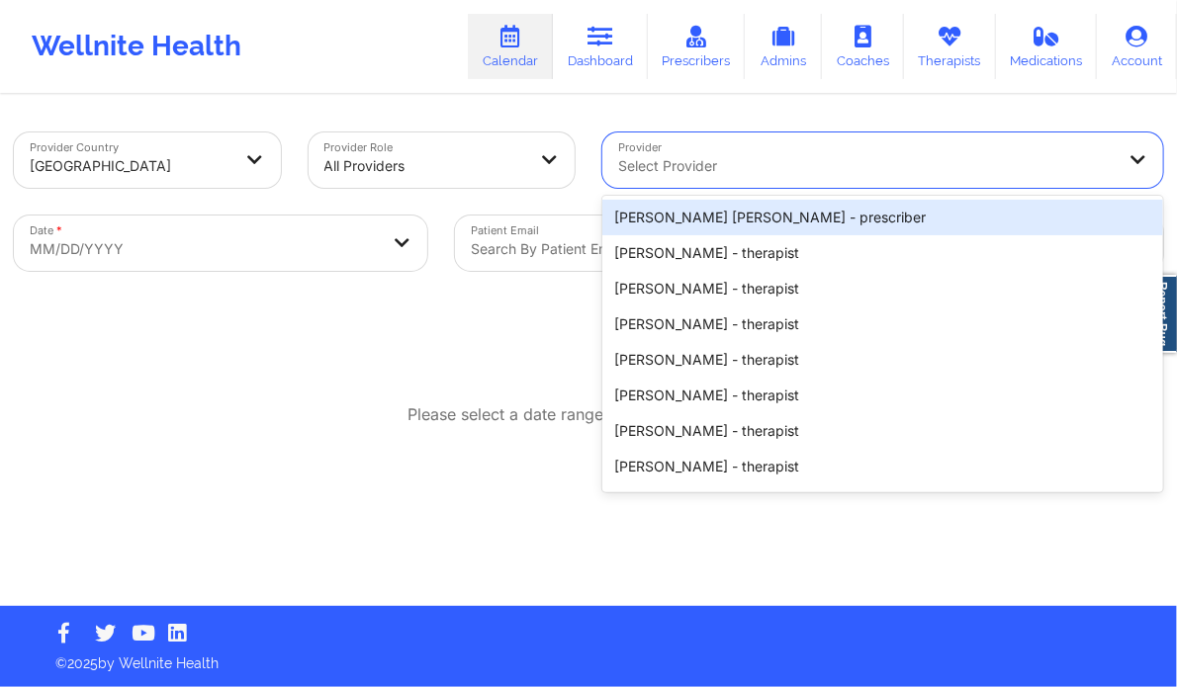
click at [704, 169] on div at bounding box center [865, 166] width 495 height 24
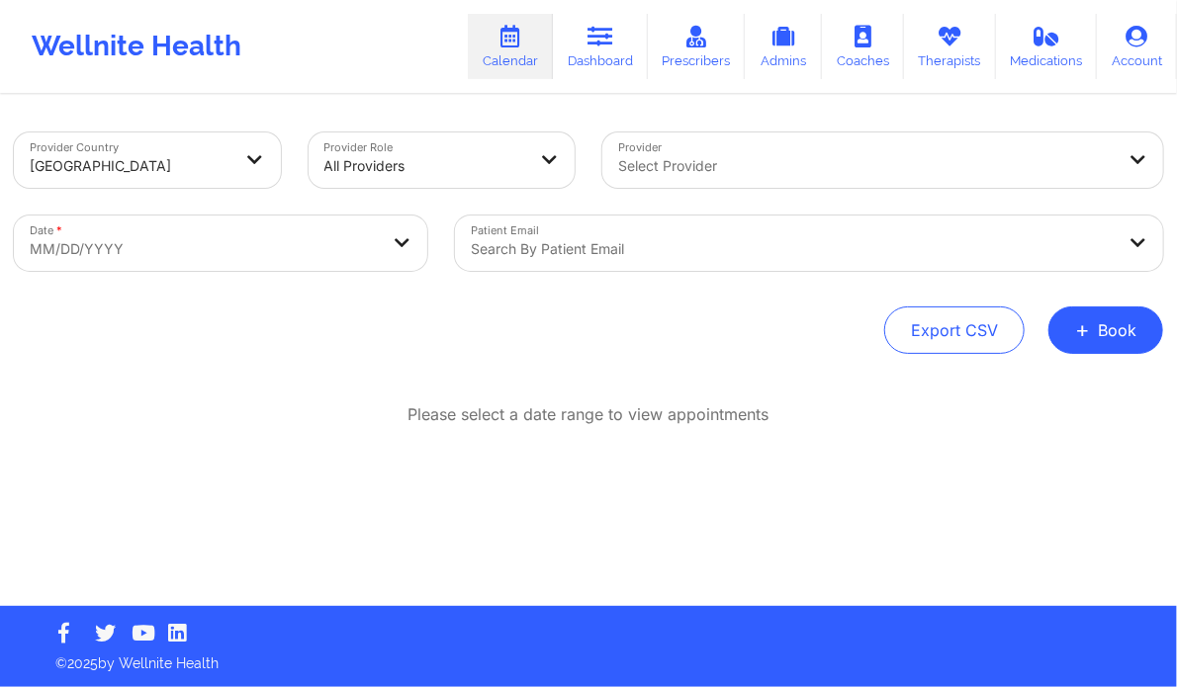
click at [755, 156] on div at bounding box center [865, 166] width 495 height 24
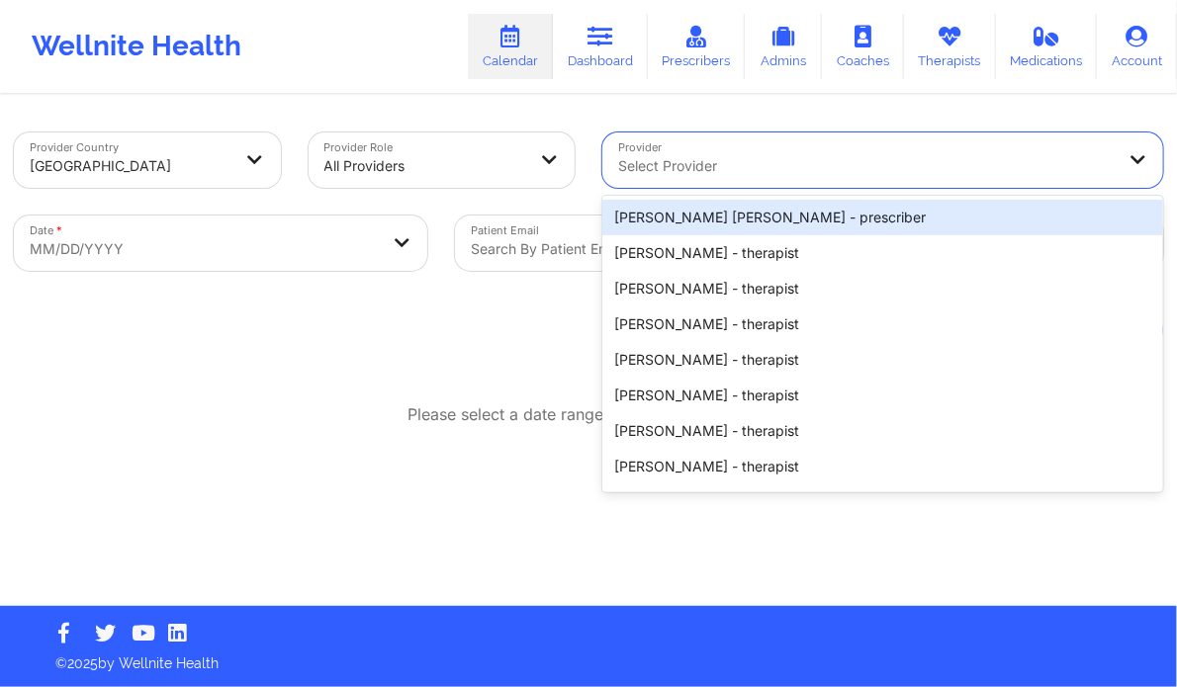
paste input "[PERSON_NAME]"
type input "[PERSON_NAME]"
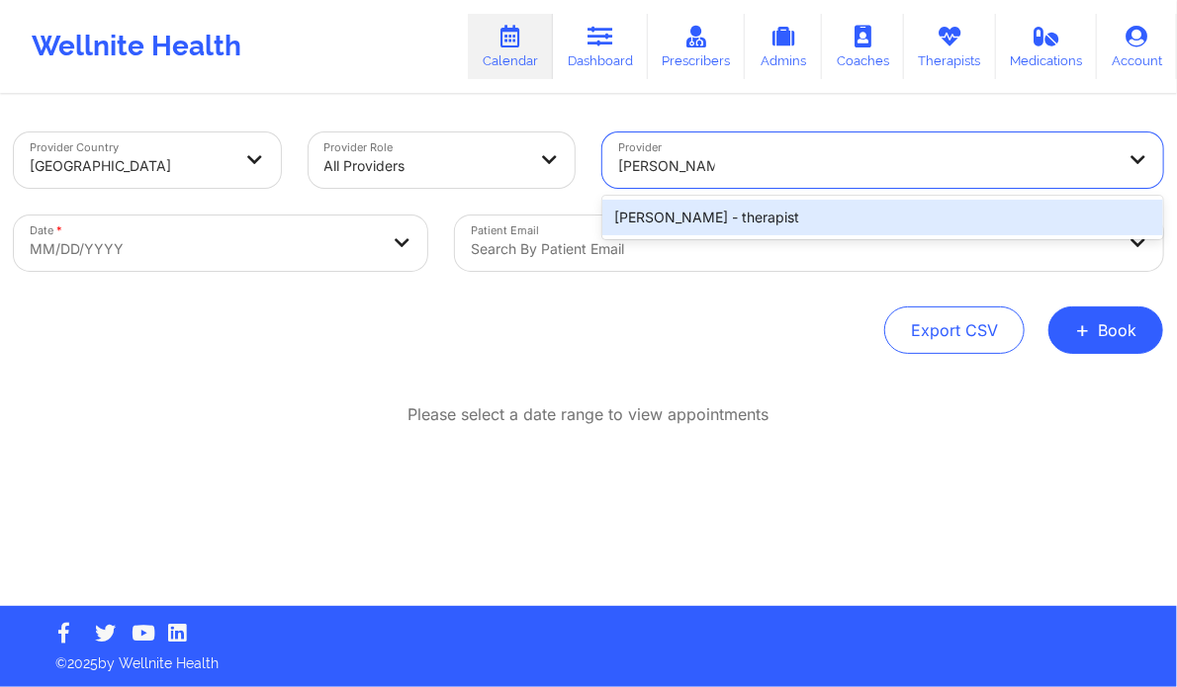
click at [712, 223] on div "Debbie Bryant - therapist" at bounding box center [882, 218] width 561 height 36
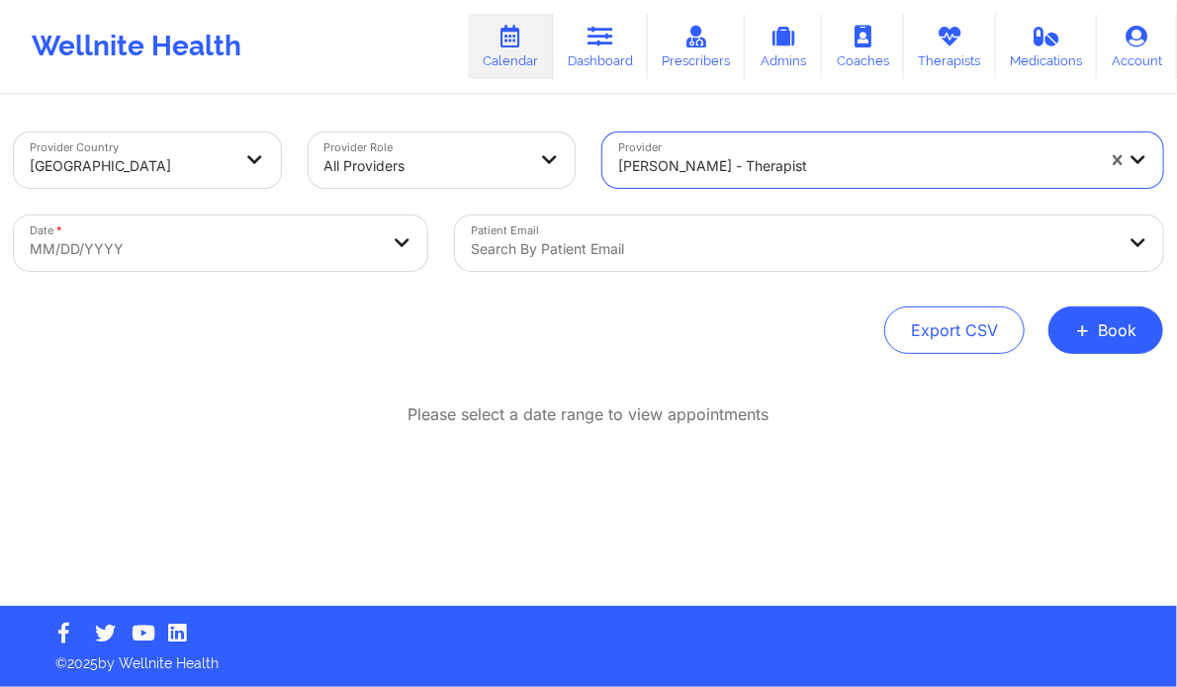
click at [226, 237] on body "Wellnite Health Calendar Dashboard Prescribers Admins Coaches Therapists Medica…" at bounding box center [588, 343] width 1177 height 687
select select "2025-8"
select select "2025-9"
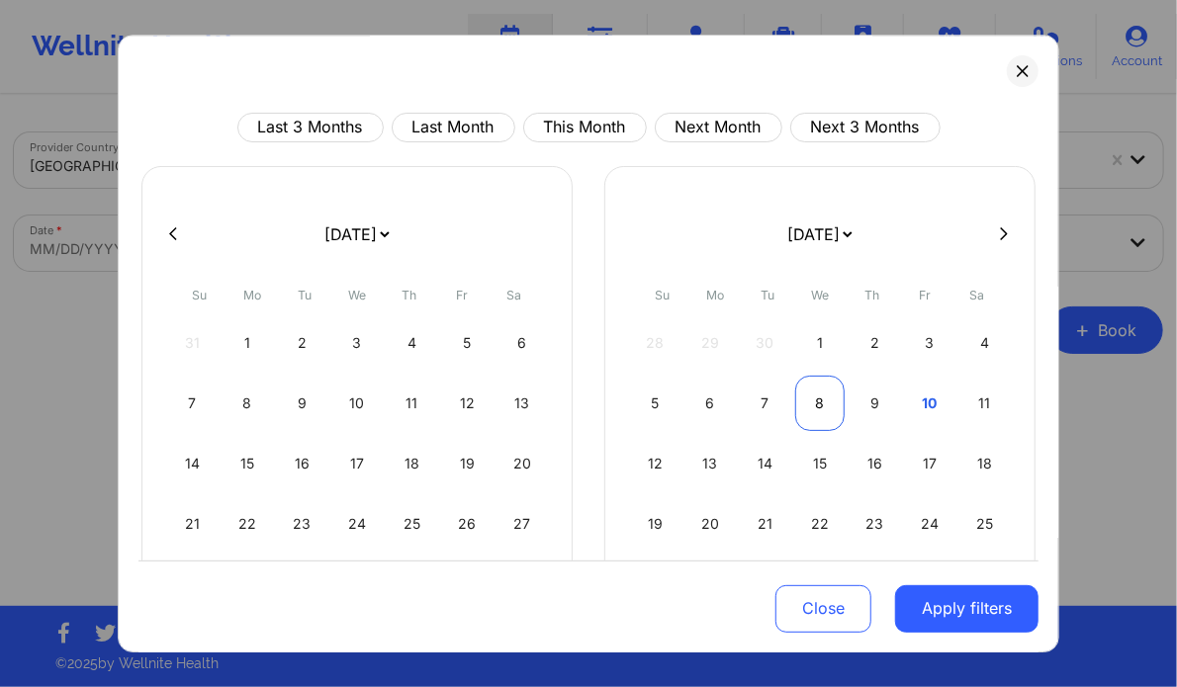
click at [807, 418] on div "8" at bounding box center [820, 403] width 50 height 55
select select "2025-9"
select select "2025-10"
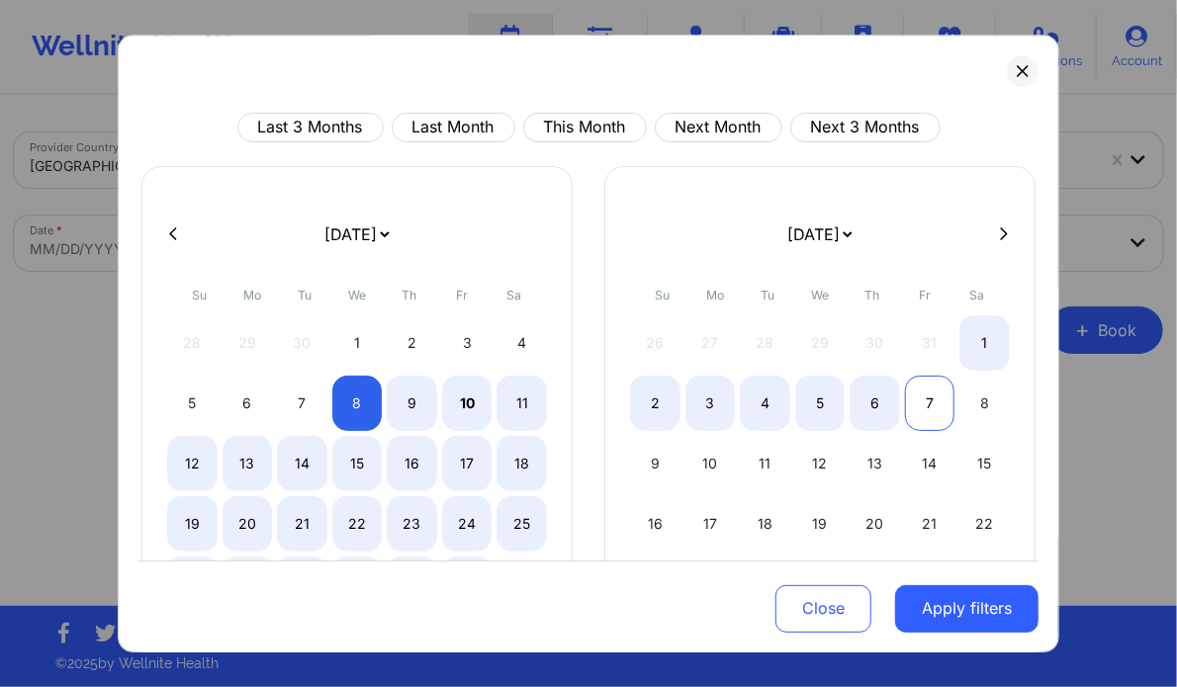
select select "2025-9"
select select "2025-10"
select select "2025-9"
select select "2025-10"
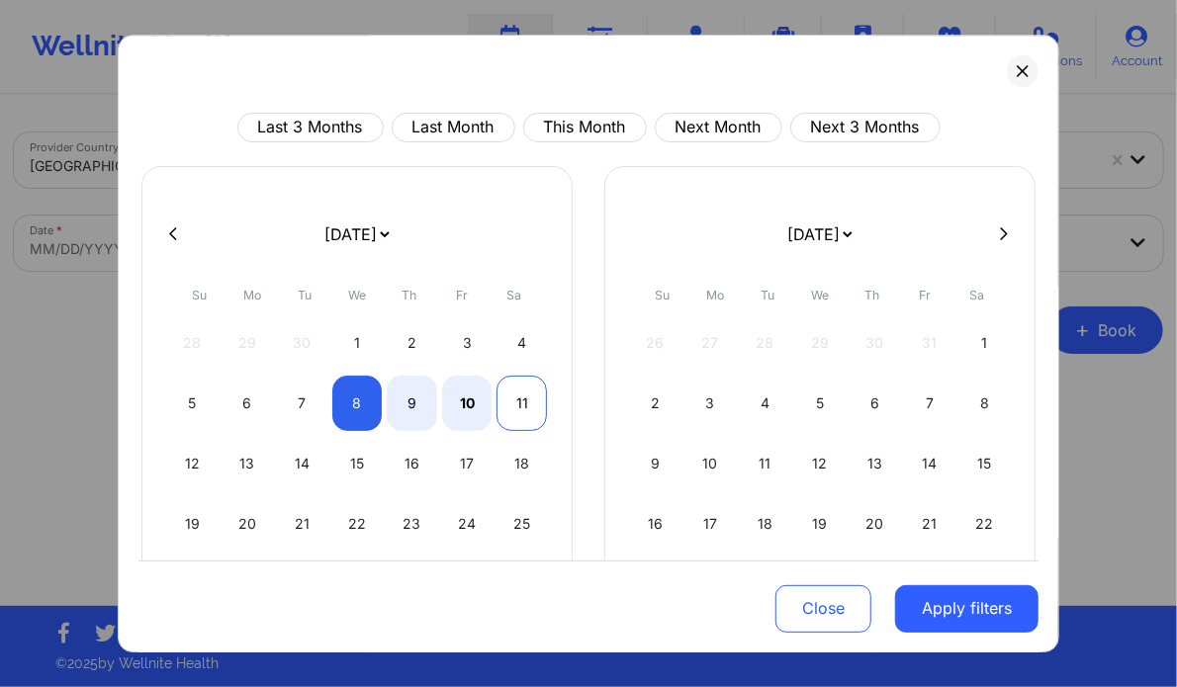
select select "2025-9"
select select "2025-10"
click at [515, 404] on div "11" at bounding box center [521, 403] width 50 height 55
select select "2025-9"
select select "2025-10"
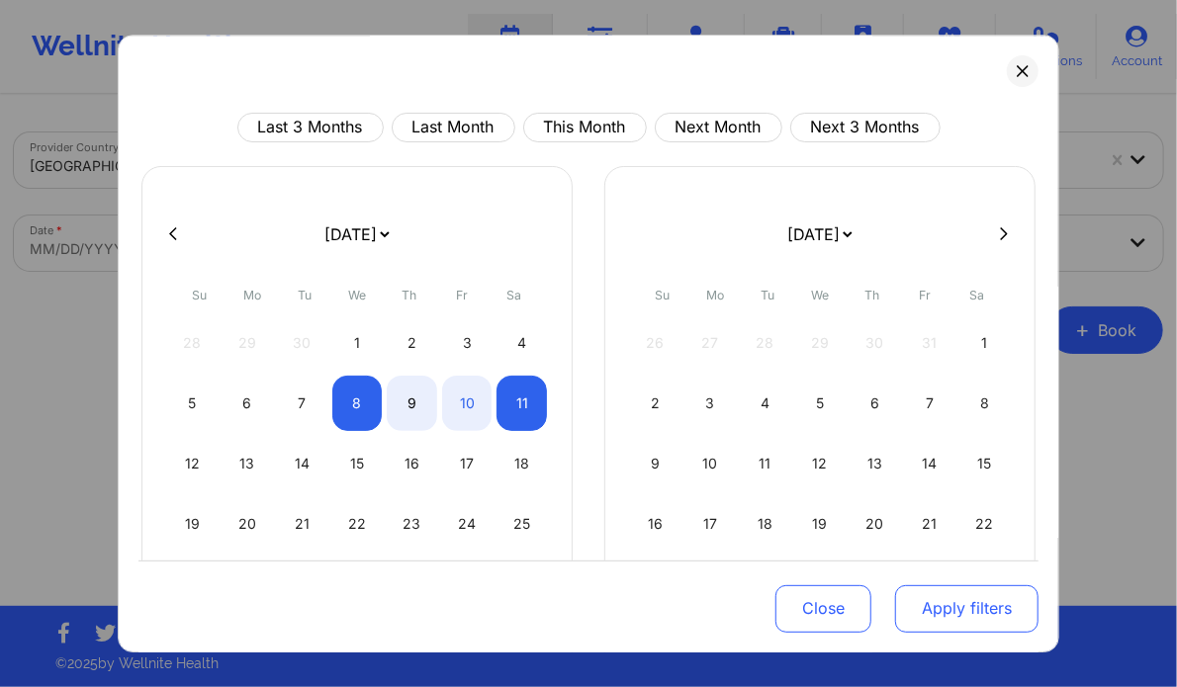
click at [957, 598] on button "Apply filters" at bounding box center [966, 607] width 143 height 47
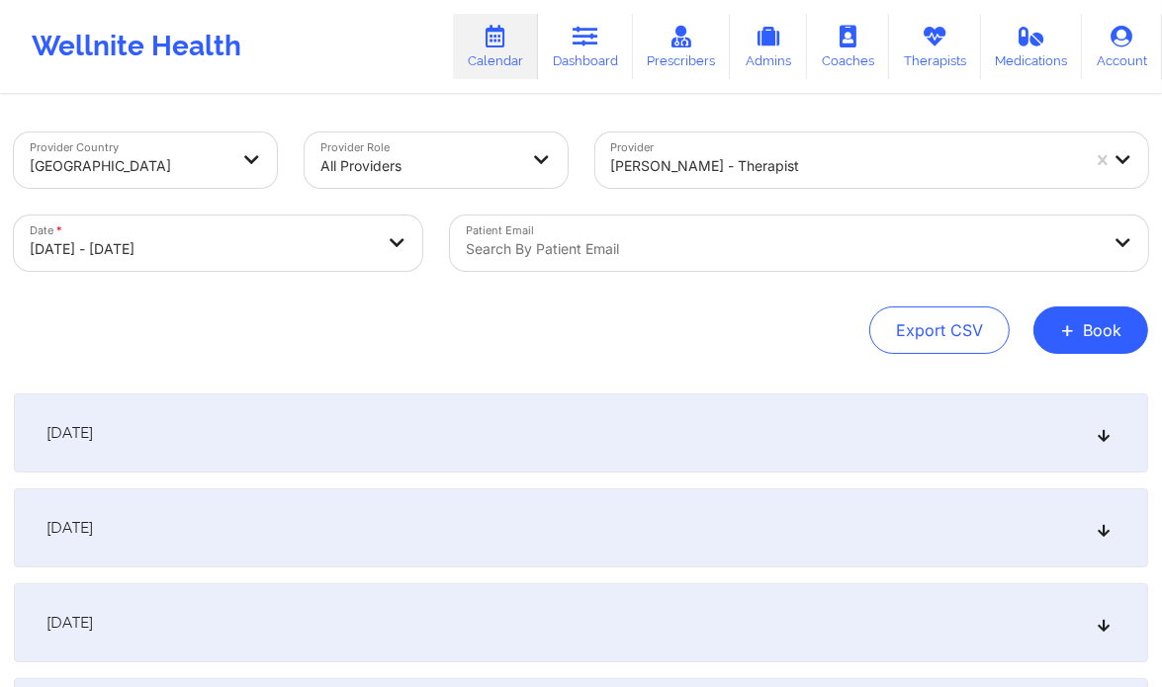
click at [1103, 518] on div "[DATE]" at bounding box center [581, 528] width 1134 height 79
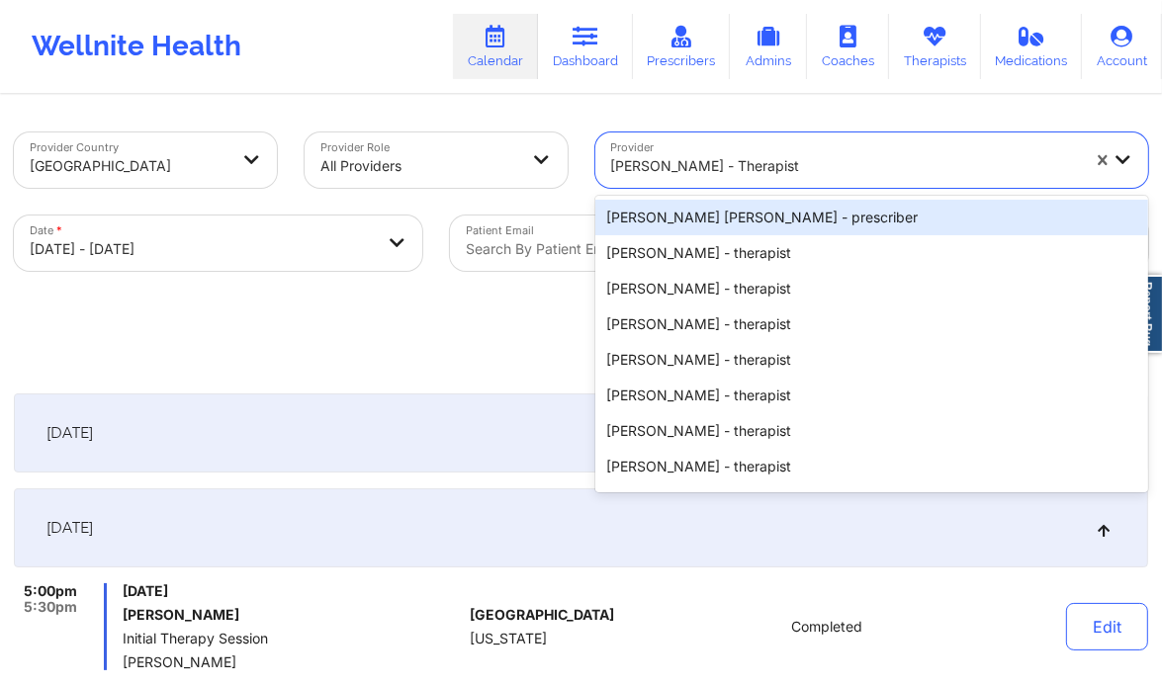
click at [742, 173] on div at bounding box center [845, 166] width 469 height 24
paste input "Brittney Manuel"
type input "Brittney Manuel"
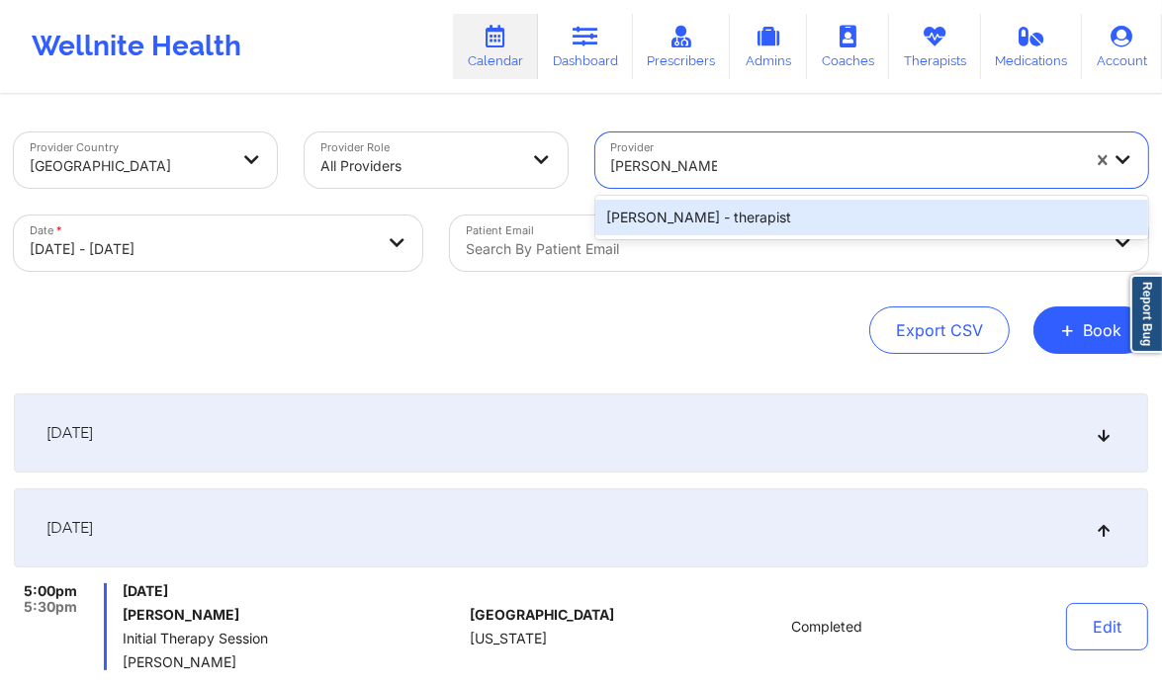
click at [787, 217] on div "Brittney Manuel - therapist" at bounding box center [872, 218] width 554 height 36
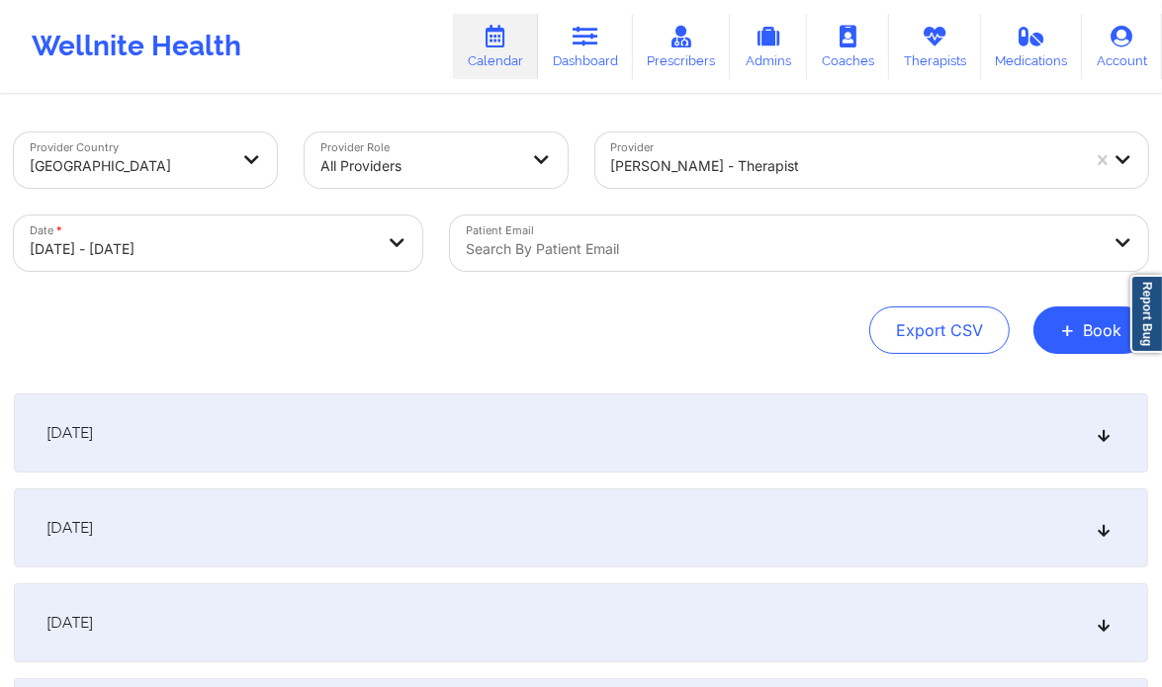
click at [511, 513] on div "[DATE]" at bounding box center [581, 528] width 1134 height 79
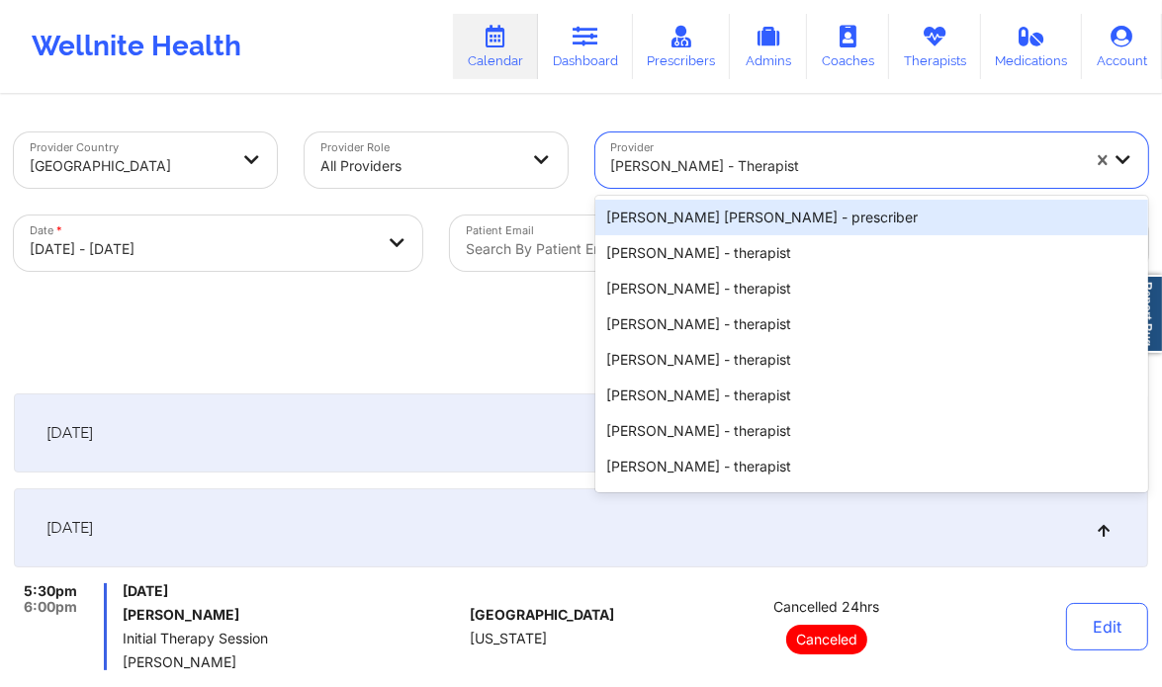
click at [737, 157] on div at bounding box center [845, 166] width 469 height 24
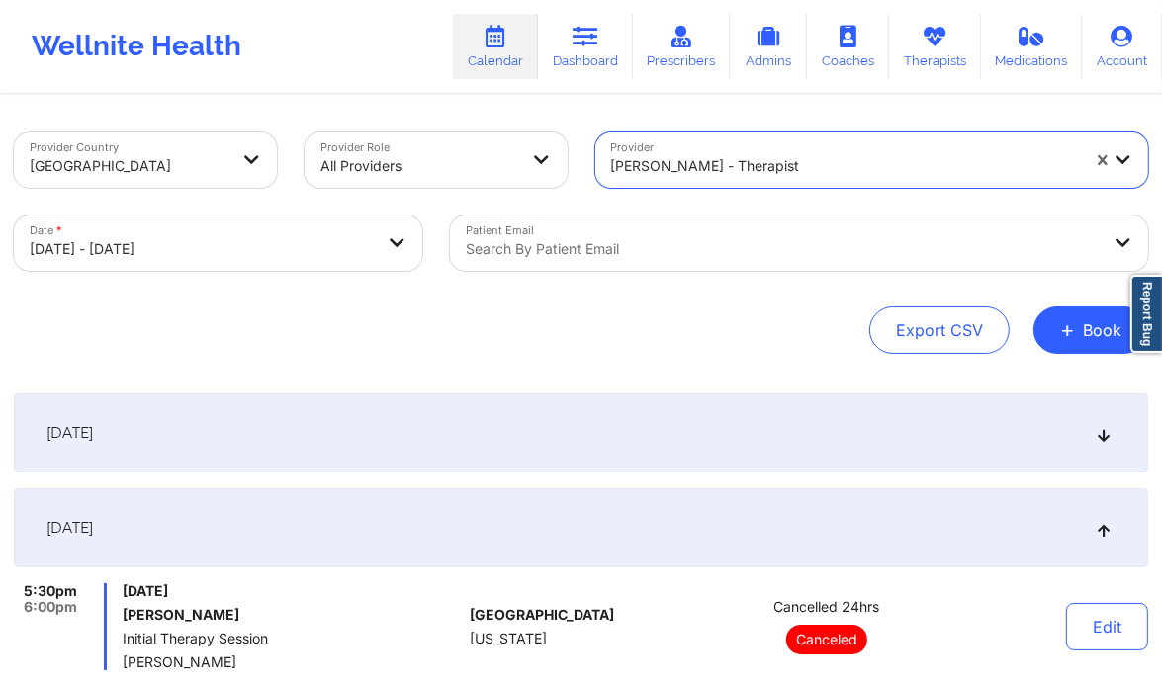
paste input "Marcia Williams"
type input "Marcia Williams"
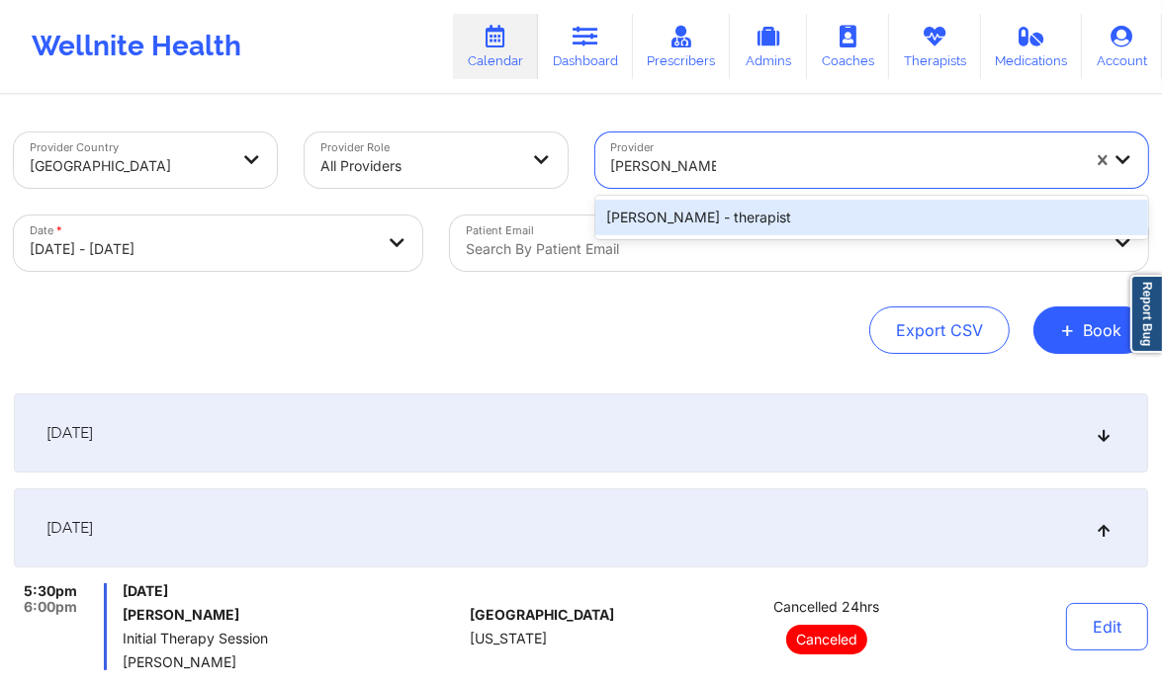
click at [726, 203] on div "Marcia Williams - therapist" at bounding box center [872, 218] width 554 height 36
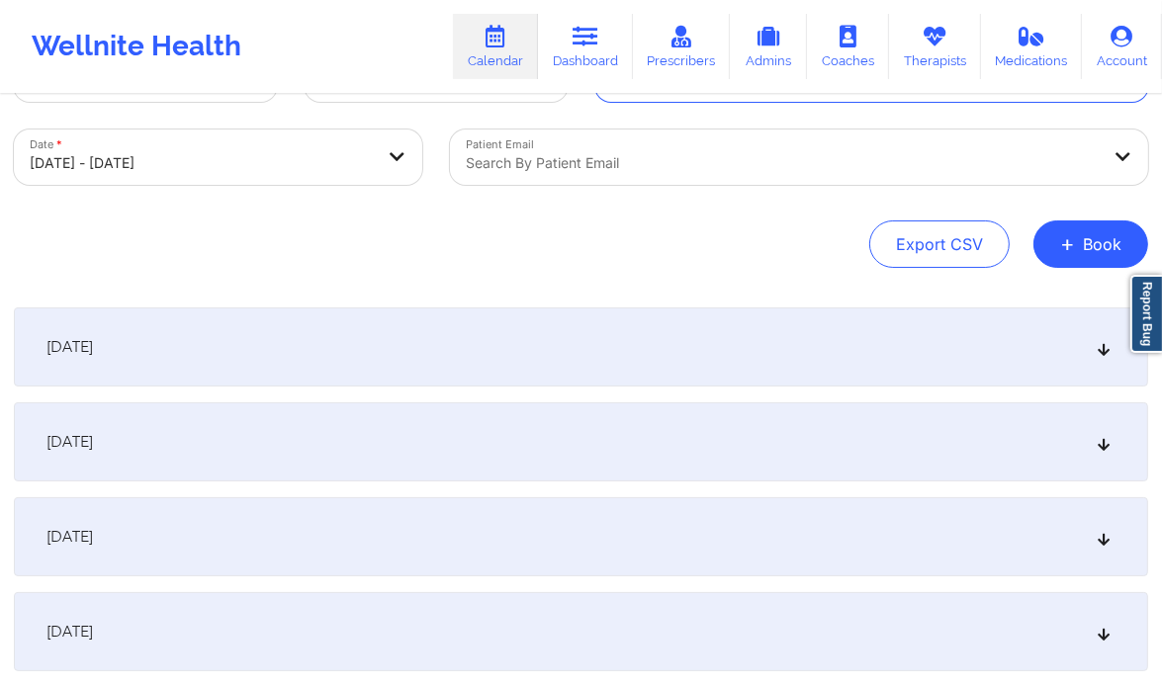
scroll to position [103, 0]
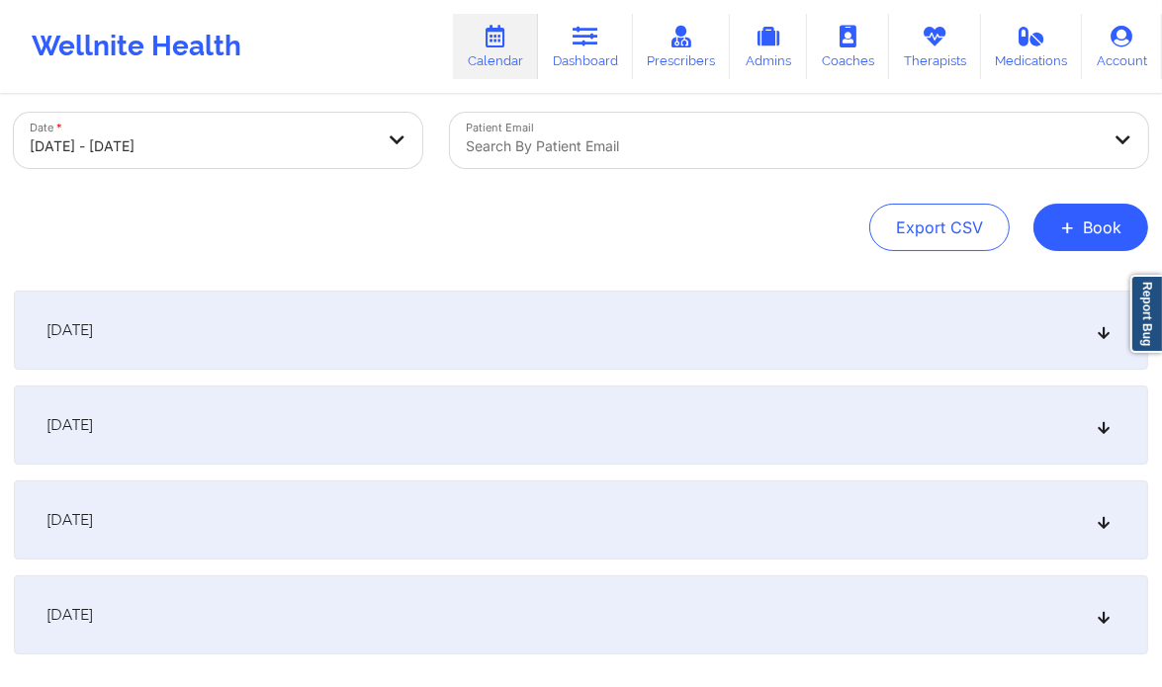
click at [594, 505] on div "[DATE]" at bounding box center [581, 520] width 1134 height 79
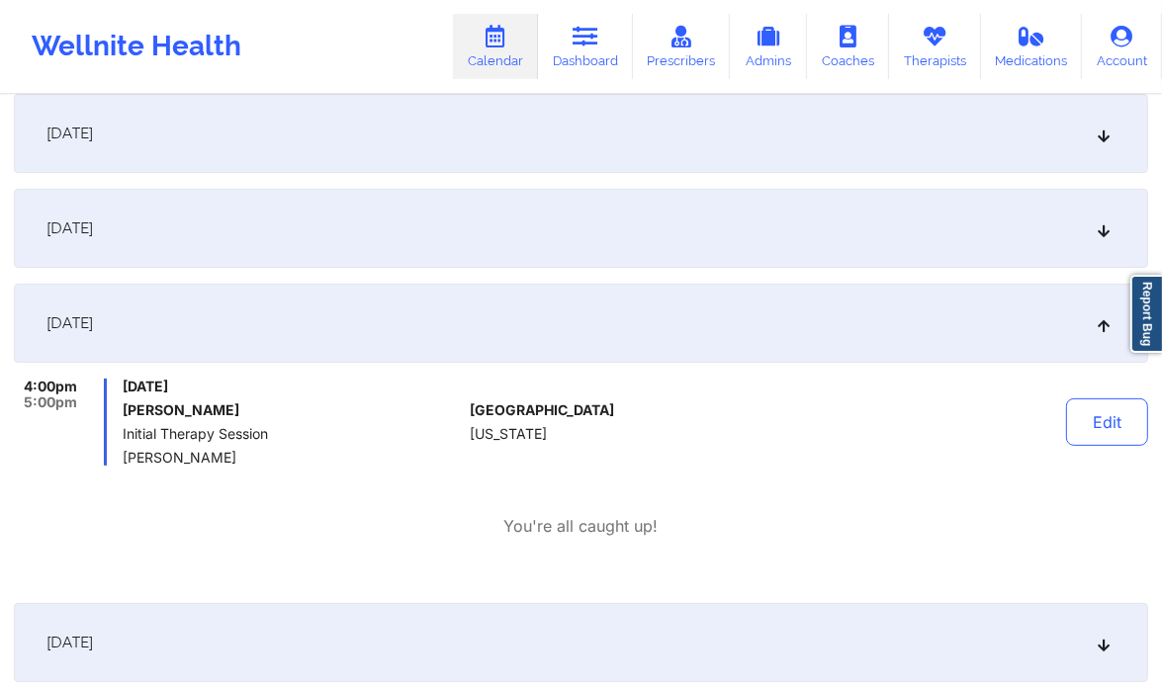
scroll to position [313, 0]
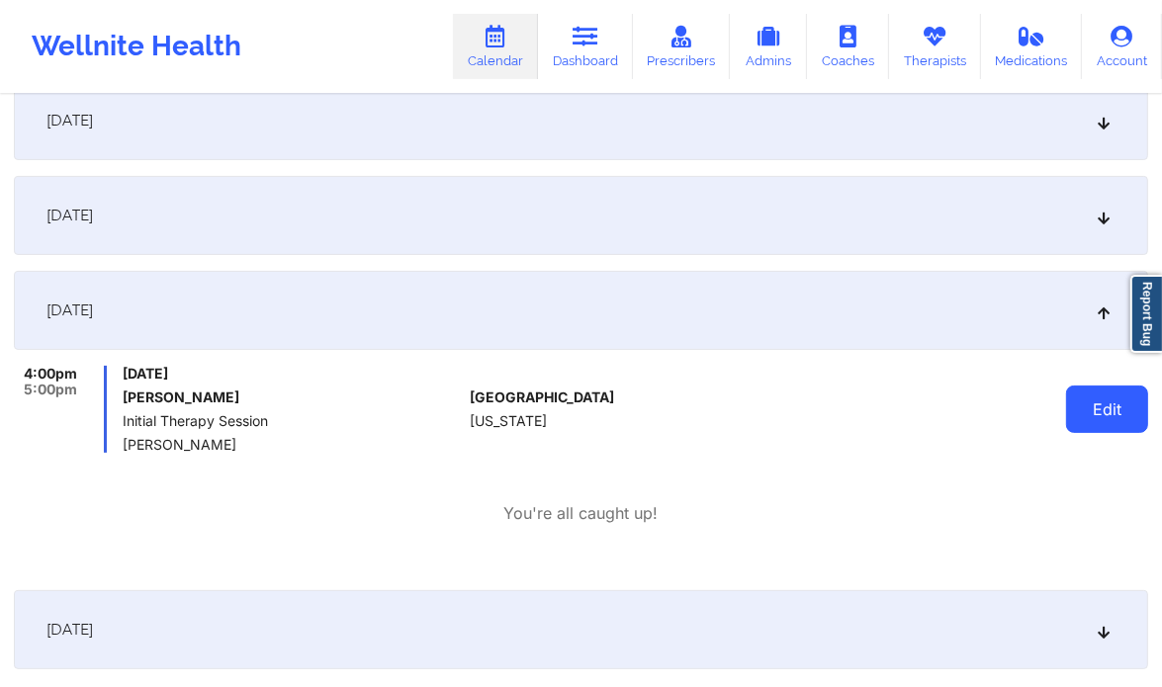
click at [1089, 416] on button "Edit" at bounding box center [1107, 409] width 82 height 47
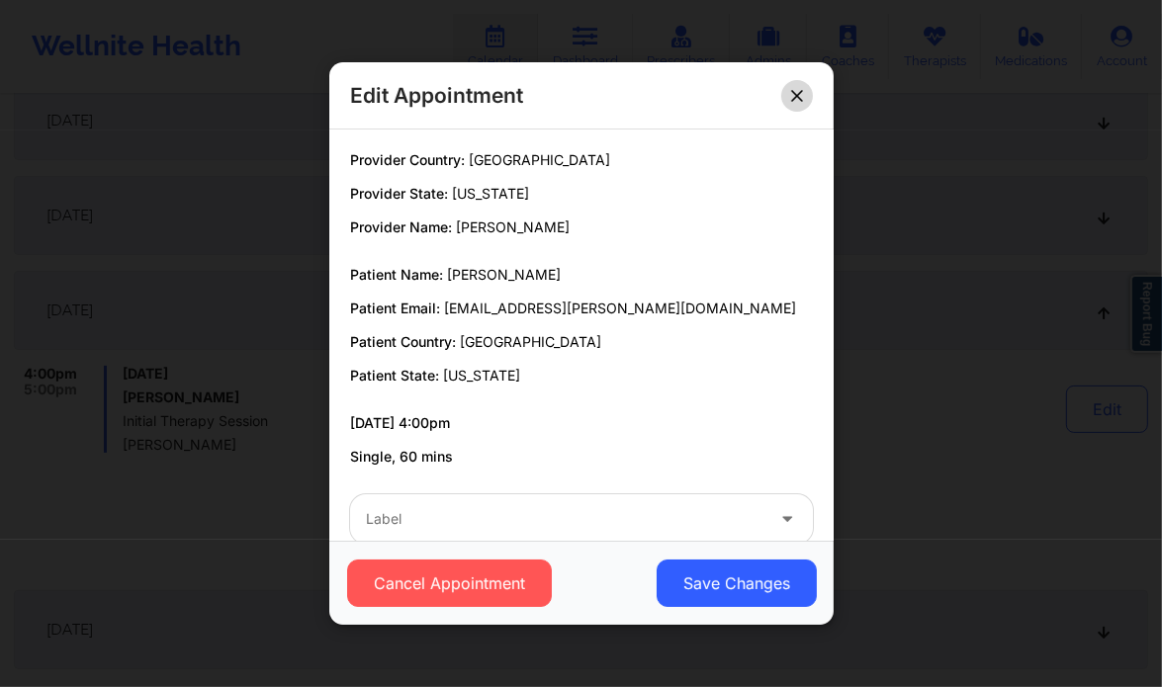
click at [803, 98] on button at bounding box center [797, 96] width 32 height 32
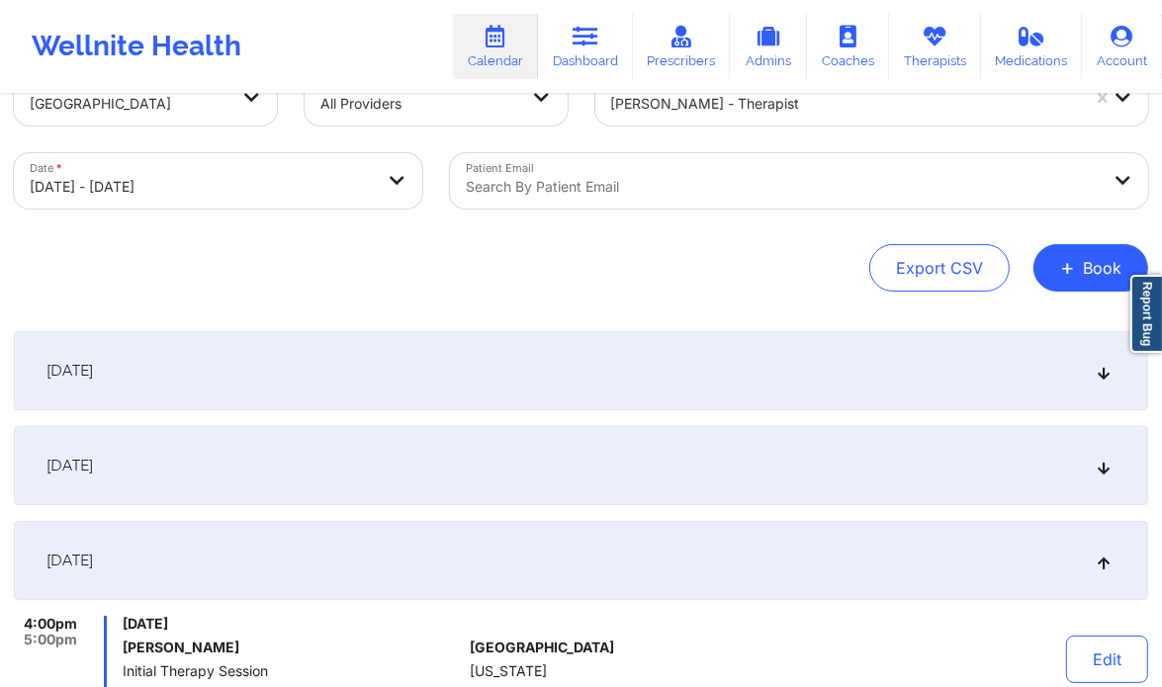
scroll to position [43, 0]
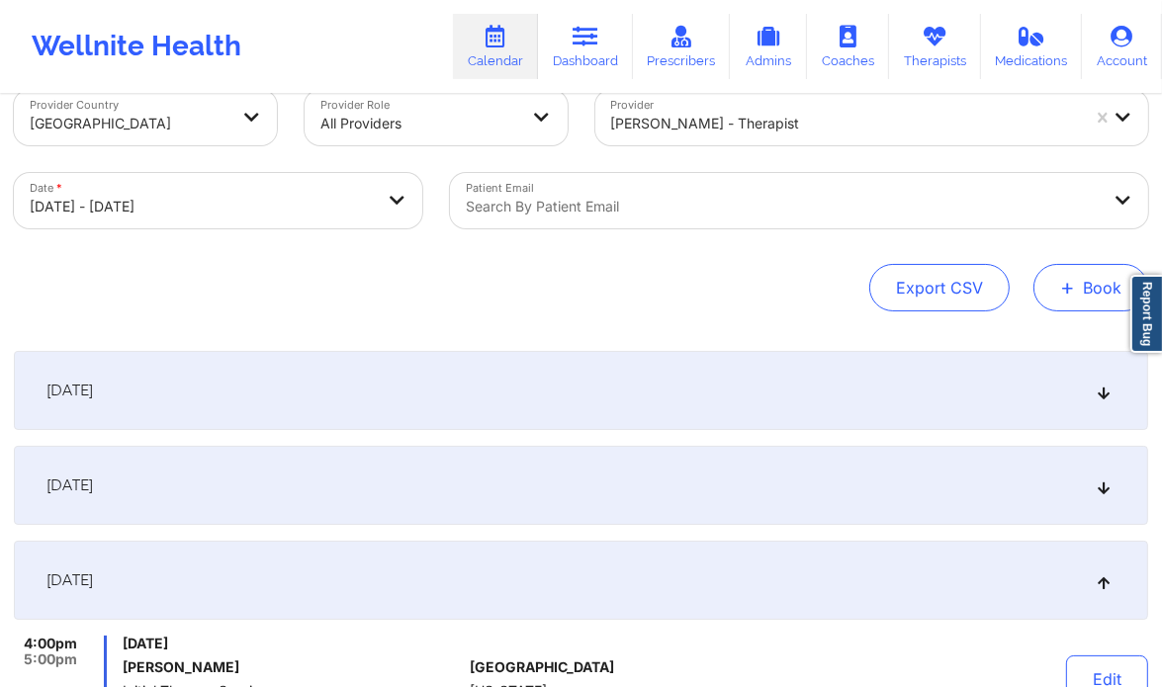
click at [1088, 292] on button "+ Book" at bounding box center [1090, 287] width 115 height 47
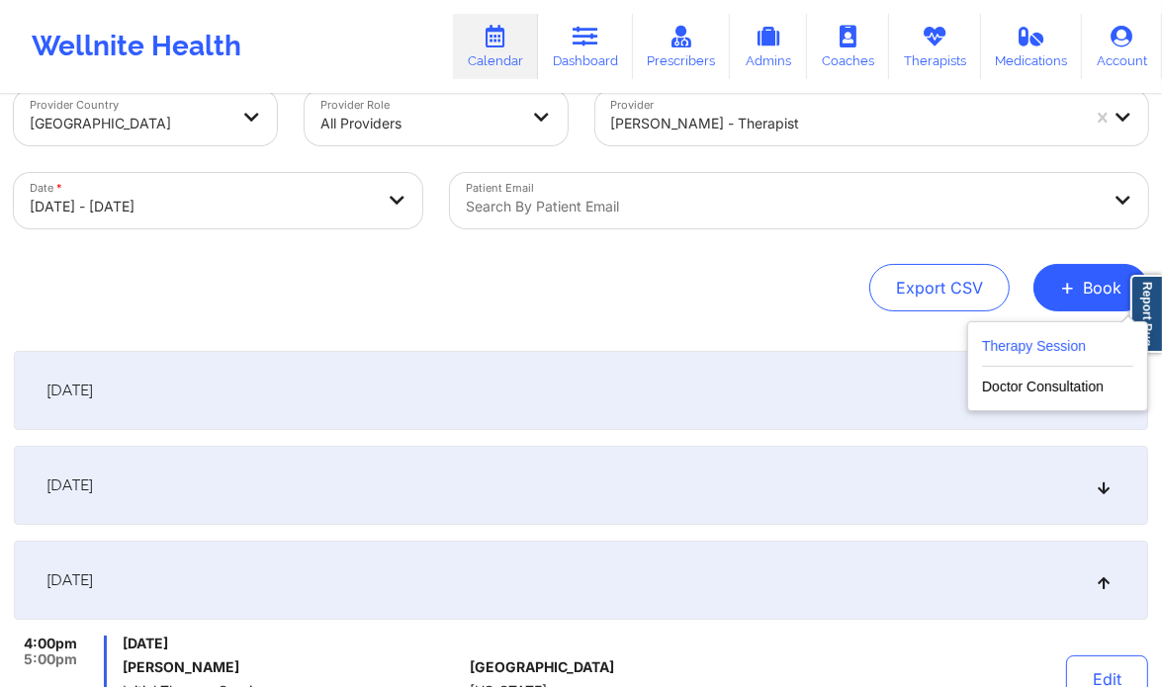
click at [1026, 348] on button "Therapy Session" at bounding box center [1057, 350] width 151 height 33
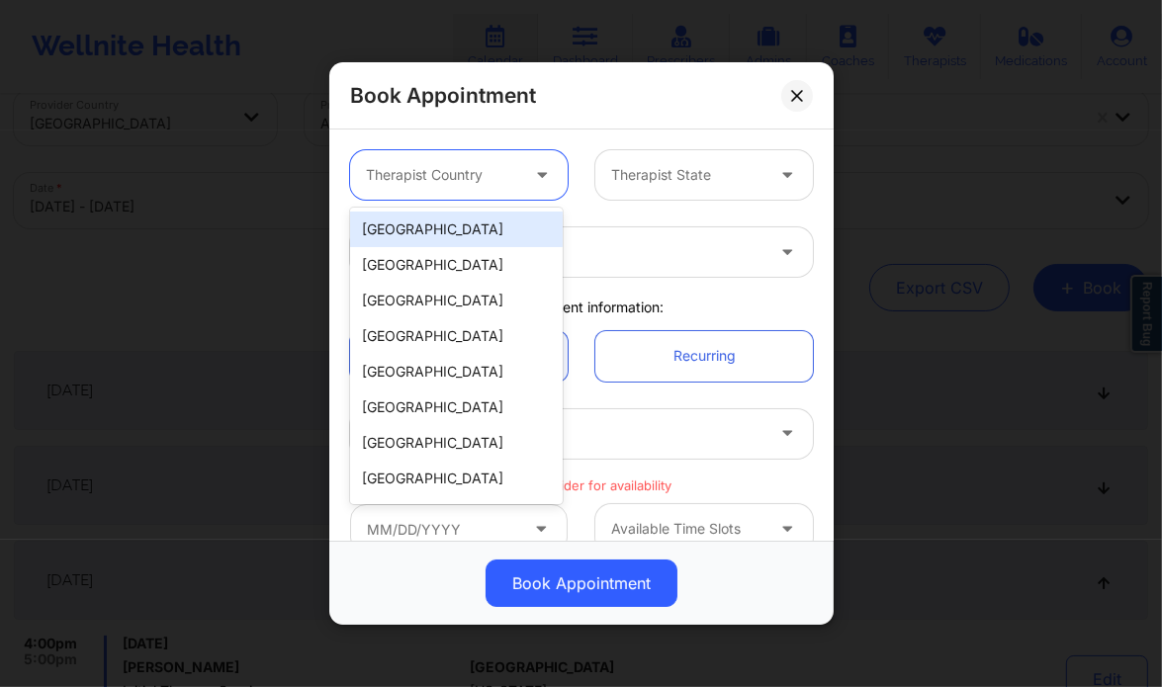
click at [446, 194] on div "Therapist Country" at bounding box center [435, 174] width 170 height 49
click at [439, 229] on div "[GEOGRAPHIC_DATA]" at bounding box center [456, 230] width 213 height 36
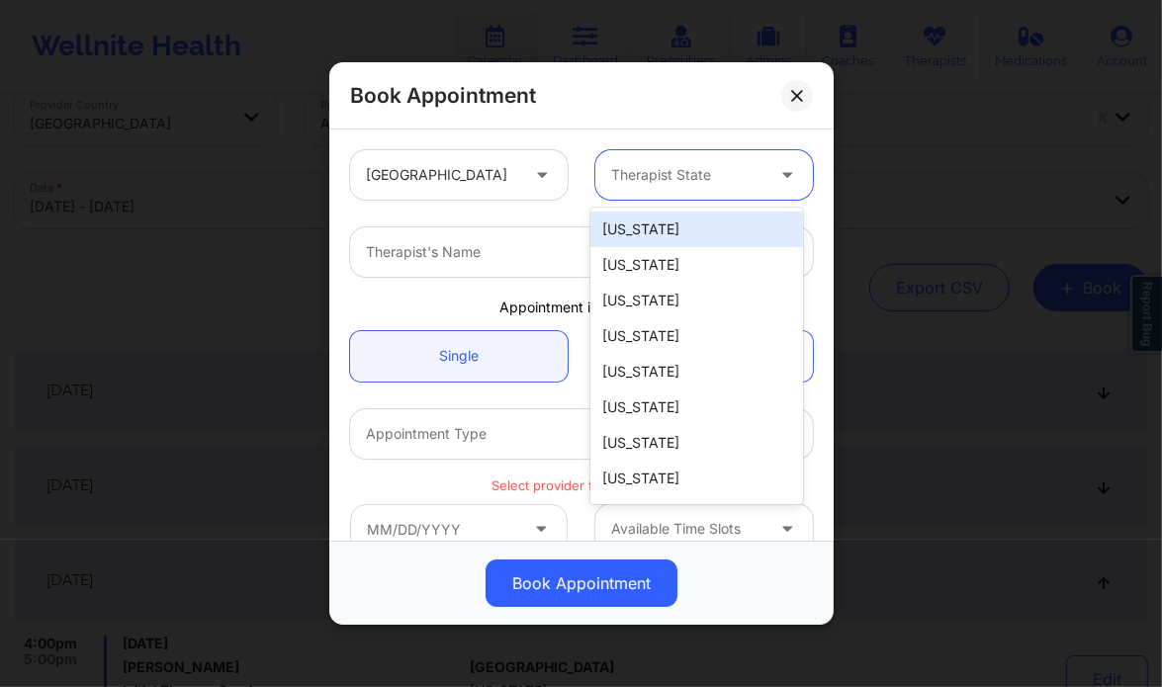
click at [643, 161] on div "Therapist State" at bounding box center [680, 174] width 170 height 49
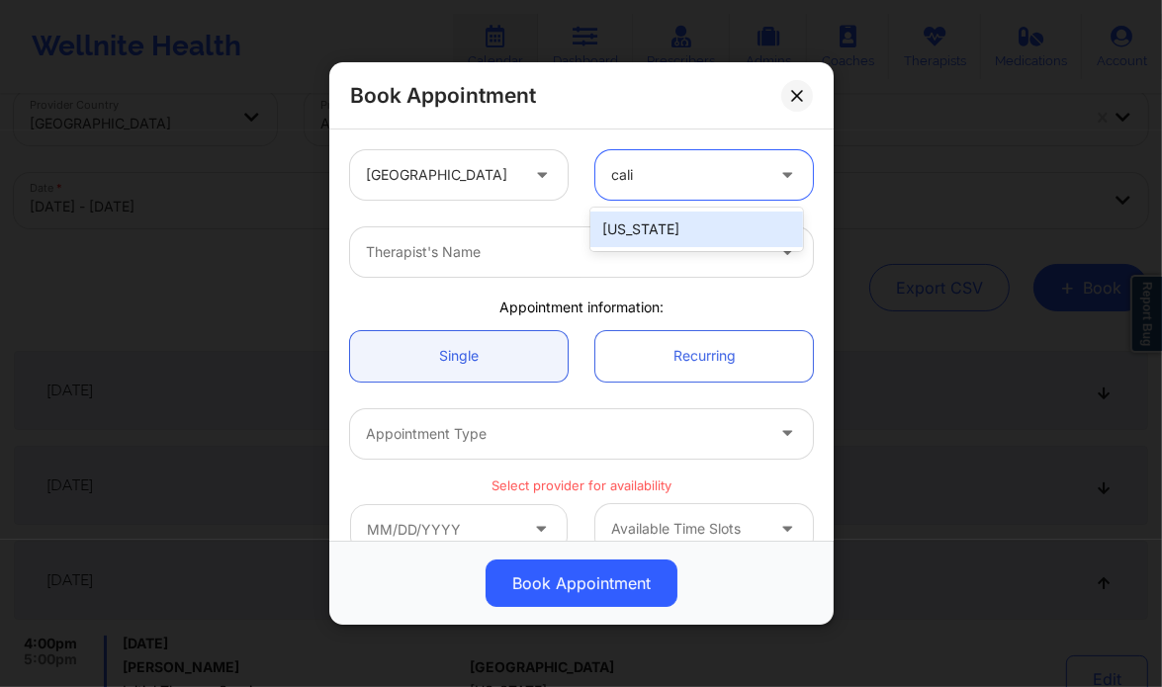
type input "calif"
click at [665, 237] on div "[US_STATE]" at bounding box center [696, 230] width 213 height 36
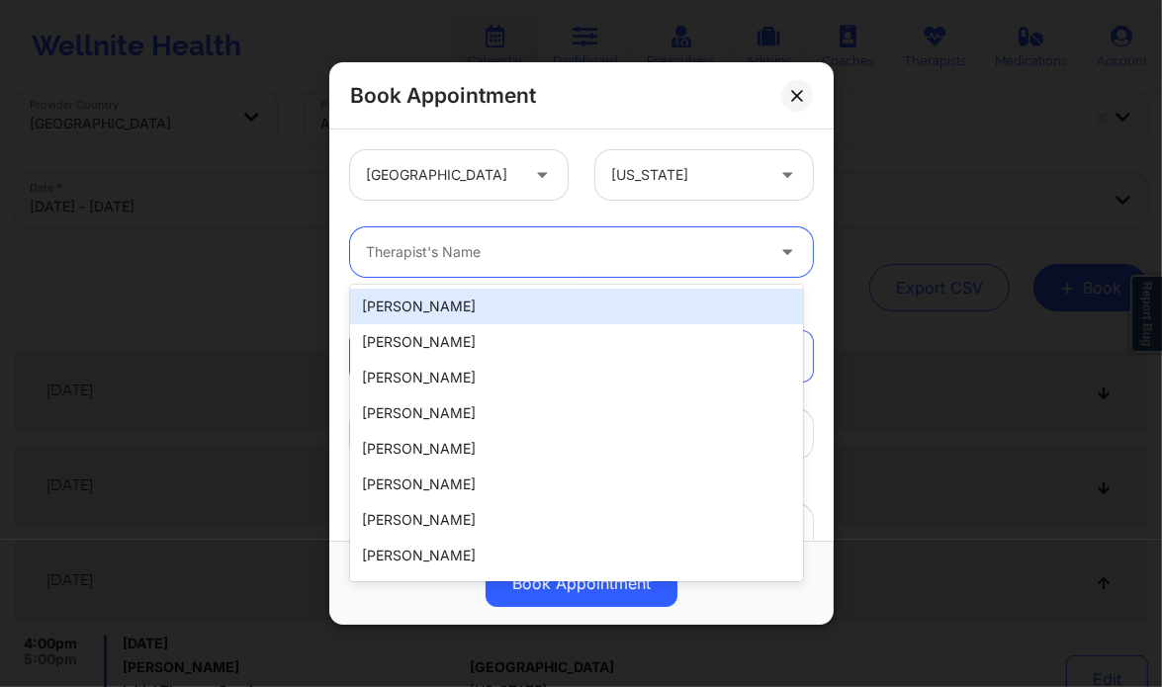
click at [555, 257] on div at bounding box center [565, 252] width 398 height 24
paste input "[PERSON_NAME] [PERSON_NAME]"
type input "[PERSON_NAME] [PERSON_NAME]"
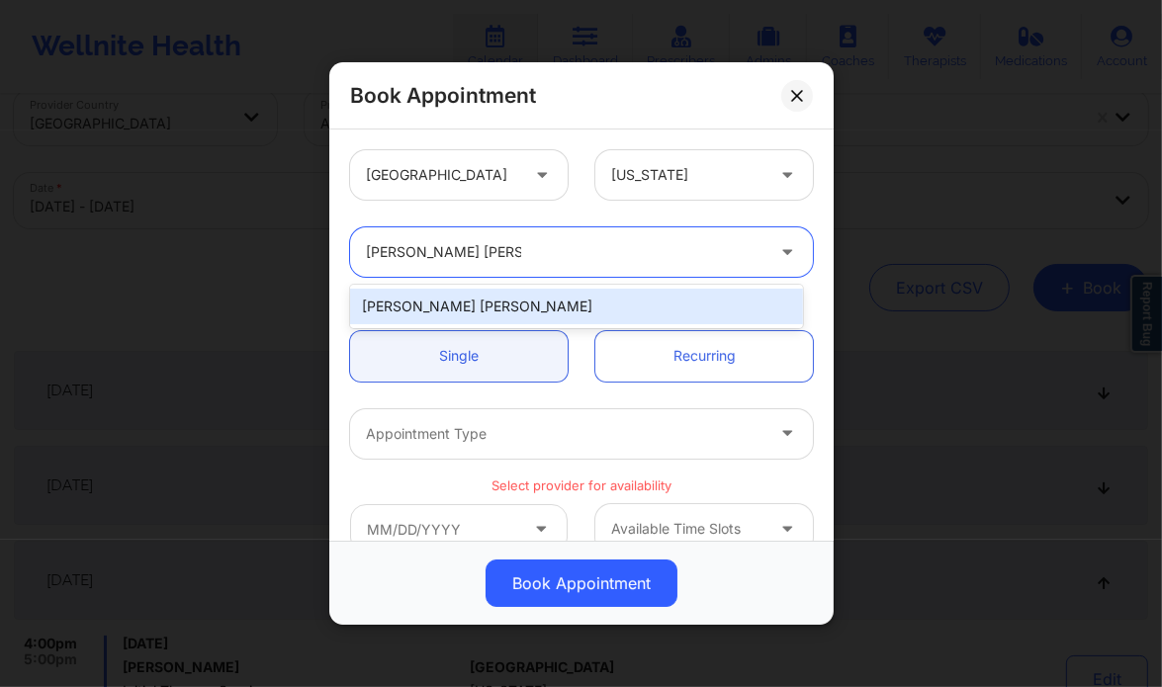
click at [439, 301] on div "[PERSON_NAME] [PERSON_NAME]" at bounding box center [576, 307] width 453 height 36
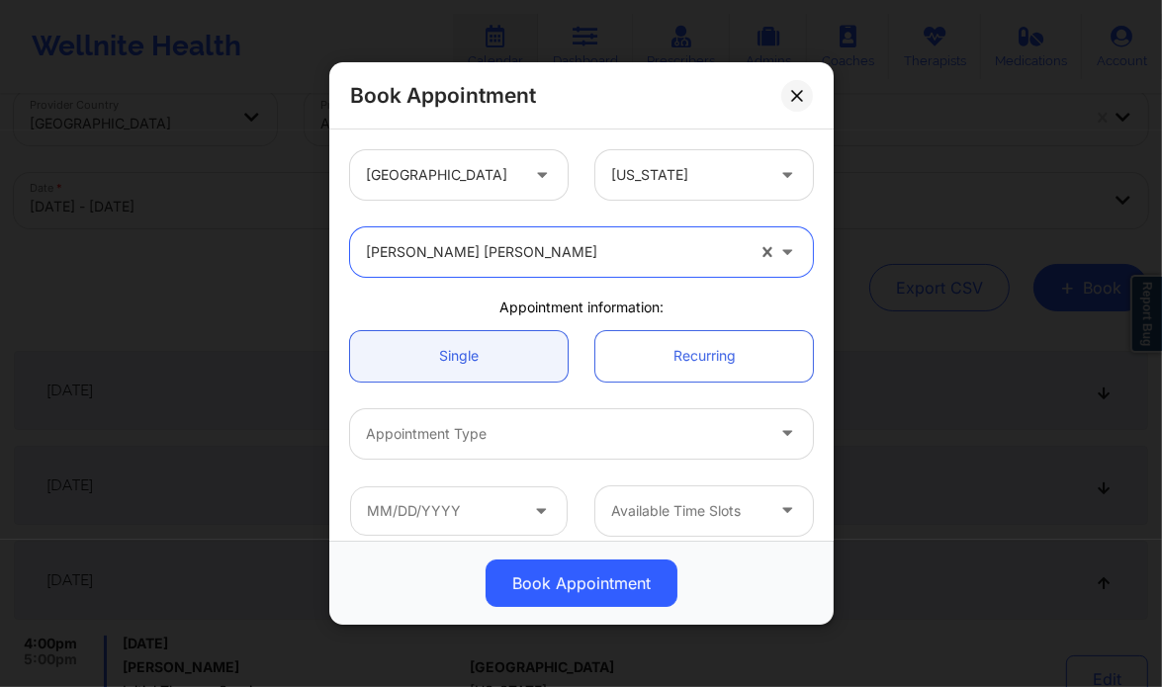
click at [485, 427] on div at bounding box center [565, 434] width 398 height 24
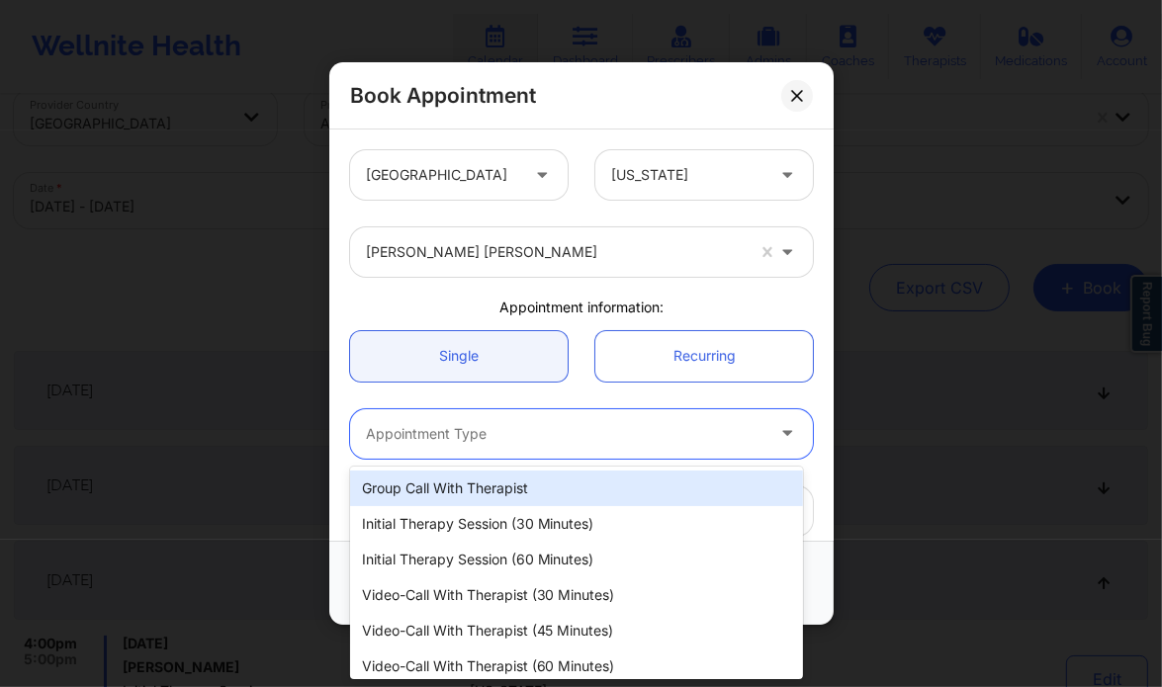
click at [501, 434] on div at bounding box center [565, 434] width 398 height 24
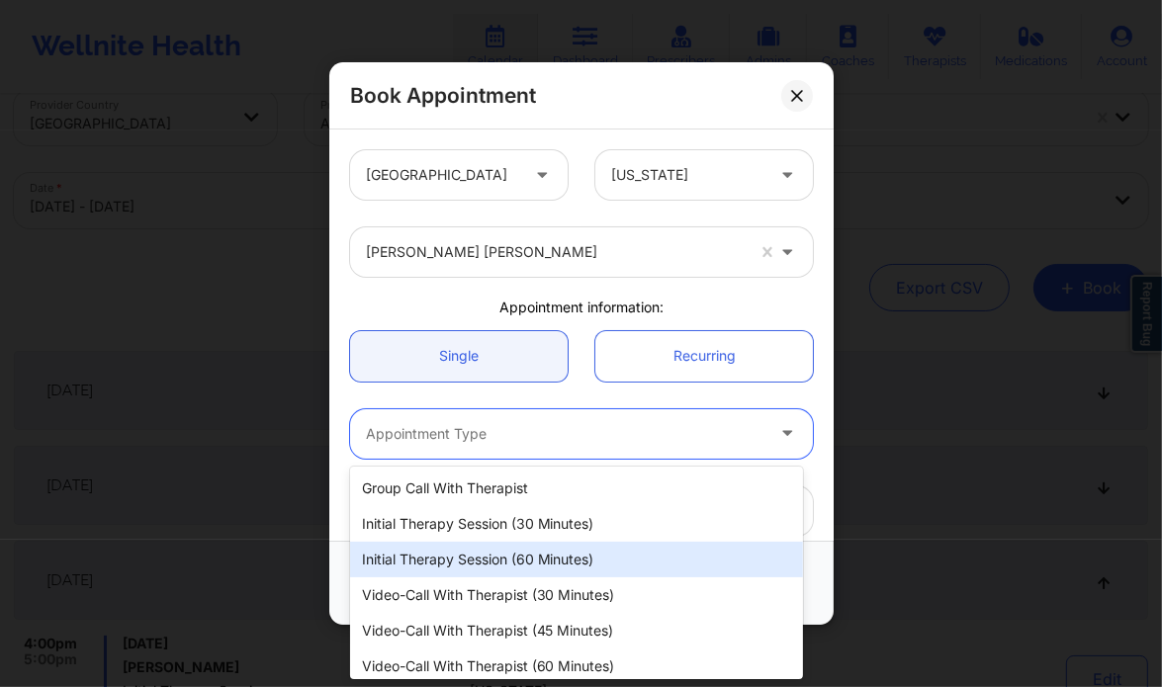
click at [545, 569] on div "Initial Therapy Session (60 minutes)" at bounding box center [576, 560] width 453 height 36
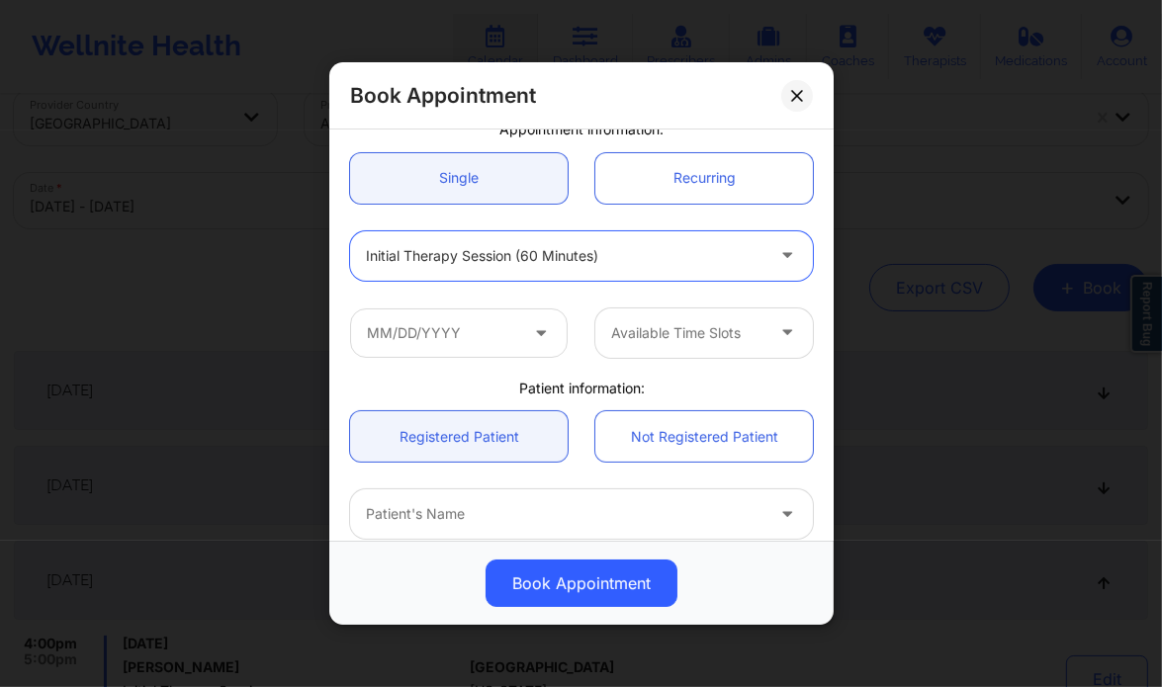
scroll to position [180, 0]
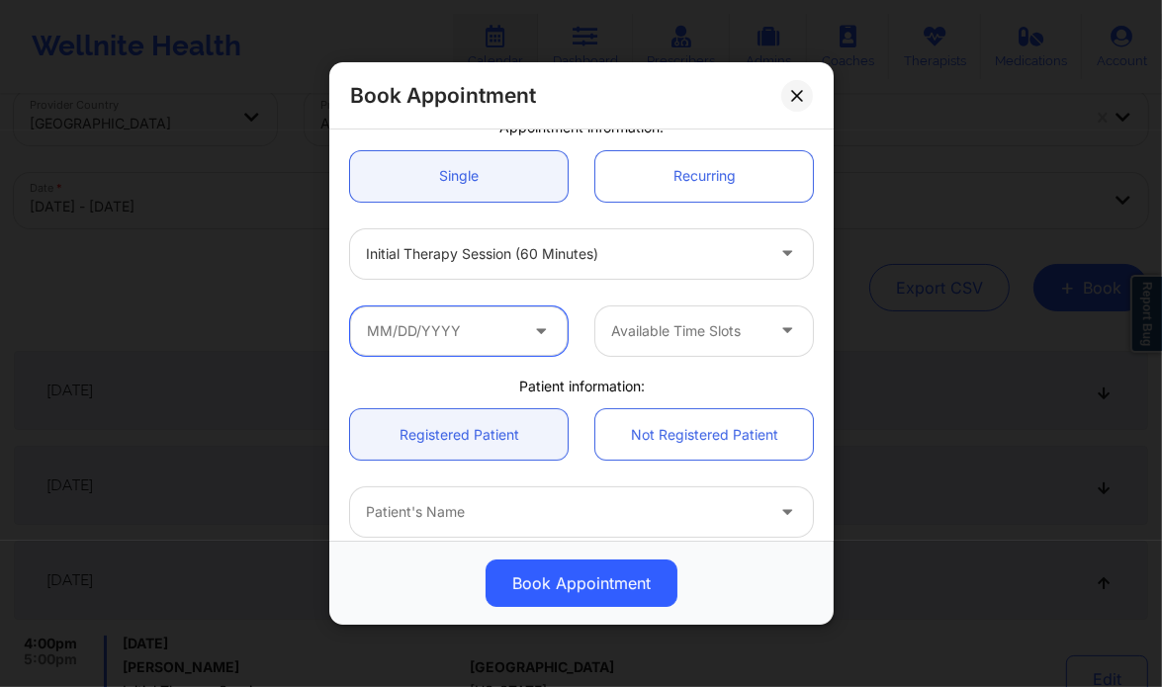
click at [490, 322] on input "text" at bounding box center [459, 331] width 218 height 49
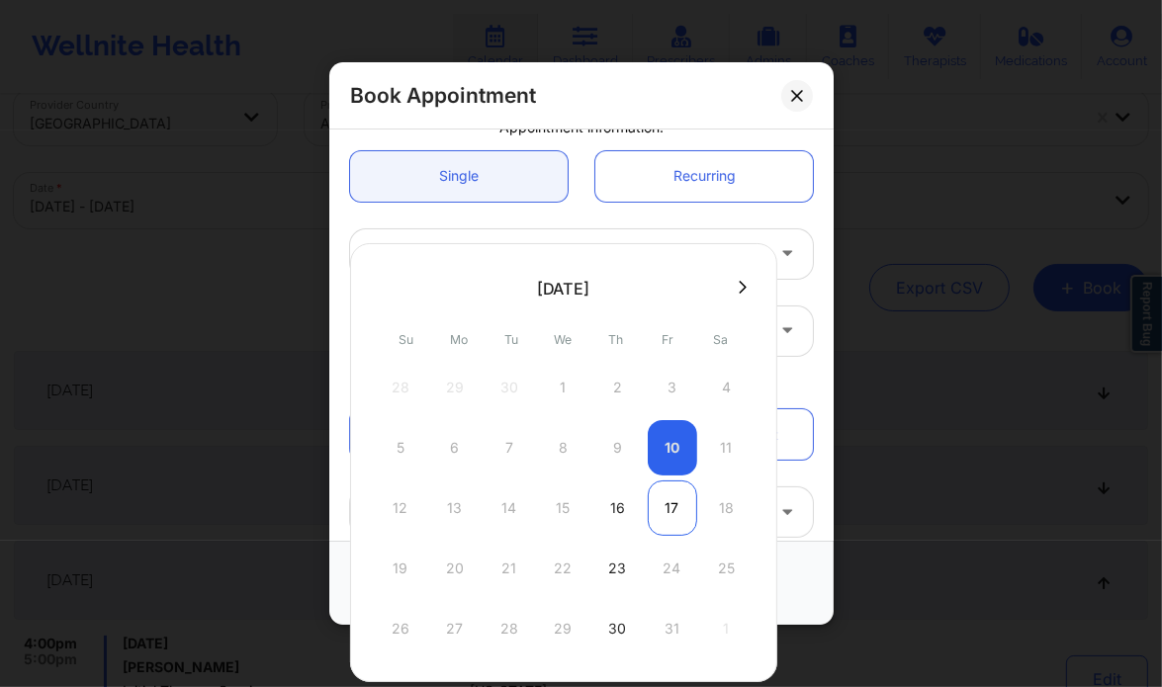
click at [671, 504] on div "17" at bounding box center [672, 508] width 49 height 55
type input "10/17/2025"
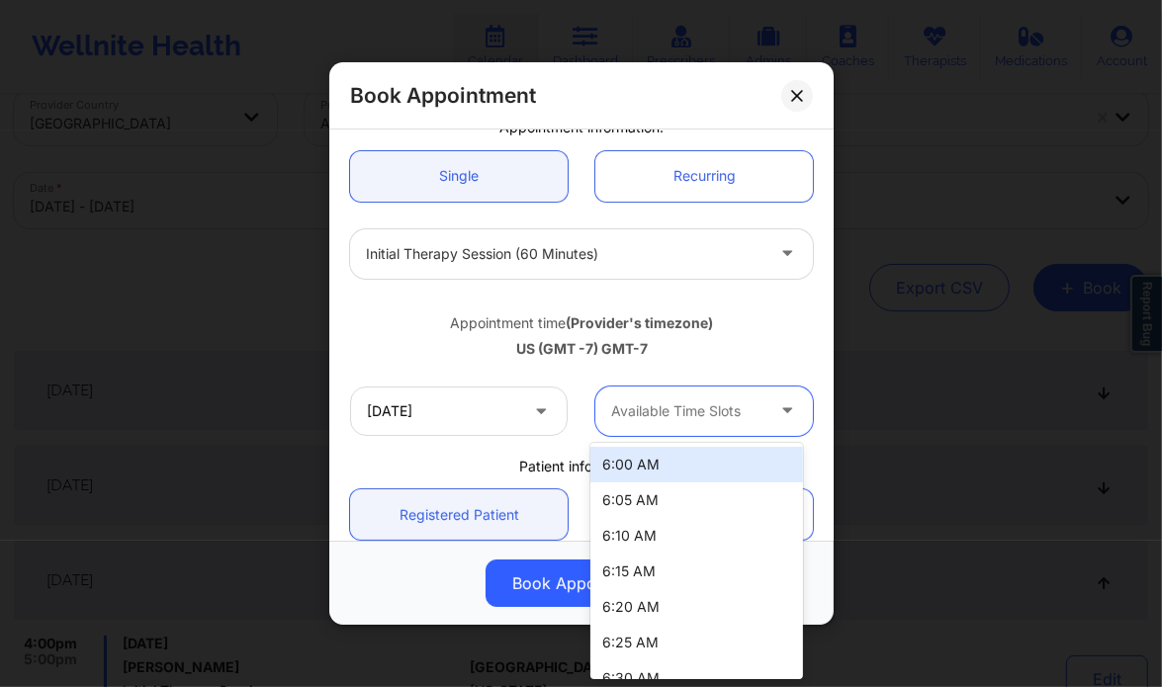
click at [661, 425] on div "Available Time Slots" at bounding box center [680, 411] width 170 height 49
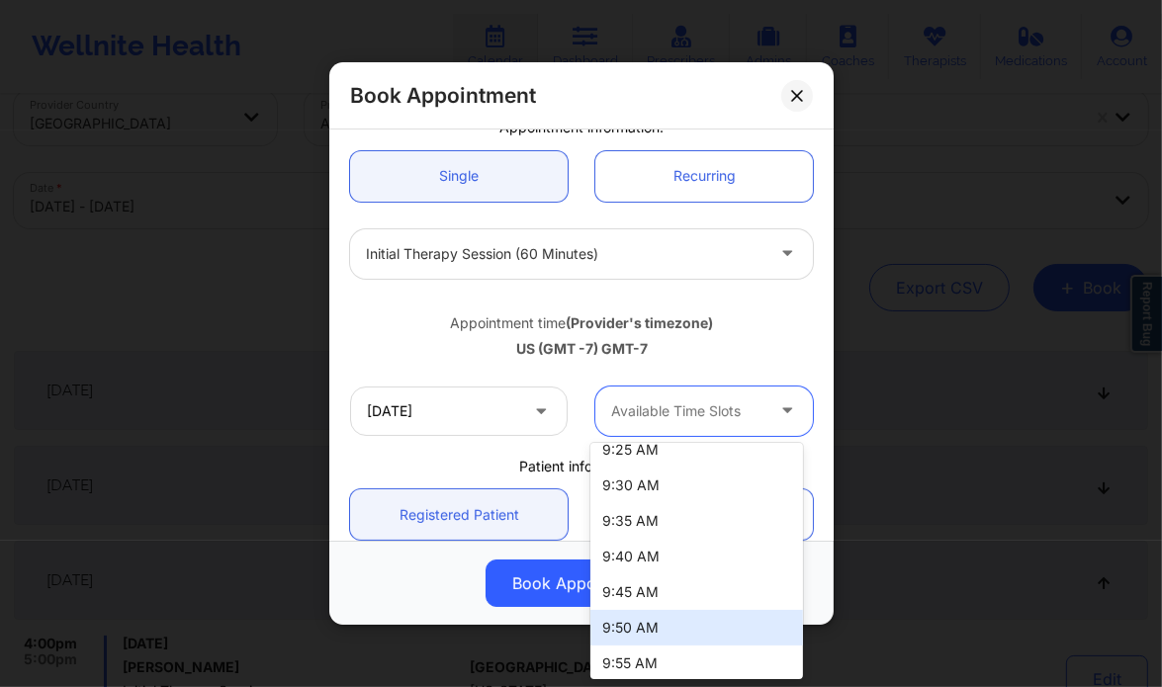
scroll to position [1516, 0]
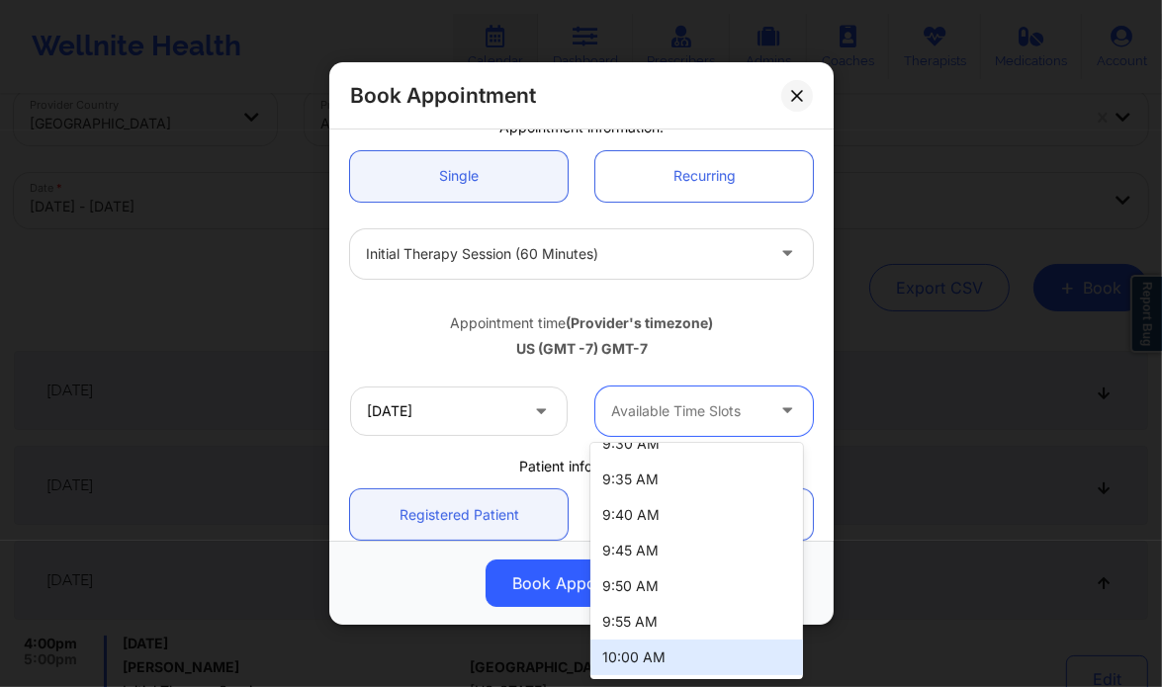
click at [653, 664] on div "10:00 AM" at bounding box center [696, 658] width 213 height 36
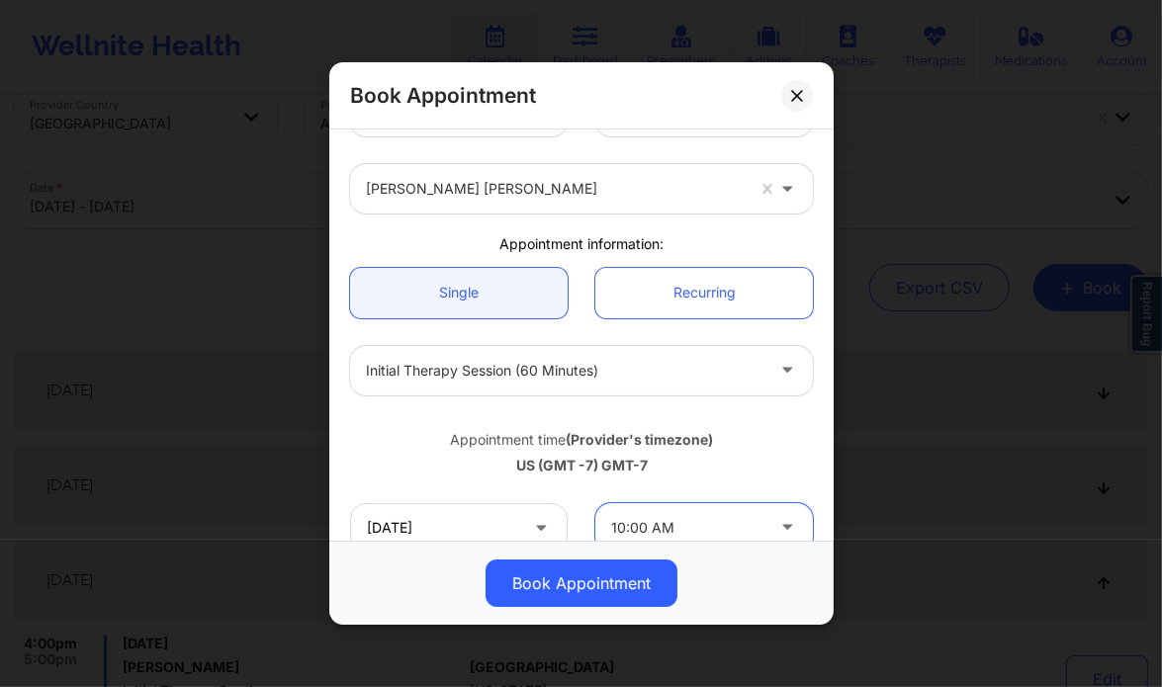
scroll to position [53, 0]
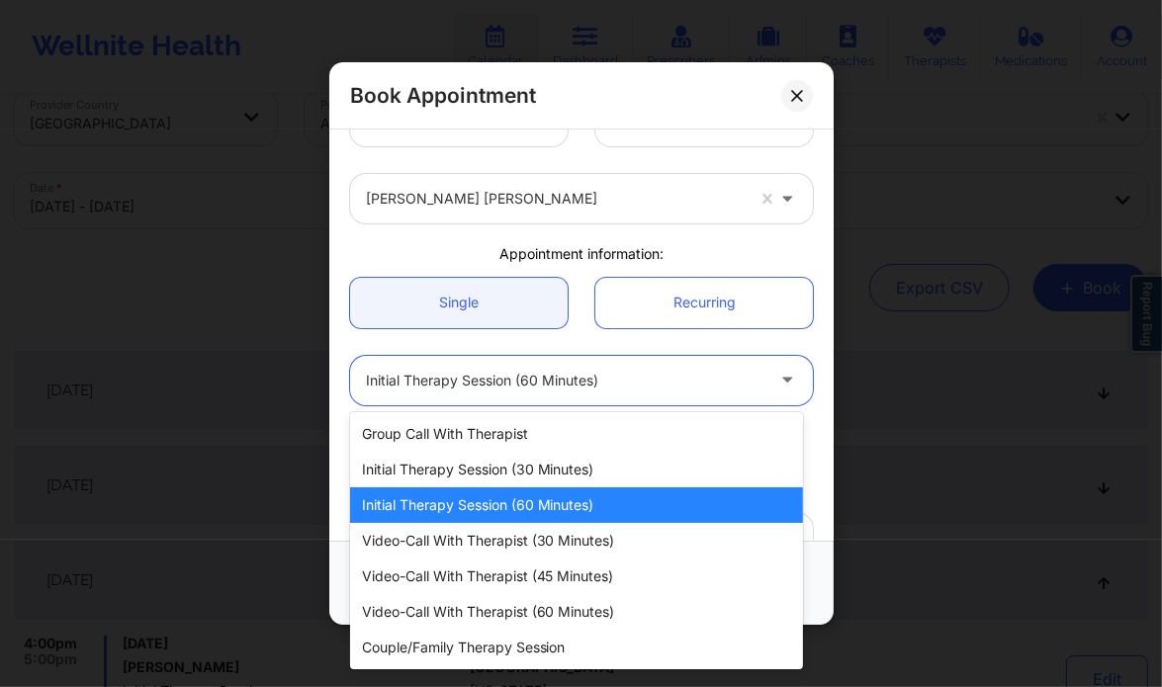
click at [559, 387] on div at bounding box center [565, 381] width 398 height 24
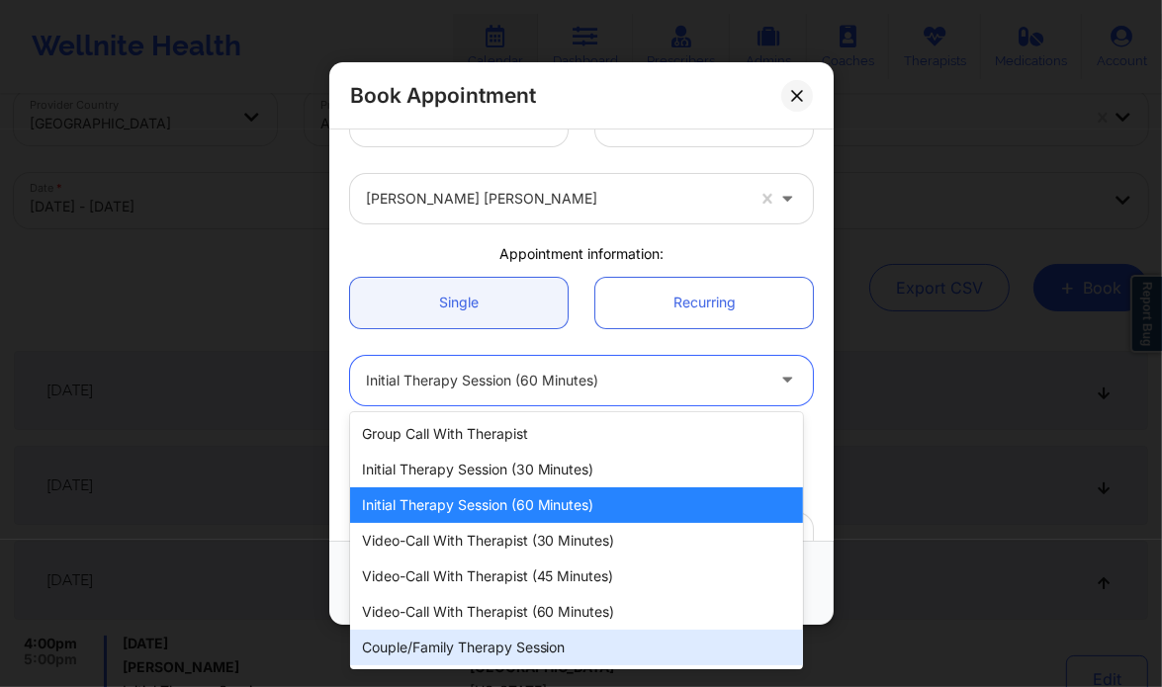
click at [537, 646] on div "Couple/Family Therapy Session" at bounding box center [576, 648] width 453 height 36
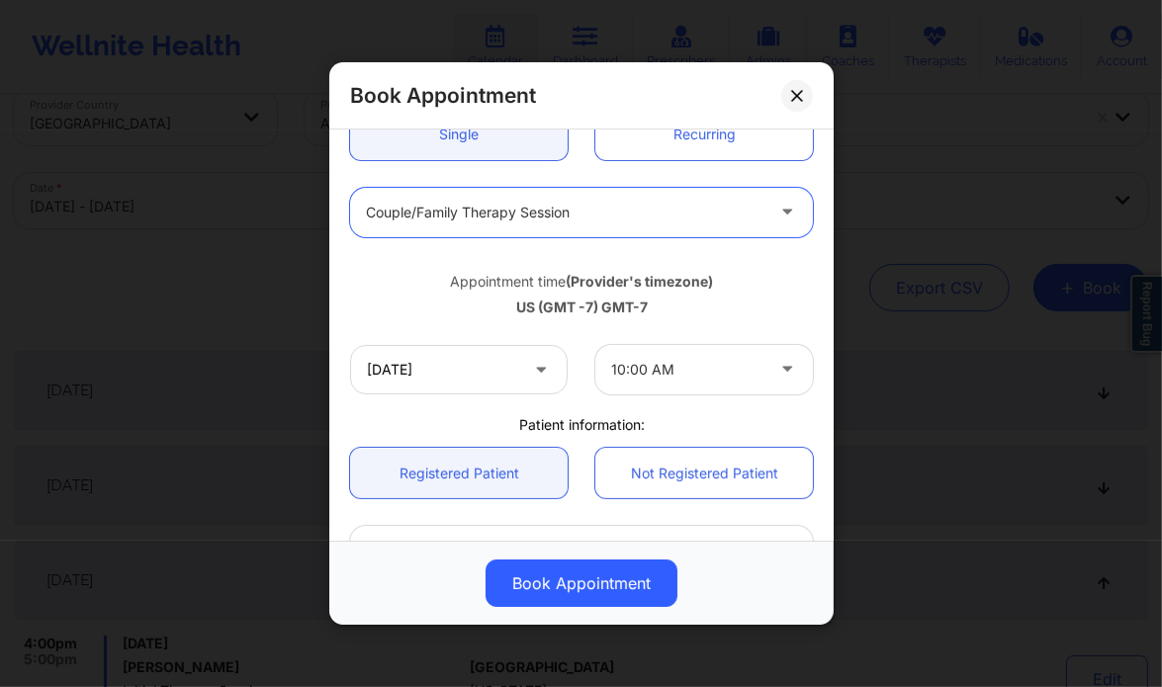
scroll to position [227, 0]
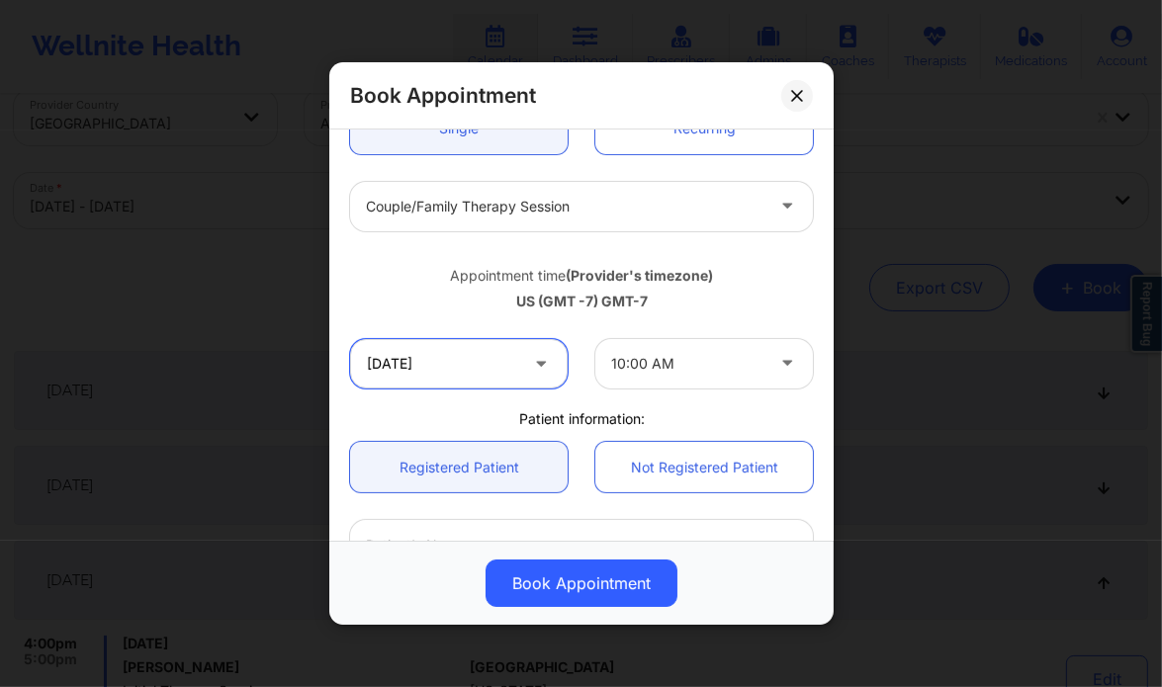
click at [513, 355] on input "10/17/2025" at bounding box center [459, 363] width 218 height 49
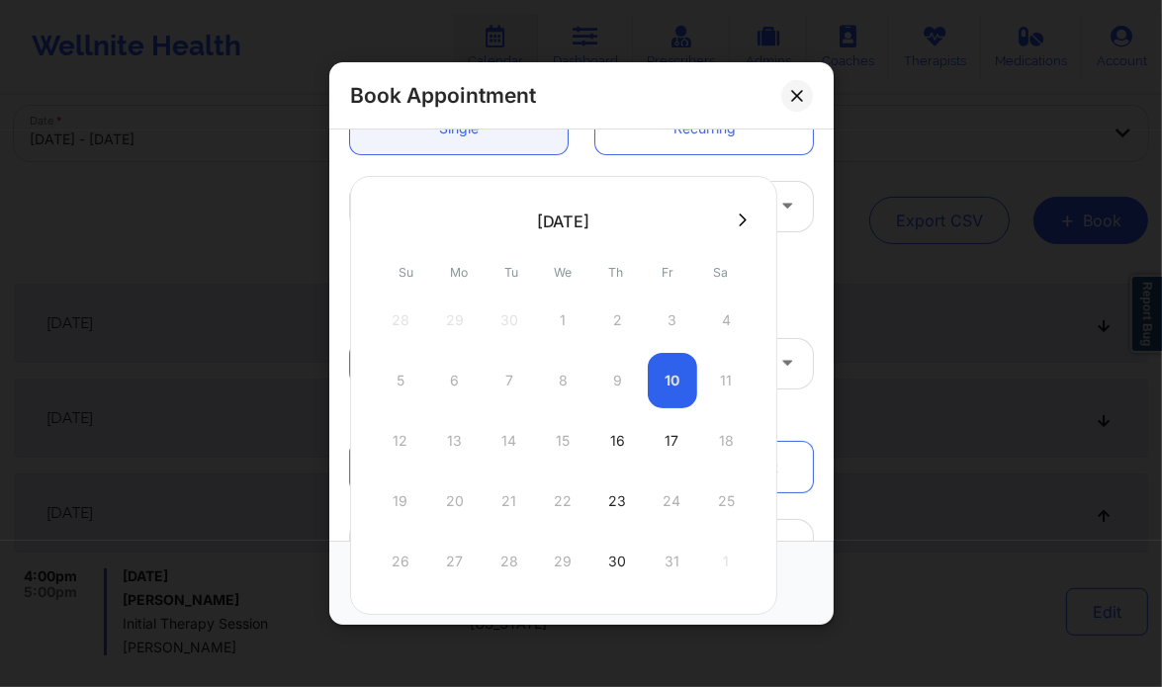
scroll to position [115, 0]
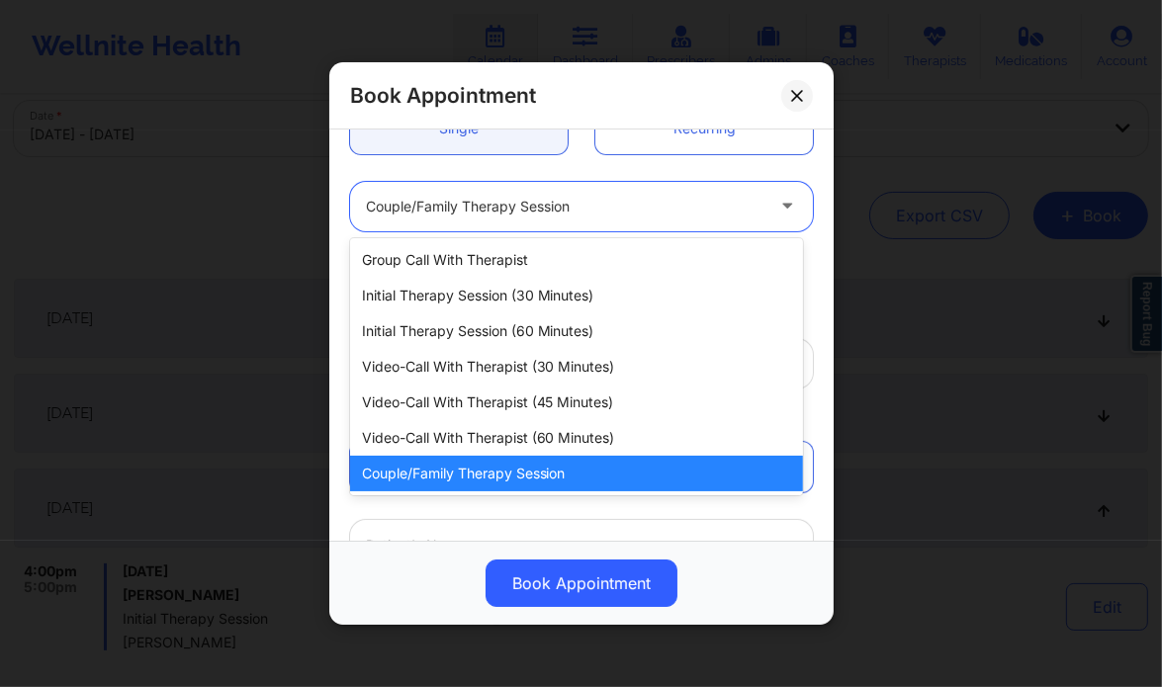
click at [784, 189] on div at bounding box center [788, 206] width 47 height 49
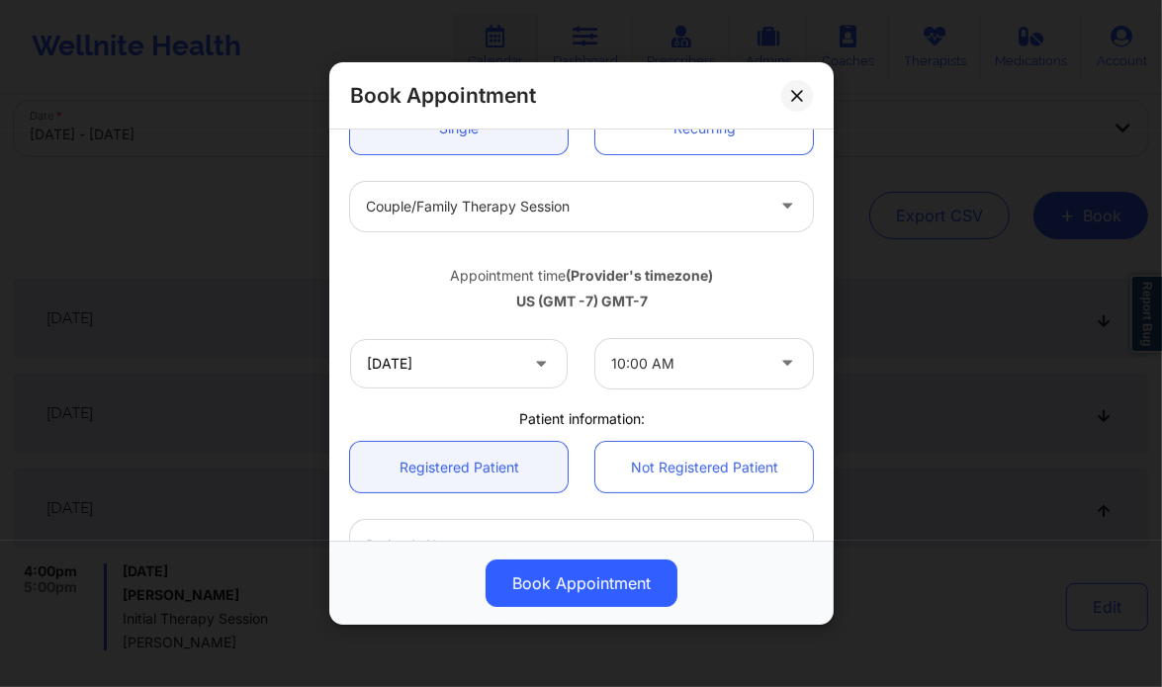
click at [809, 161] on div "Single Recurring" at bounding box center [581, 129] width 491 height 78
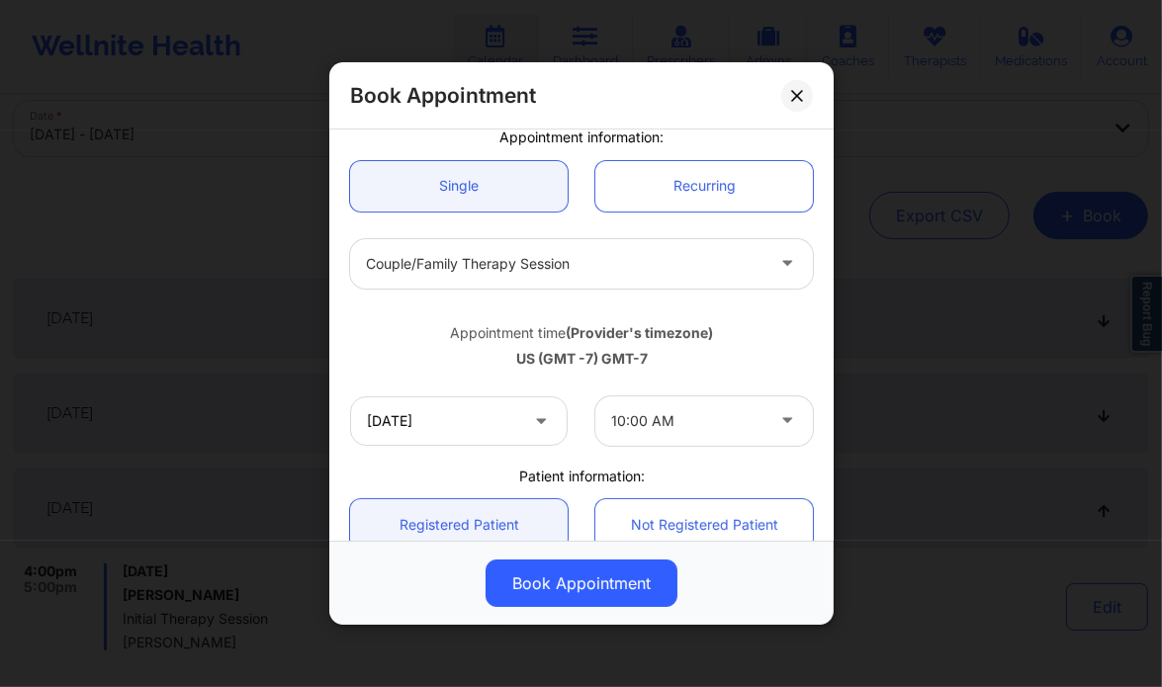
scroll to position [170, 0]
click at [475, 429] on input "10/17/2025" at bounding box center [459, 421] width 218 height 49
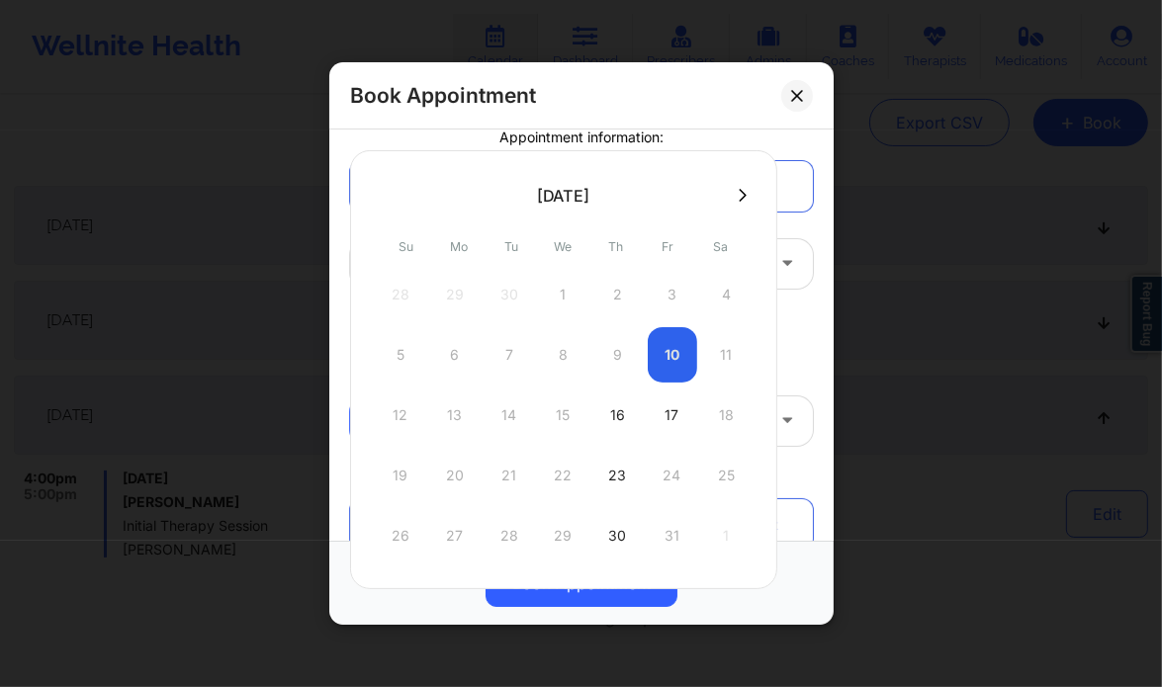
scroll to position [206, 0]
click at [658, 361] on div "5 6 7 8 9 10 11" at bounding box center [564, 356] width 376 height 55
click at [785, 200] on link "Recurring" at bounding box center [704, 186] width 218 height 50
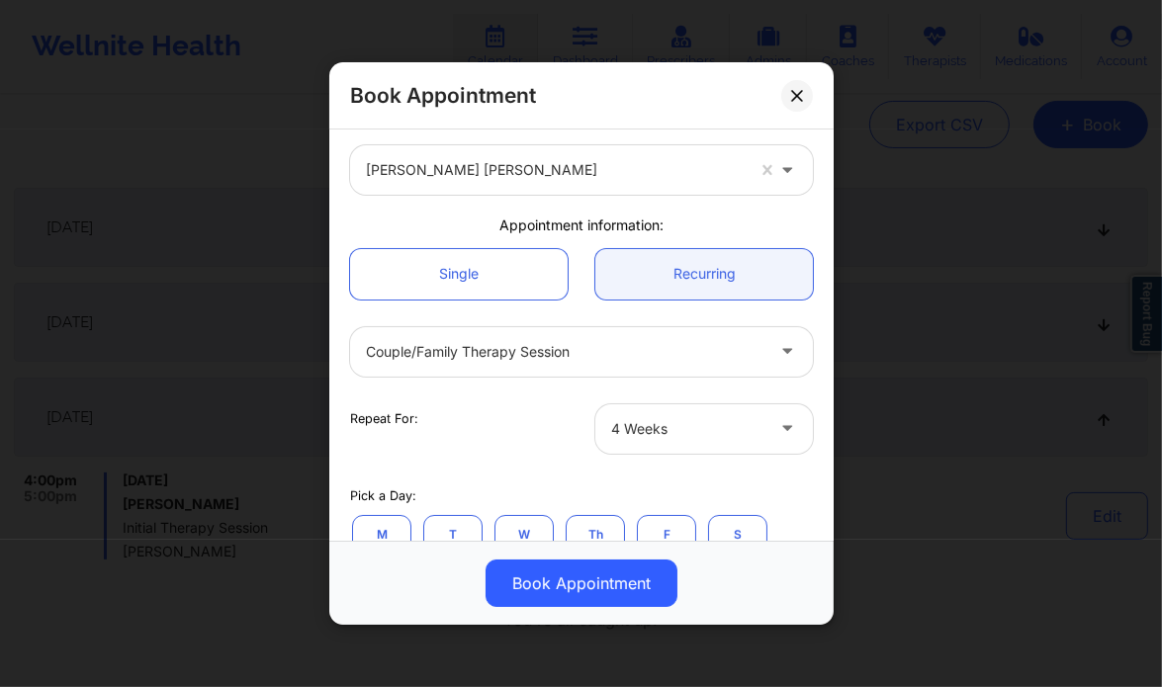
scroll to position [71, 0]
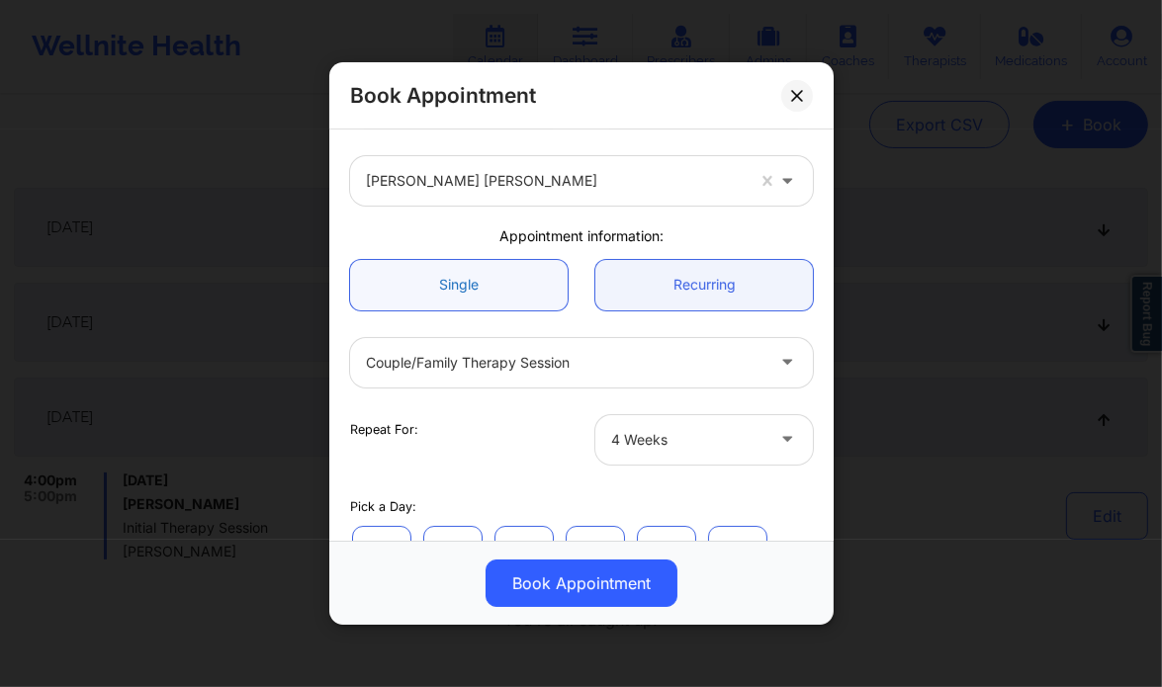
click at [480, 284] on link "Single" at bounding box center [459, 285] width 218 height 50
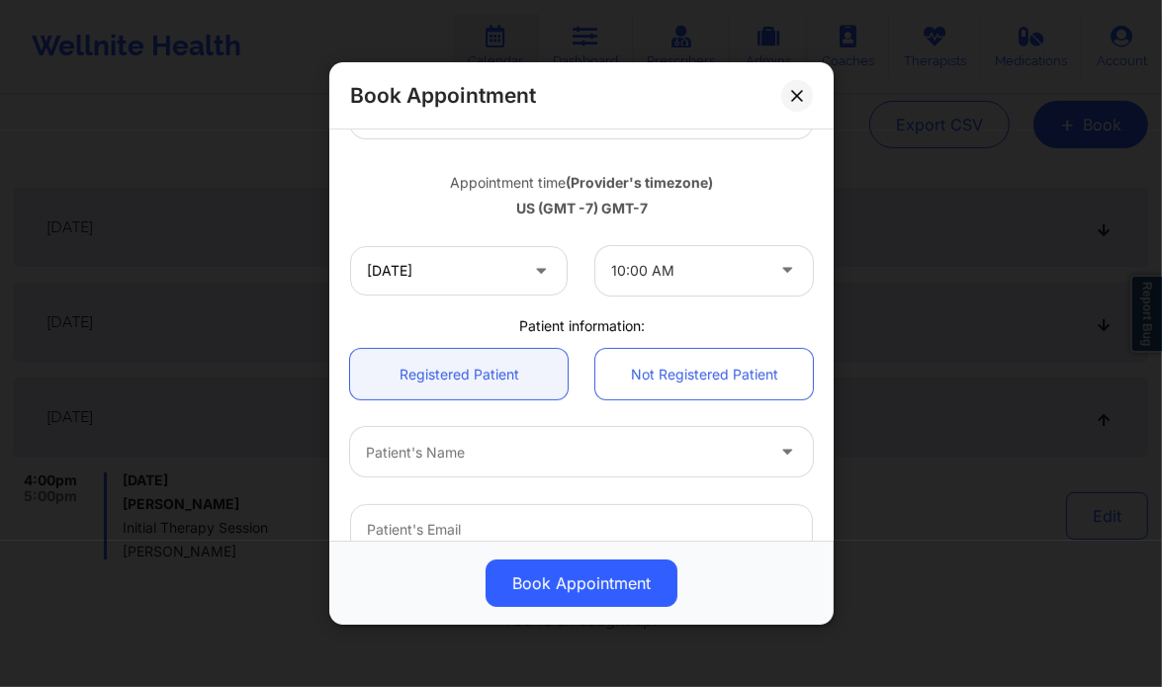
scroll to position [355, 0]
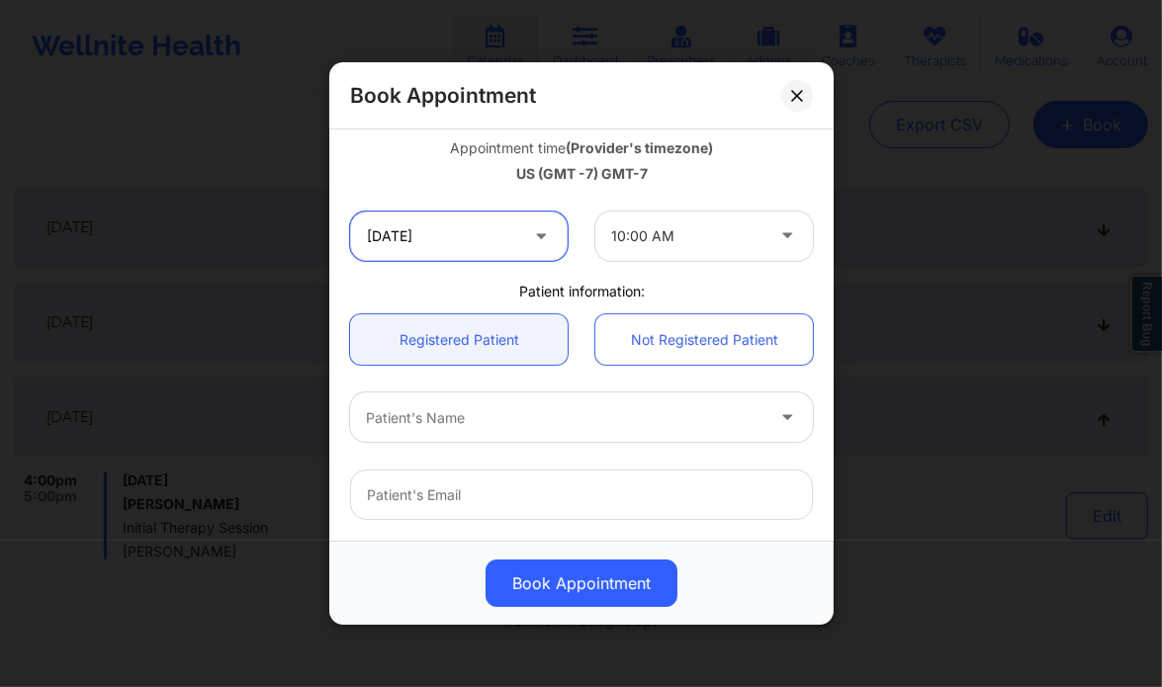
click at [493, 240] on input "10/17/2025" at bounding box center [459, 236] width 218 height 49
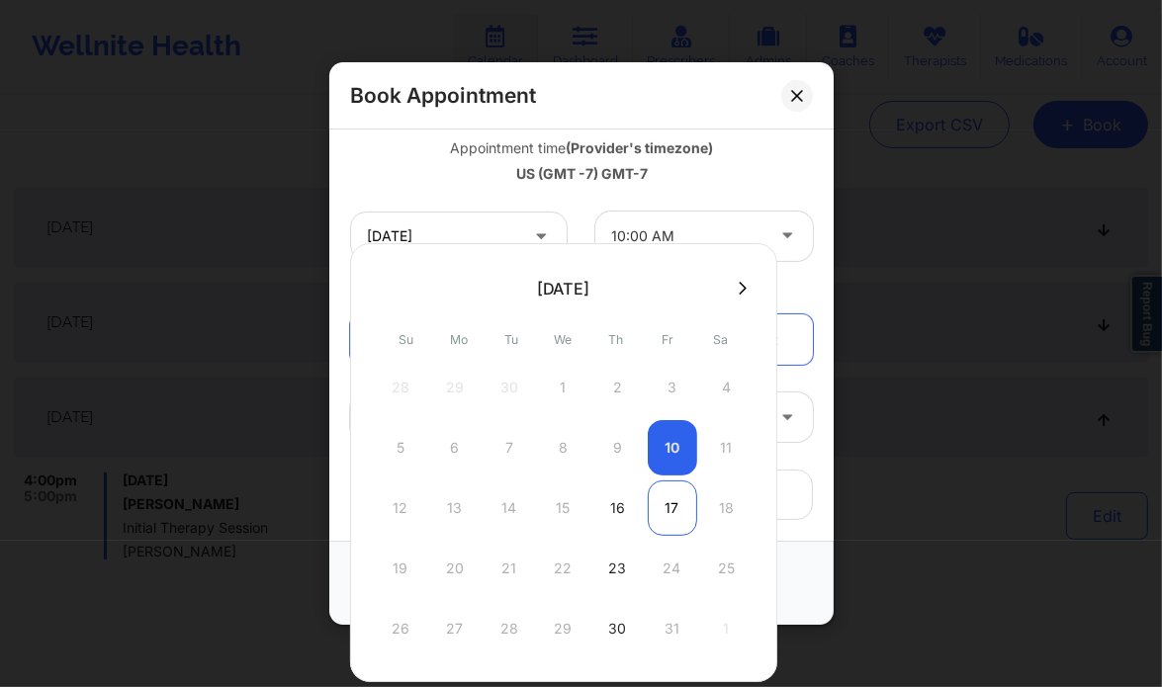
click at [666, 505] on div "17" at bounding box center [672, 508] width 49 height 55
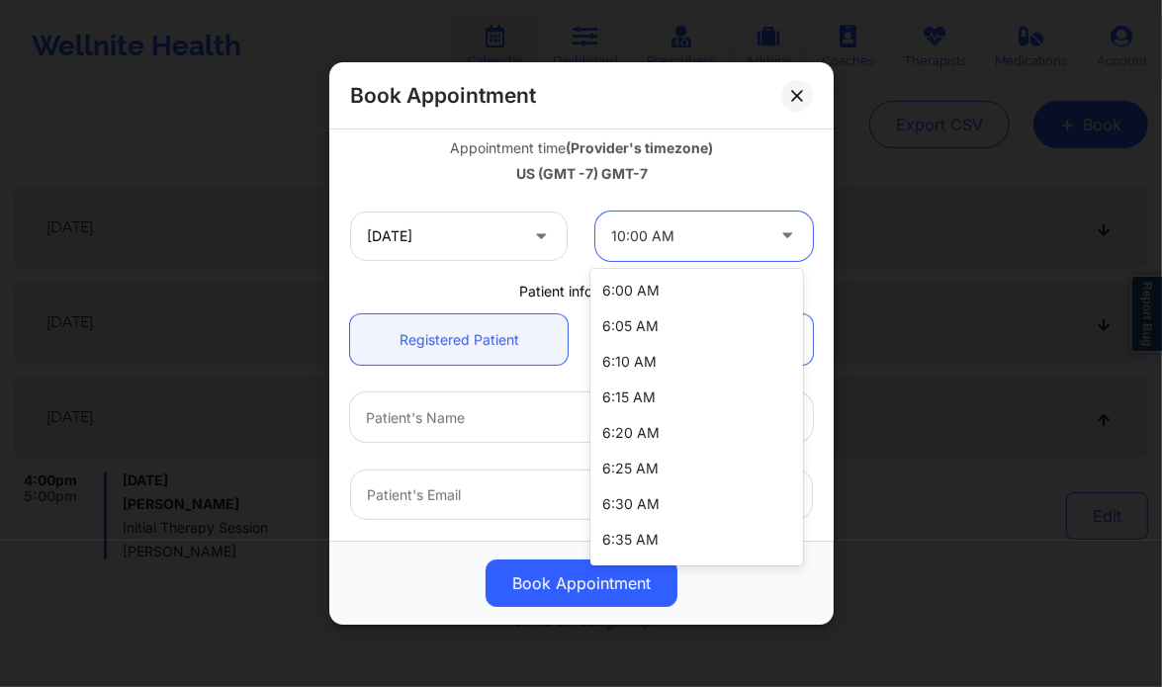
click at [637, 235] on div at bounding box center [687, 236] width 152 height 24
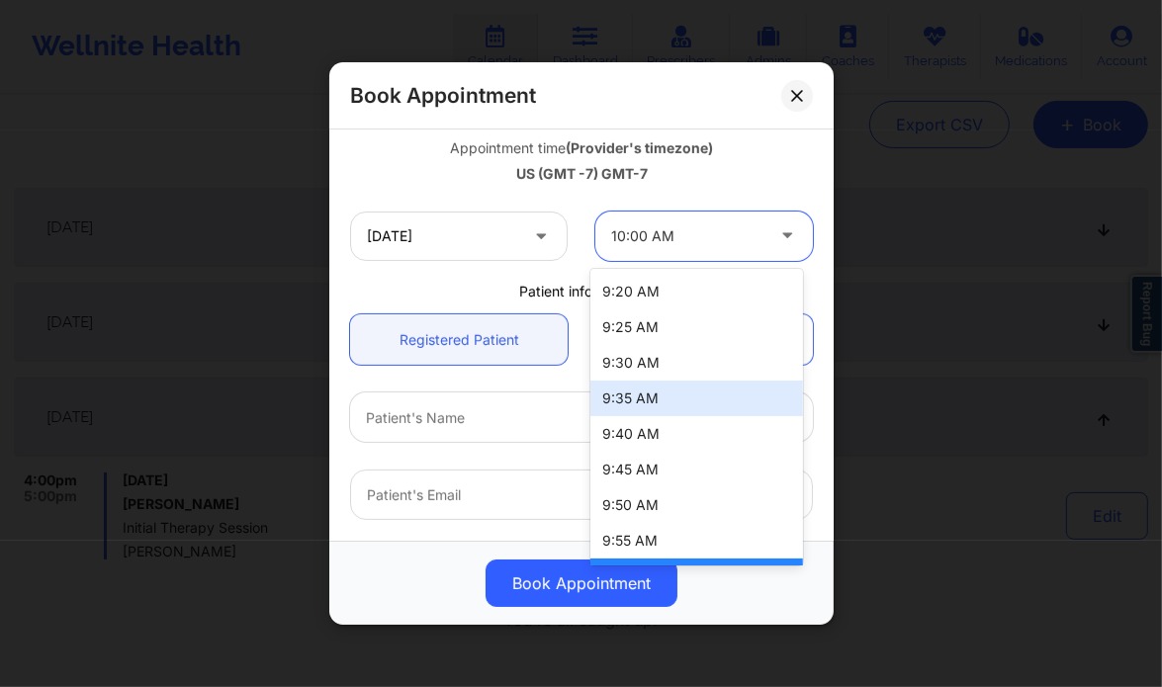
scroll to position [1456, 0]
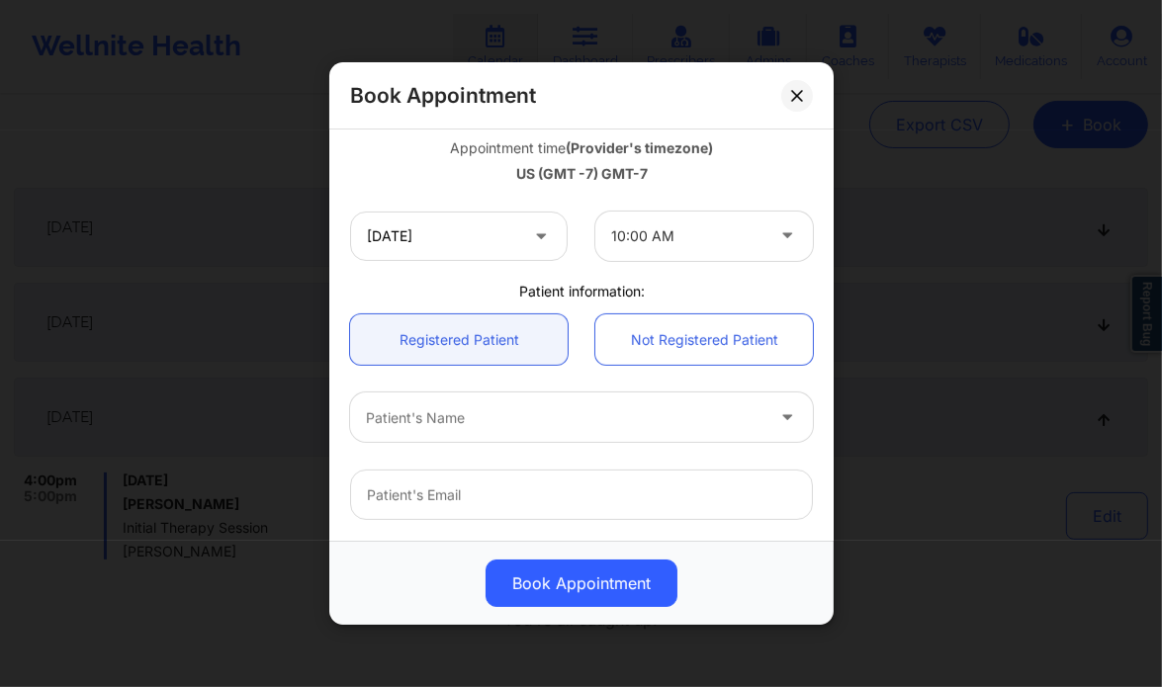
click at [427, 278] on div "United States California Quisha Monique Castro Appointment information: Single …" at bounding box center [581, 287] width 491 height 1013
click at [497, 232] on input "10/17/2025" at bounding box center [459, 236] width 218 height 49
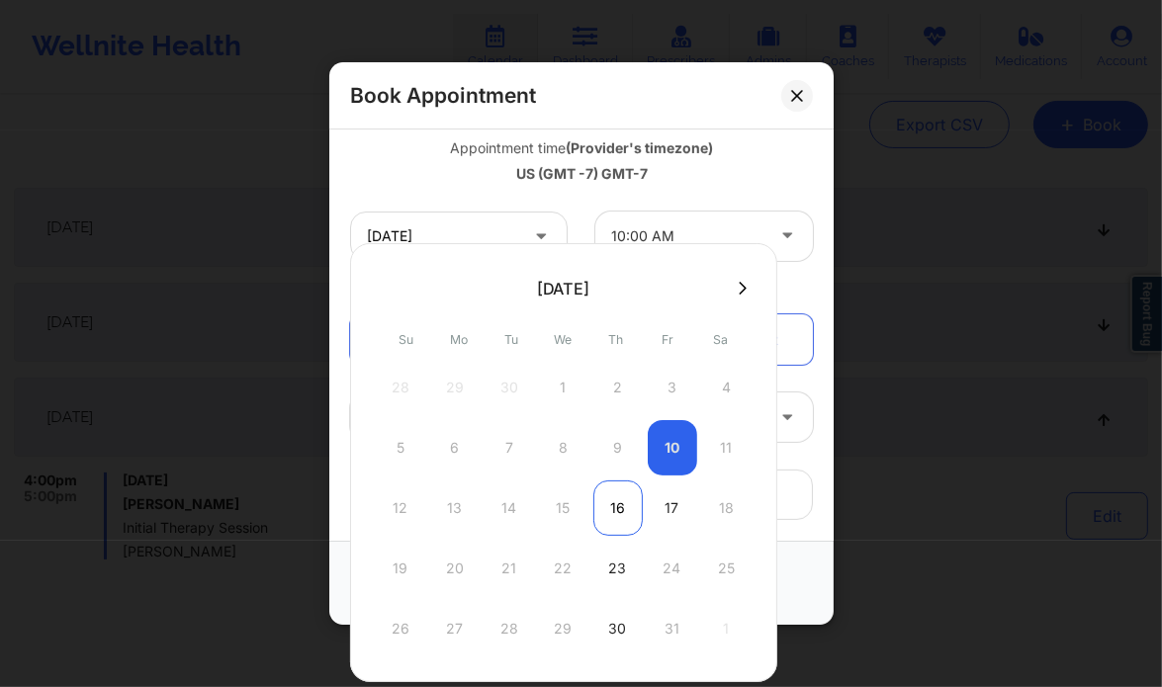
click at [610, 498] on div "16" at bounding box center [617, 508] width 49 height 55
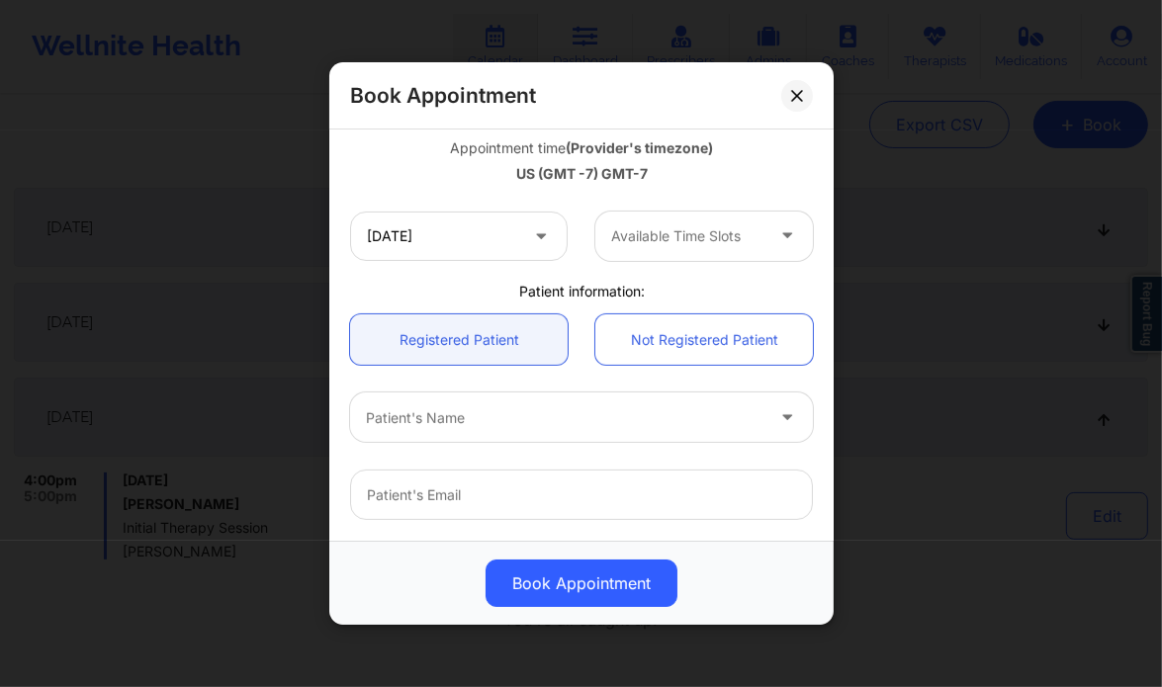
click at [688, 261] on div "10/16/2025 Available Time Slots" at bounding box center [581, 236] width 491 height 77
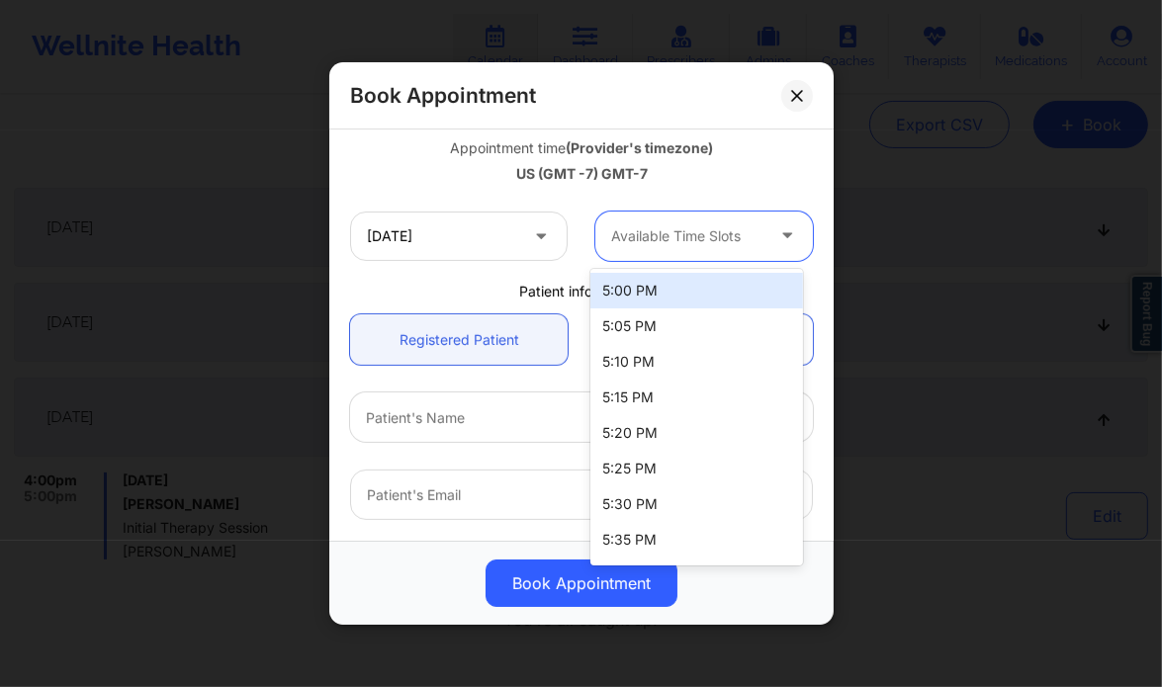
click at [687, 255] on div "Available Time Slots" at bounding box center [680, 236] width 170 height 49
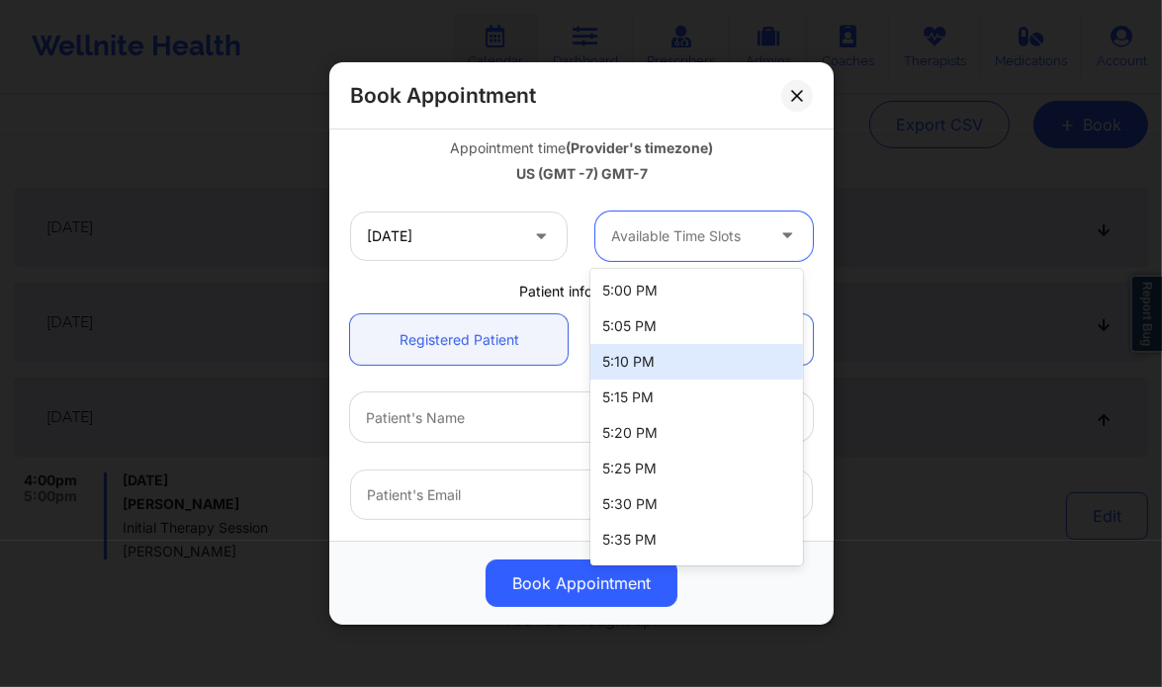
scroll to position [174, 0]
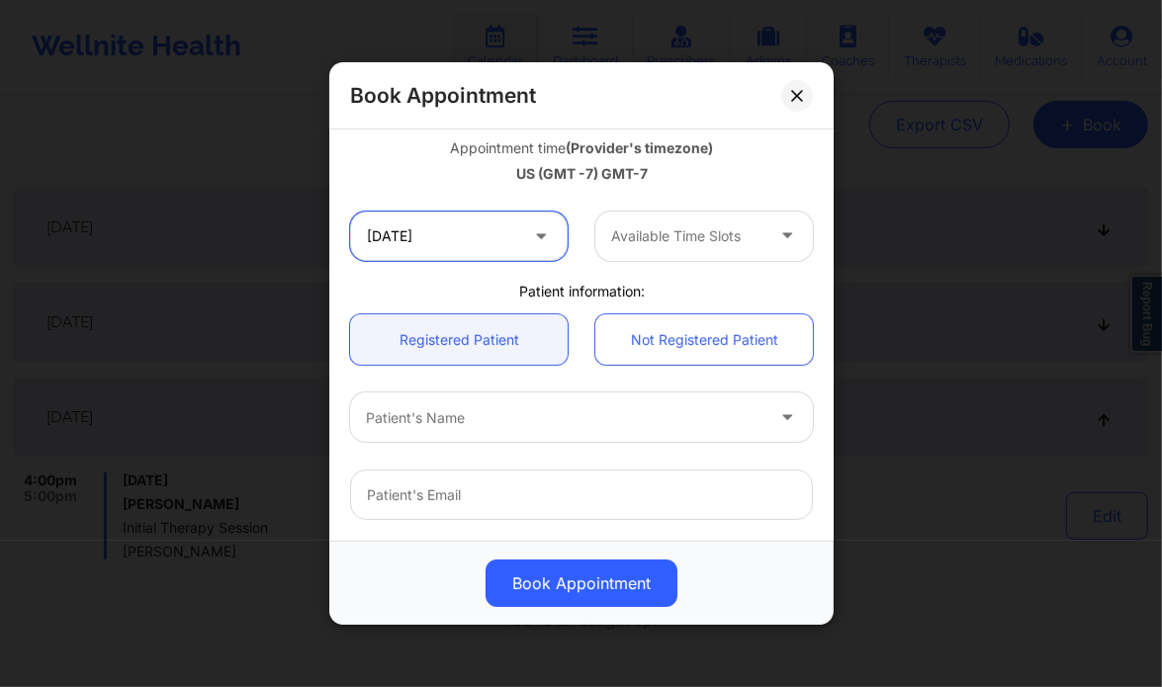
click at [548, 249] on input "10/16/2025" at bounding box center [459, 236] width 218 height 49
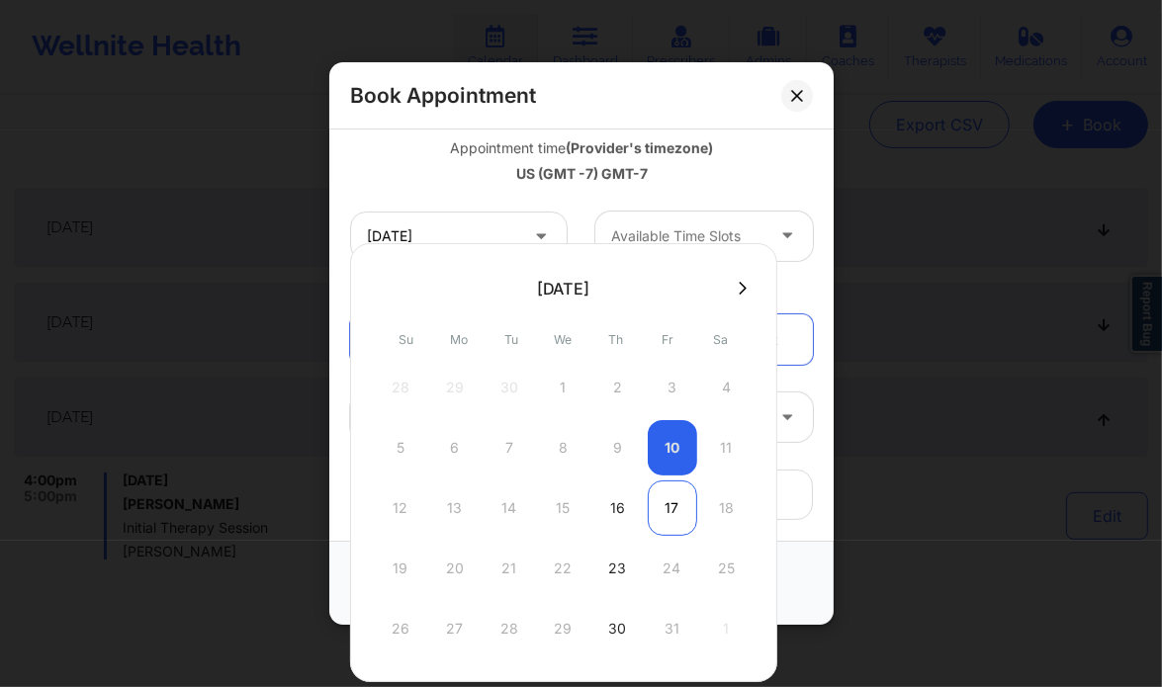
click at [671, 507] on div "17" at bounding box center [672, 508] width 49 height 55
type input "10/17/2025"
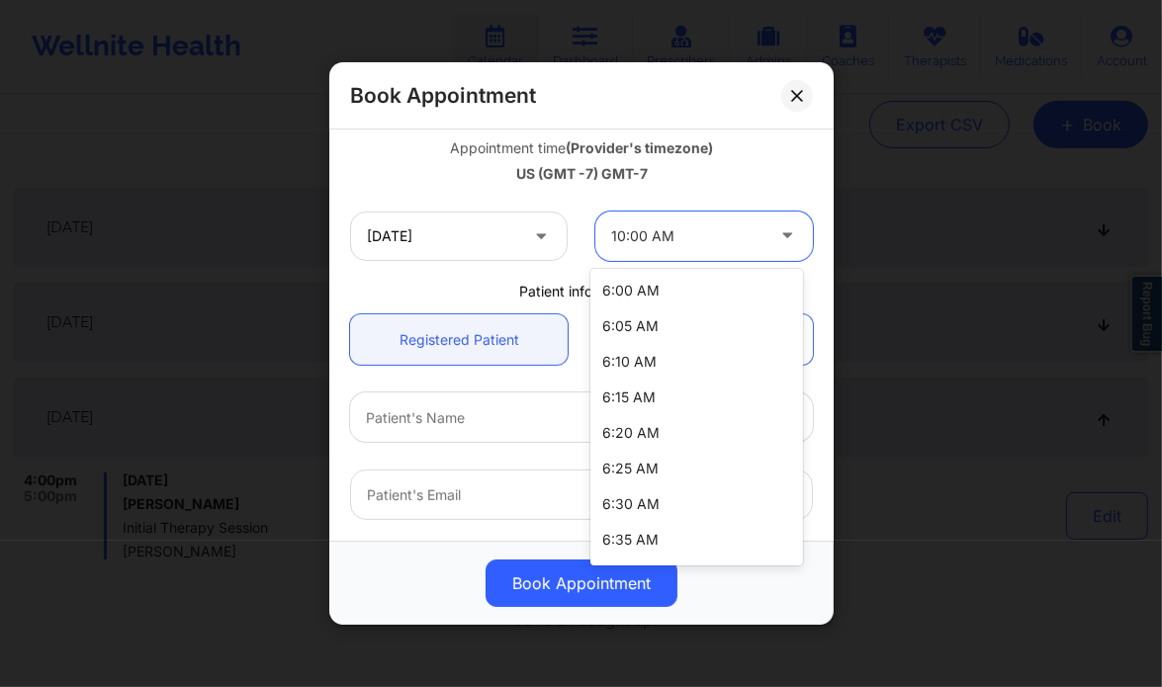
click at [695, 245] on div at bounding box center [687, 236] width 152 height 24
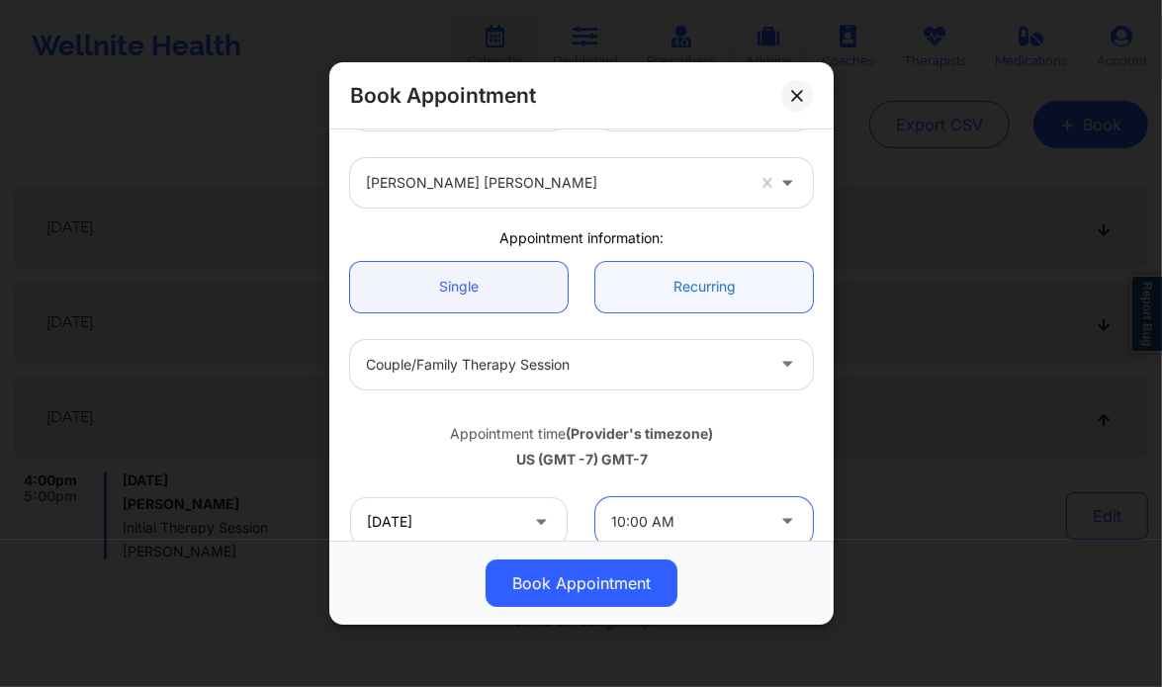
scroll to position [62, 0]
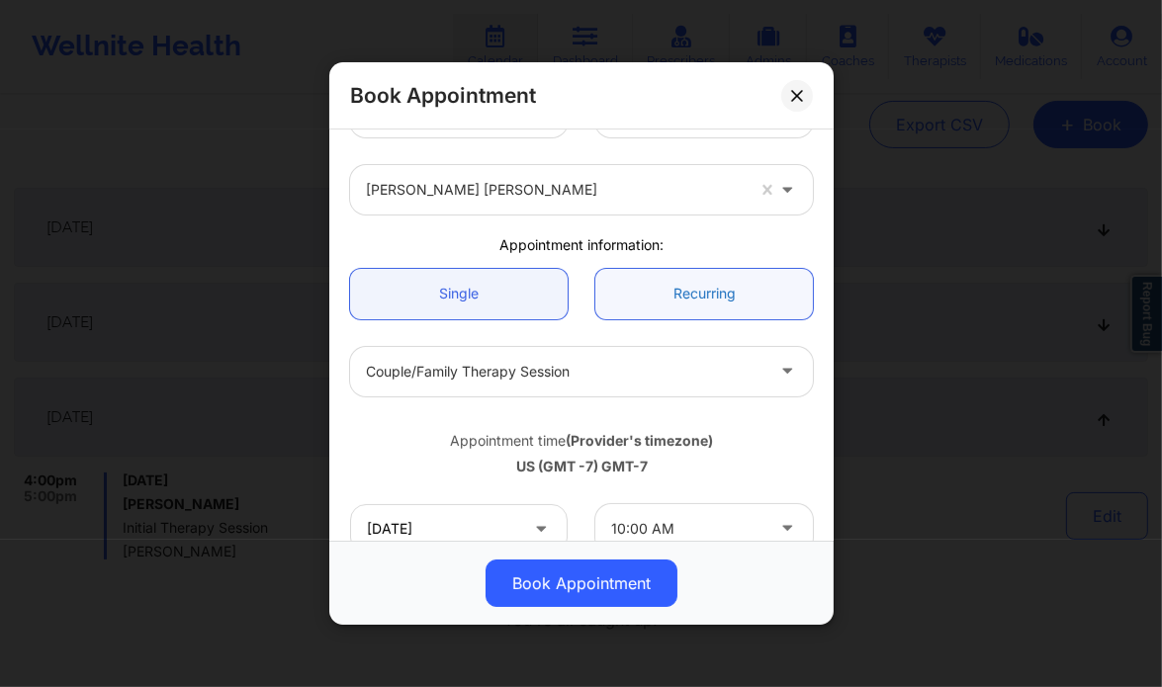
click at [681, 274] on link "Recurring" at bounding box center [704, 294] width 218 height 50
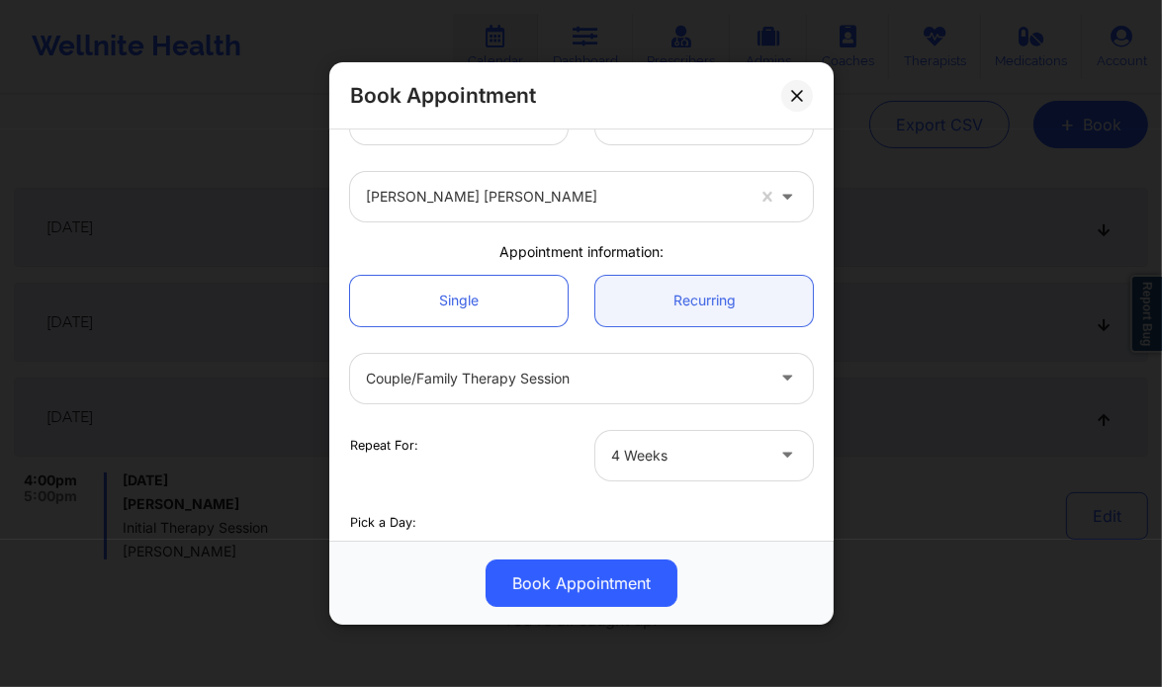
scroll to position [0, 0]
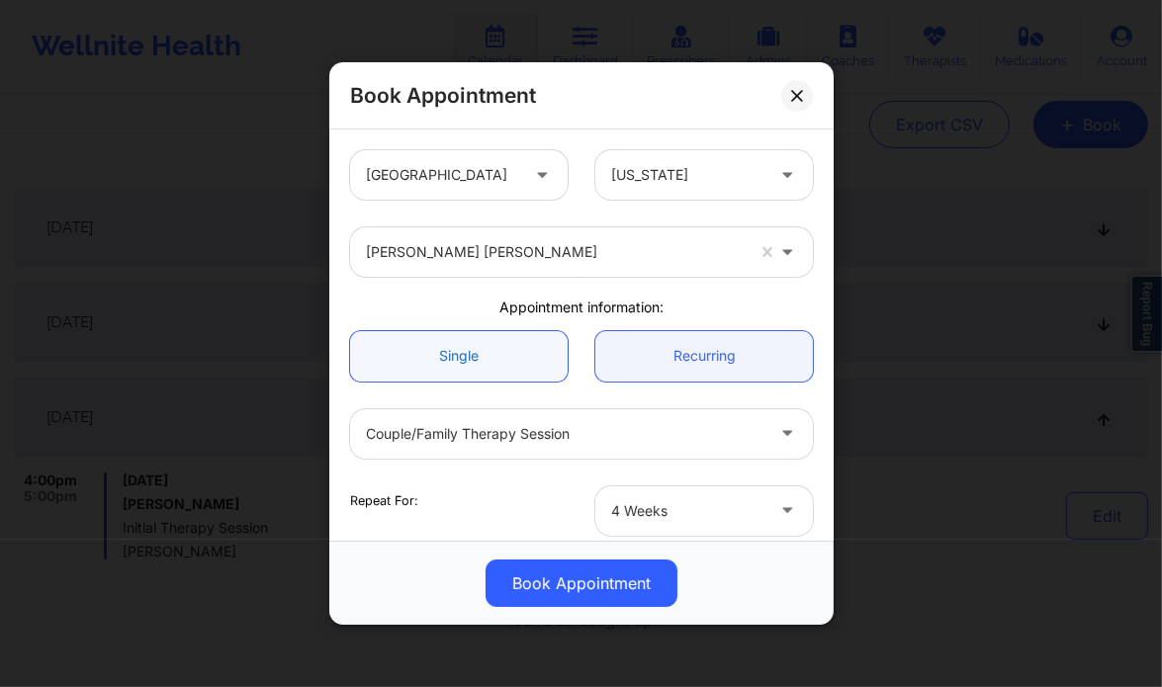
click at [459, 353] on link "Single" at bounding box center [459, 356] width 218 height 50
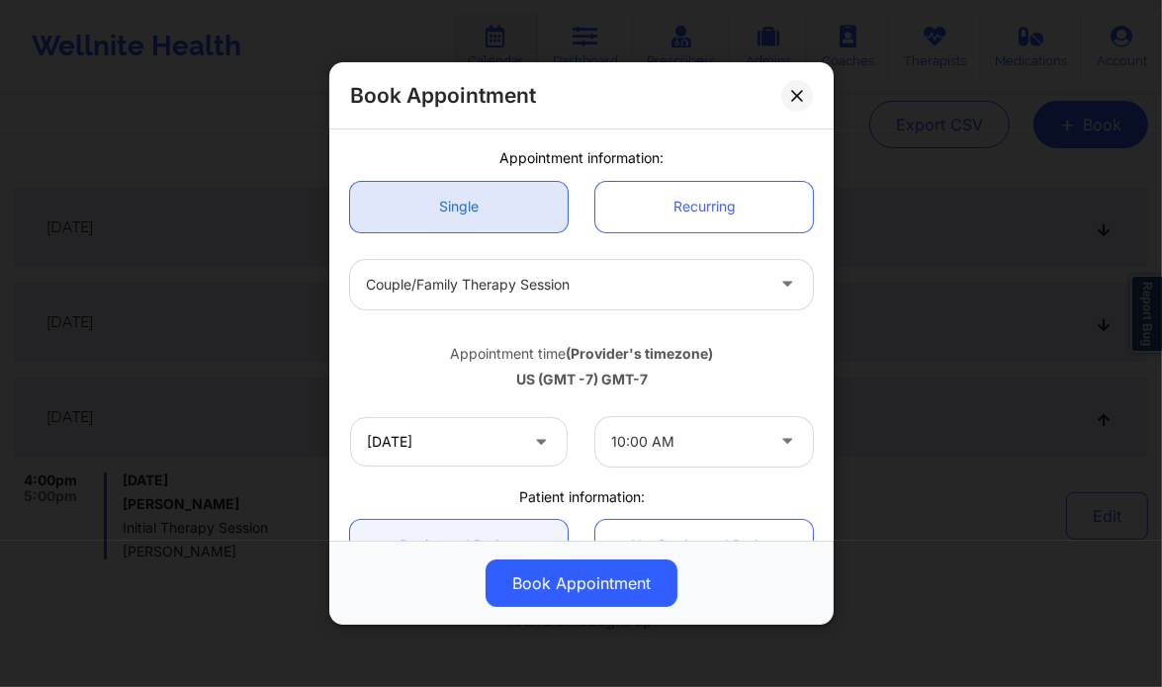
scroll to position [150, 0]
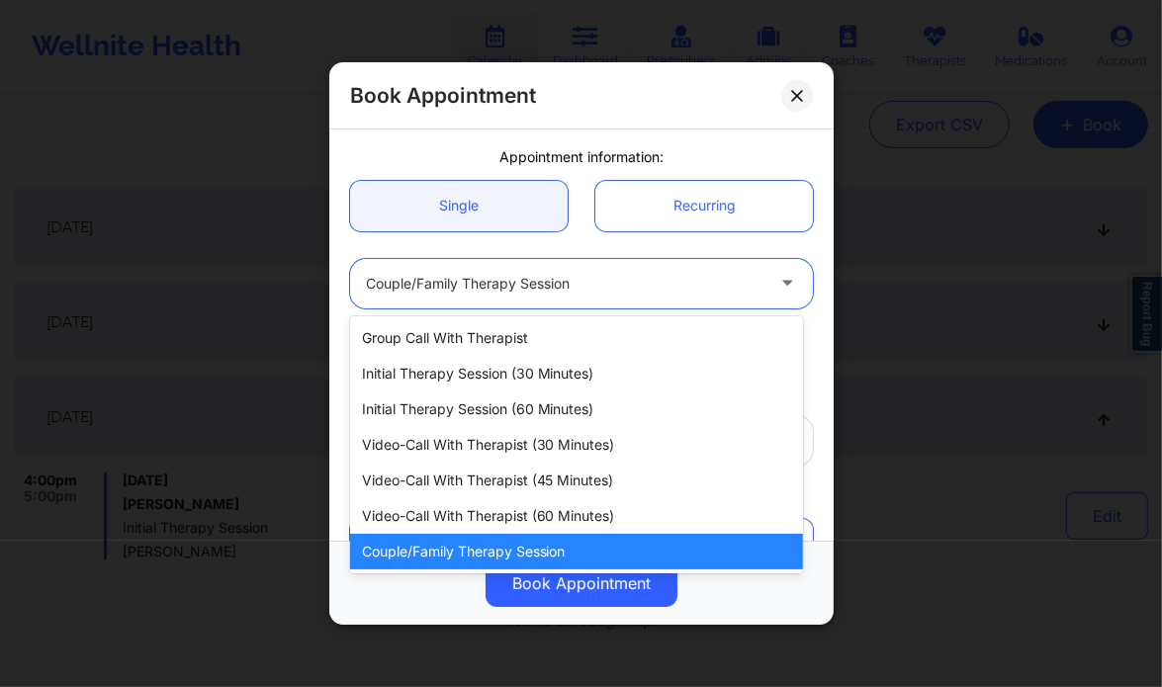
click at [551, 264] on div "Couple/Family Therapy Session" at bounding box center [565, 283] width 398 height 49
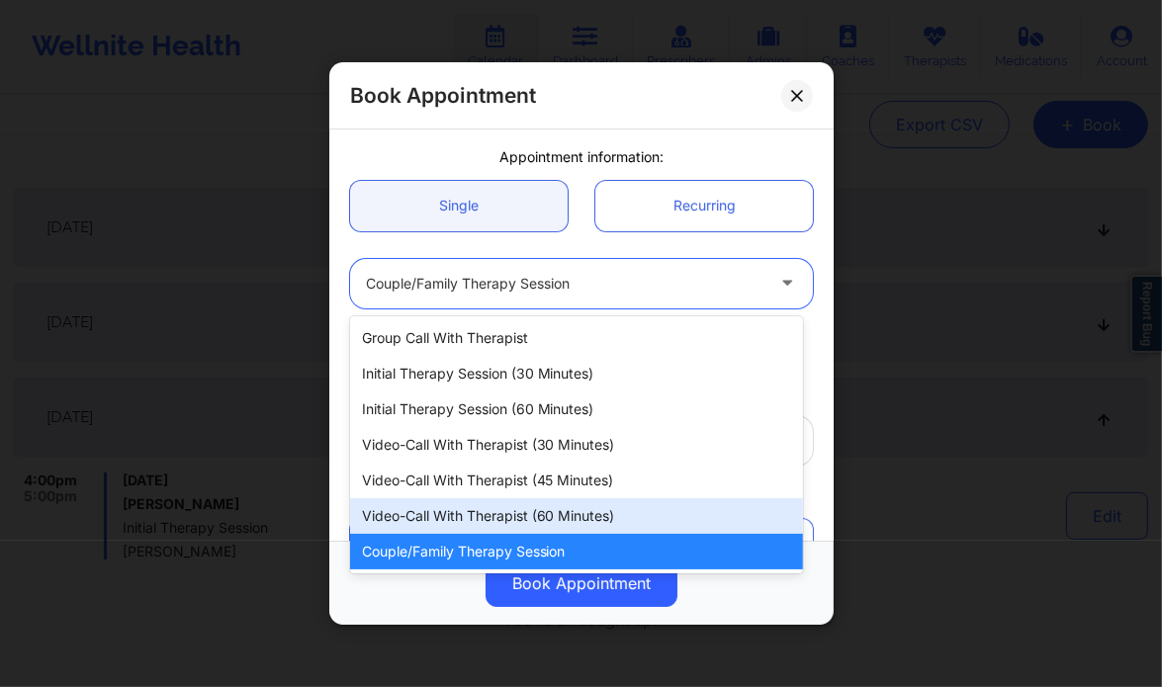
click at [526, 509] on div "Video-Call with Therapist (60 minutes)" at bounding box center [576, 516] width 453 height 36
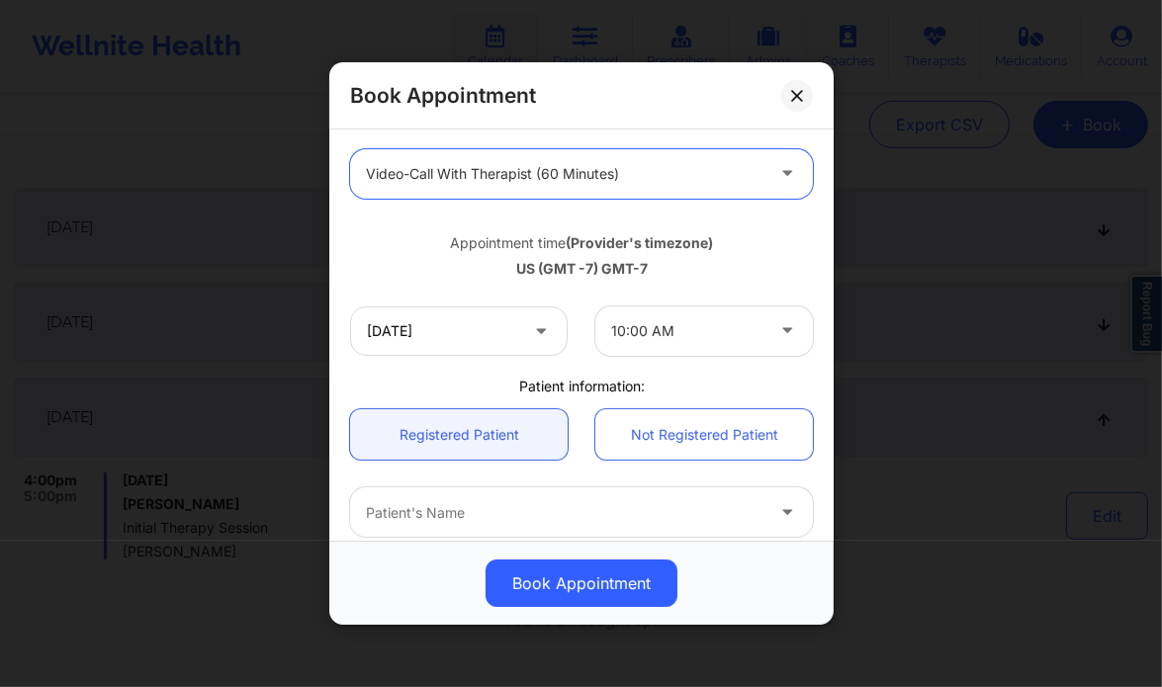
scroll to position [301, 0]
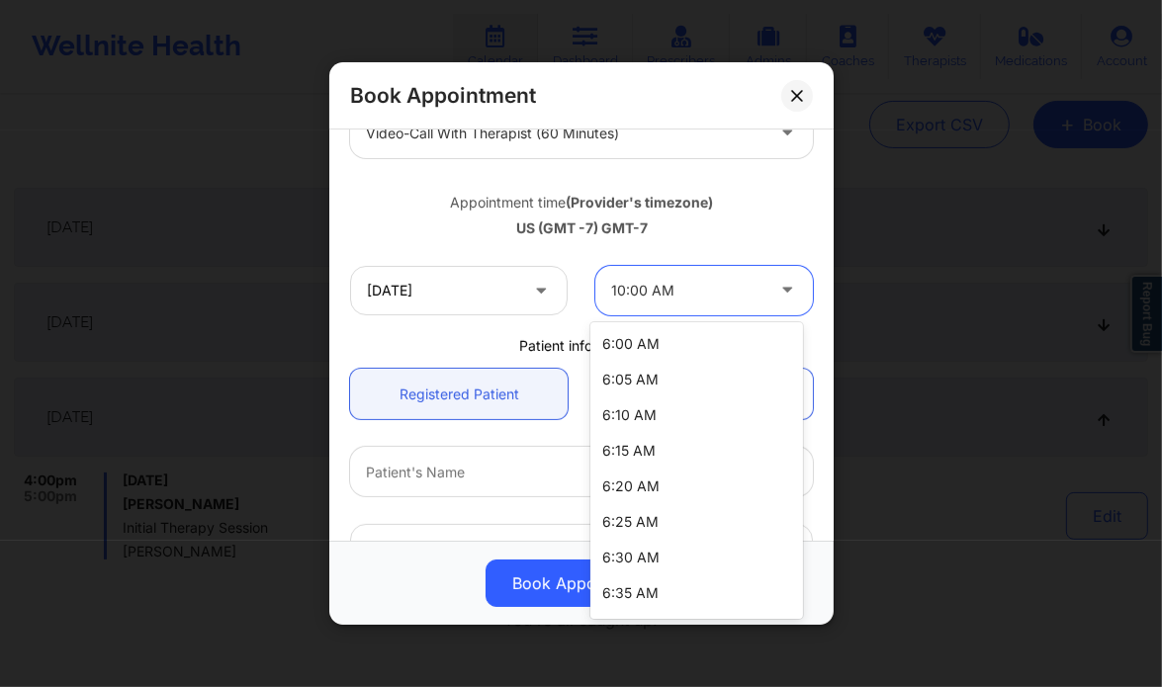
click at [641, 294] on div at bounding box center [687, 291] width 152 height 24
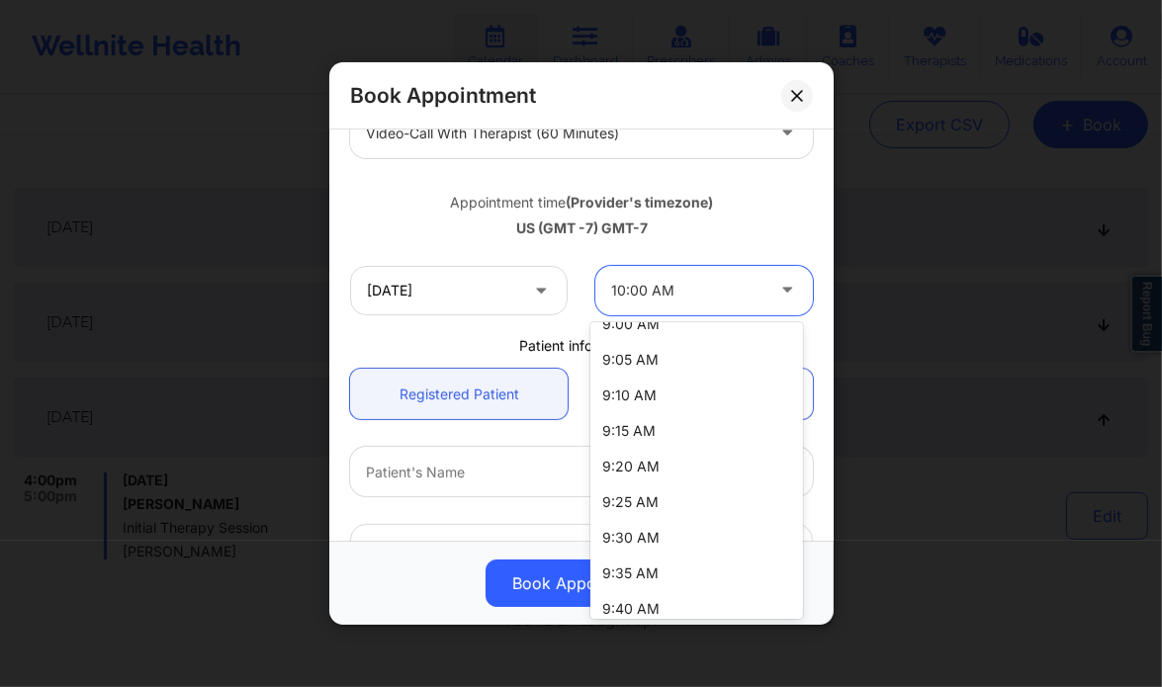
scroll to position [1456, 0]
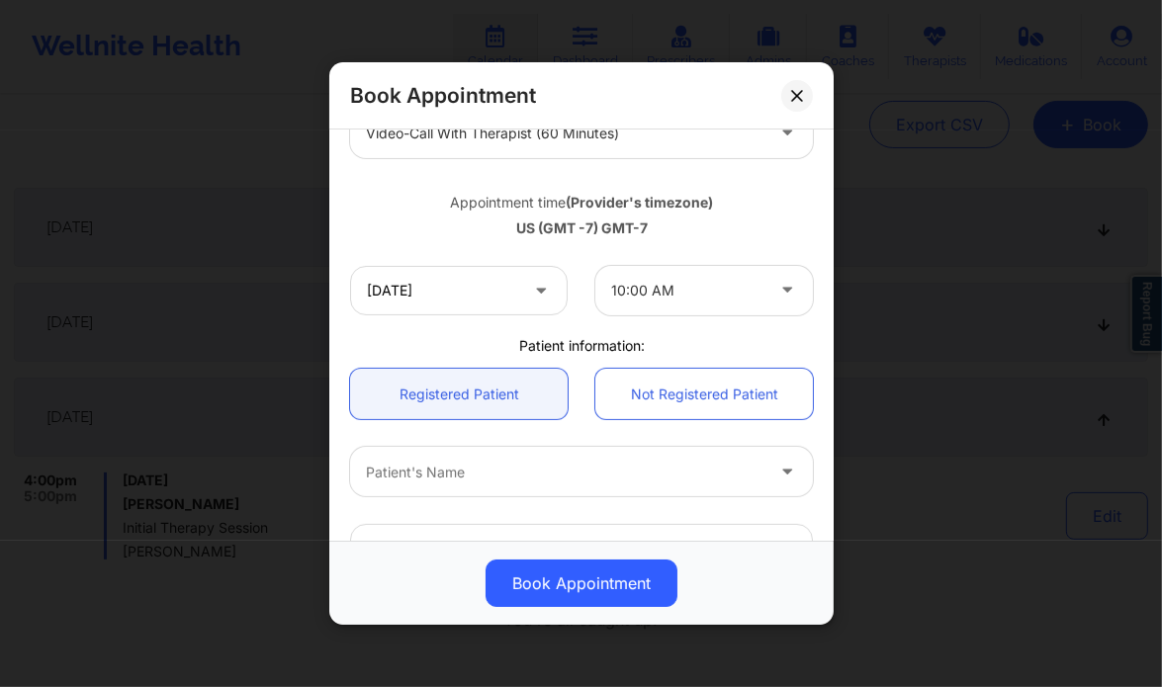
click at [469, 337] on div "Patient information:" at bounding box center [581, 346] width 491 height 20
click at [464, 280] on input "10/17/2025" at bounding box center [459, 290] width 218 height 49
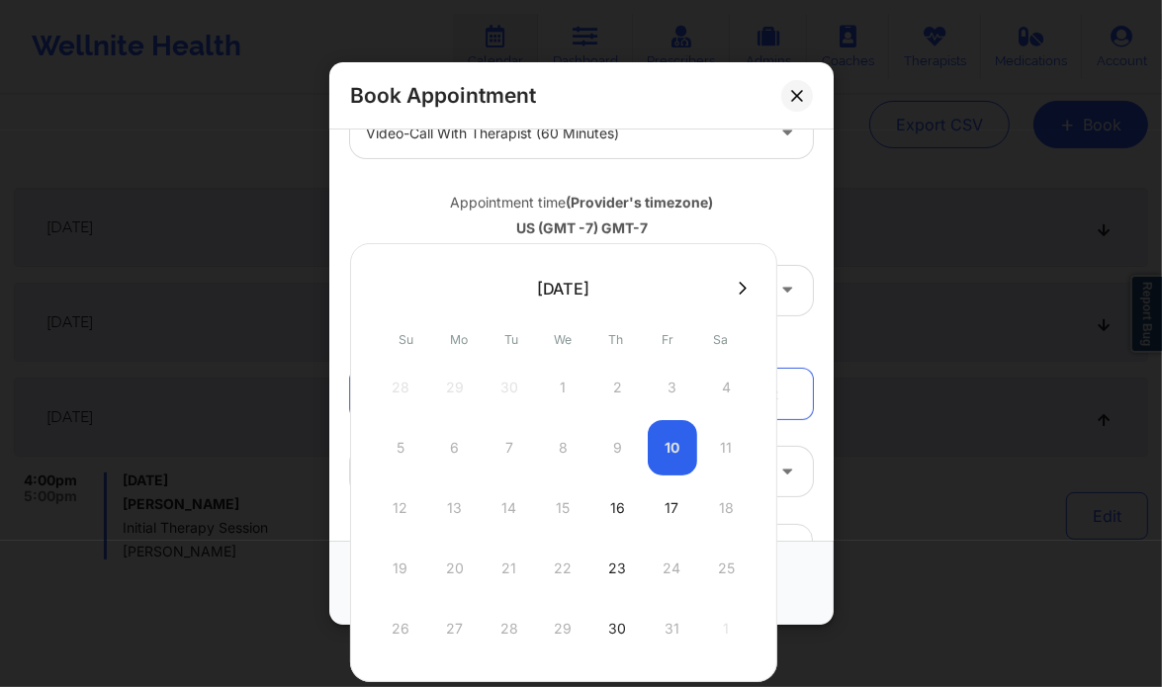
click at [730, 438] on div "5 6 7 8 9 10 11" at bounding box center [564, 447] width 376 height 55
click at [715, 450] on div "5 6 7 8 9 10 11" at bounding box center [564, 447] width 376 height 55
click at [619, 516] on div "16" at bounding box center [617, 508] width 49 height 55
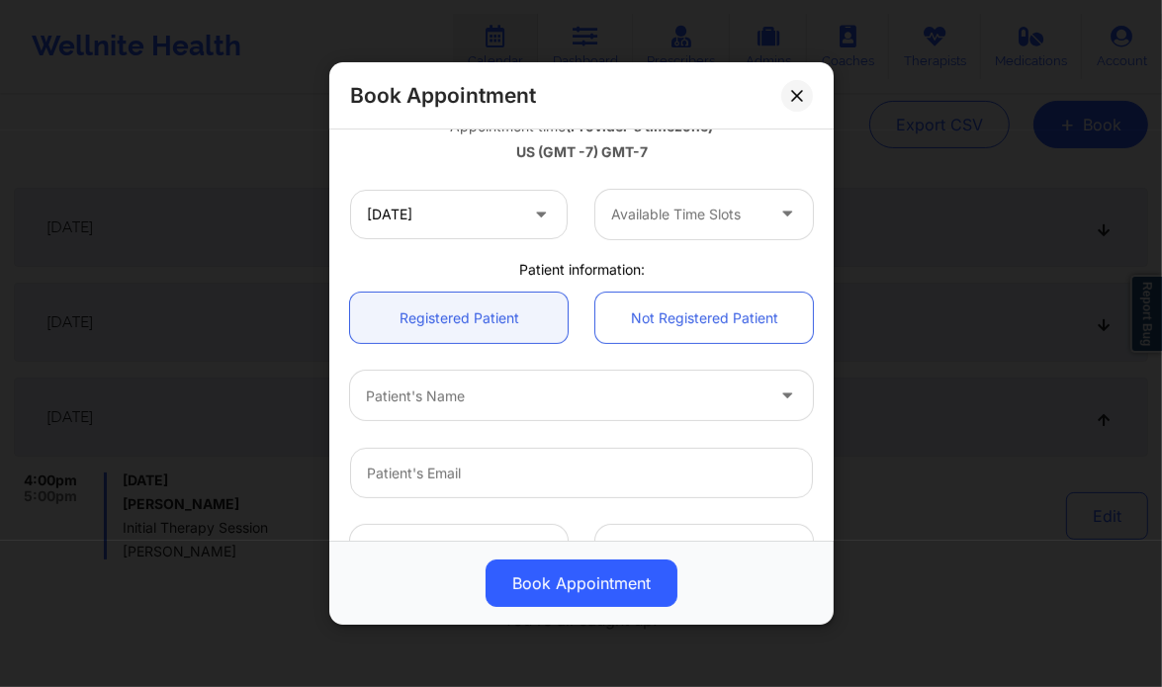
scroll to position [371, 0]
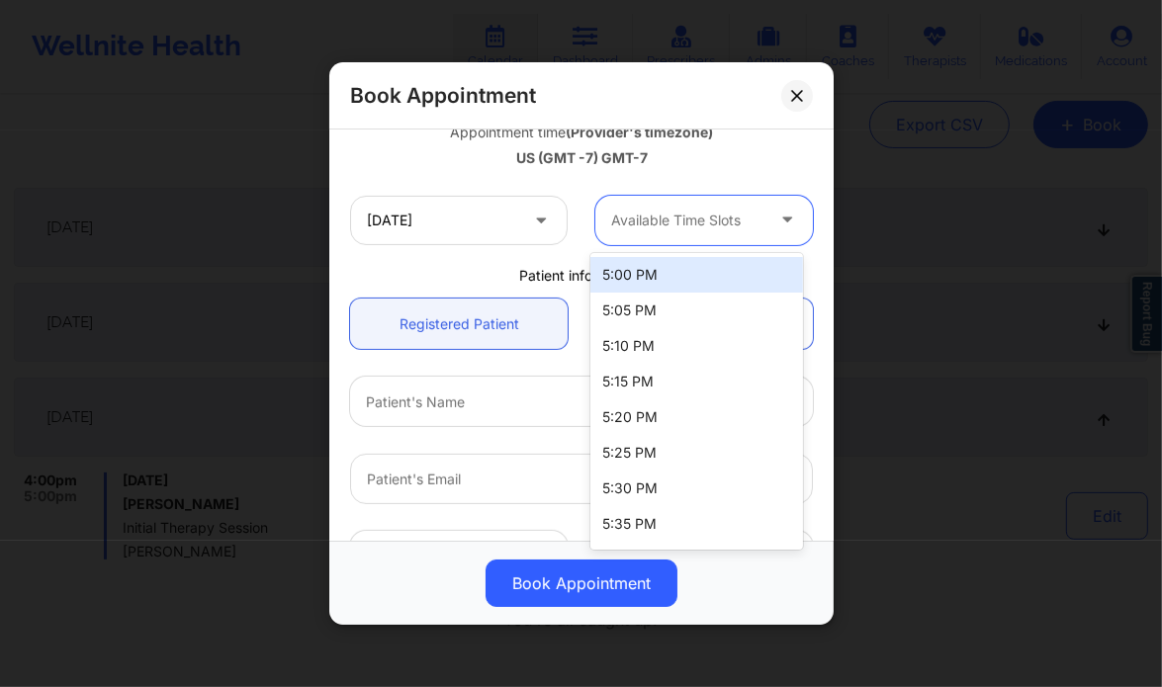
click at [665, 209] on div at bounding box center [687, 221] width 152 height 24
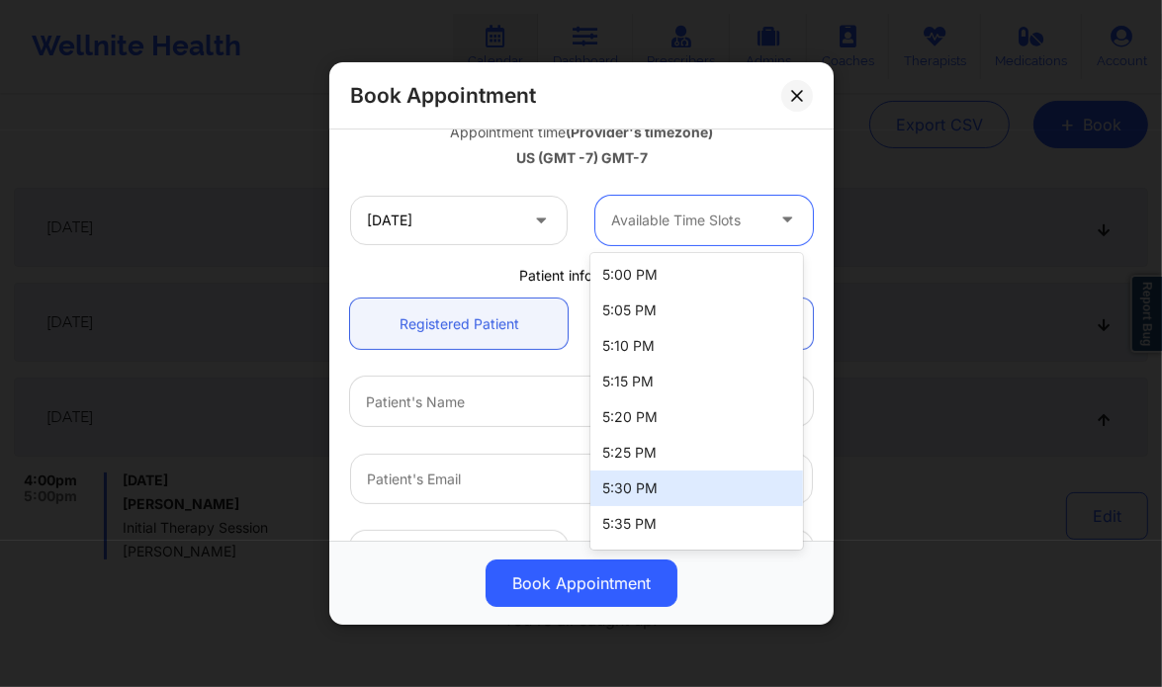
scroll to position [174, 0]
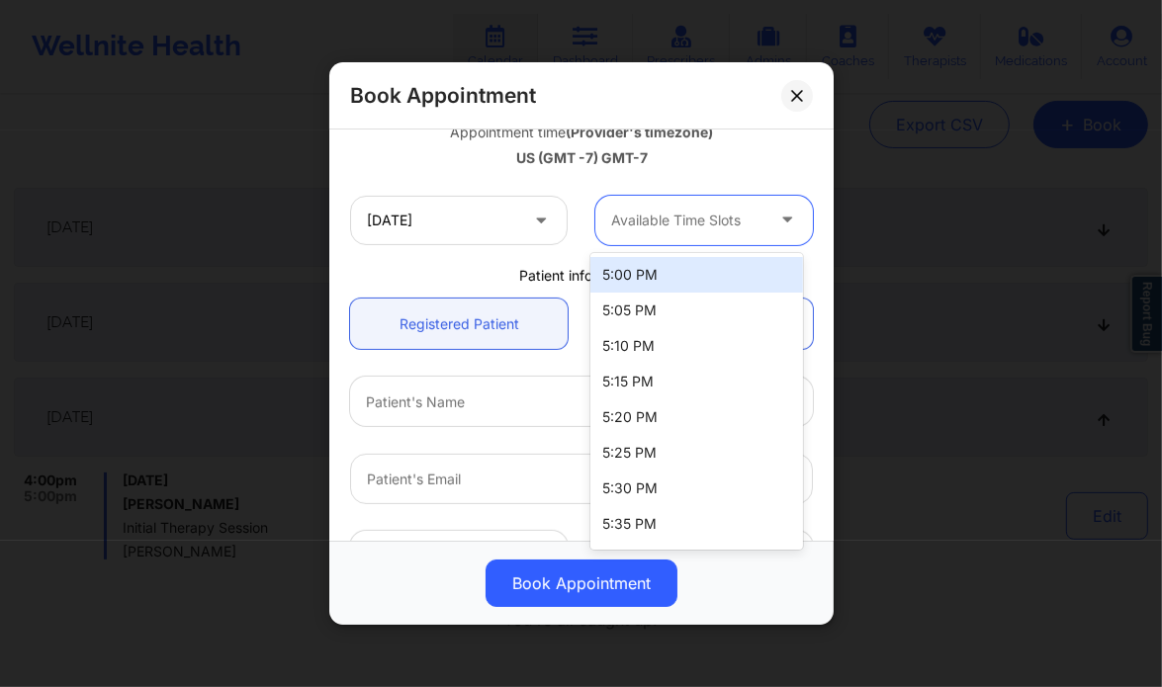
click at [672, 227] on div at bounding box center [687, 221] width 152 height 24
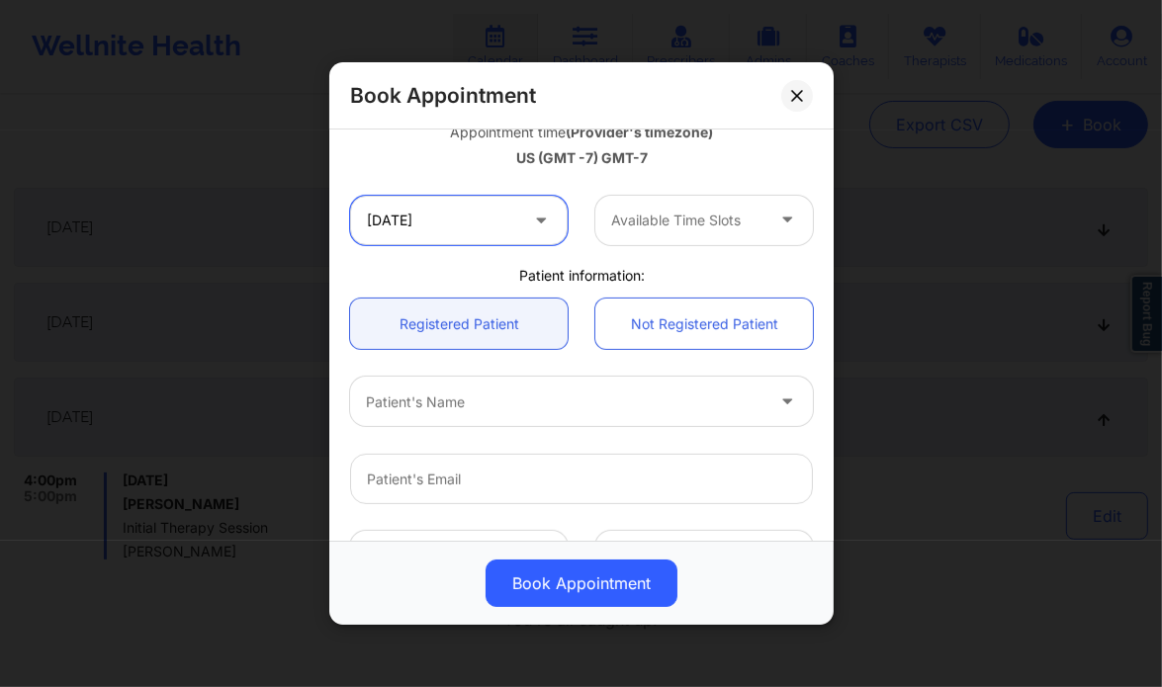
click at [489, 215] on input "10/16/2025" at bounding box center [459, 220] width 218 height 49
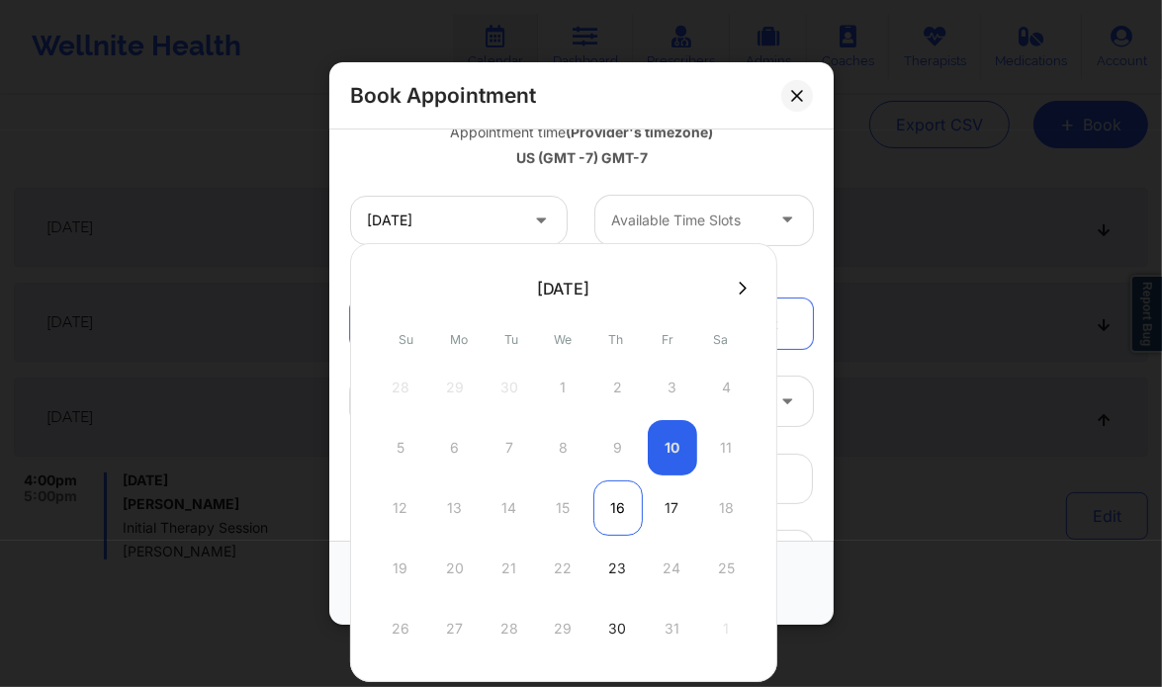
click at [625, 523] on div "16" at bounding box center [617, 508] width 49 height 55
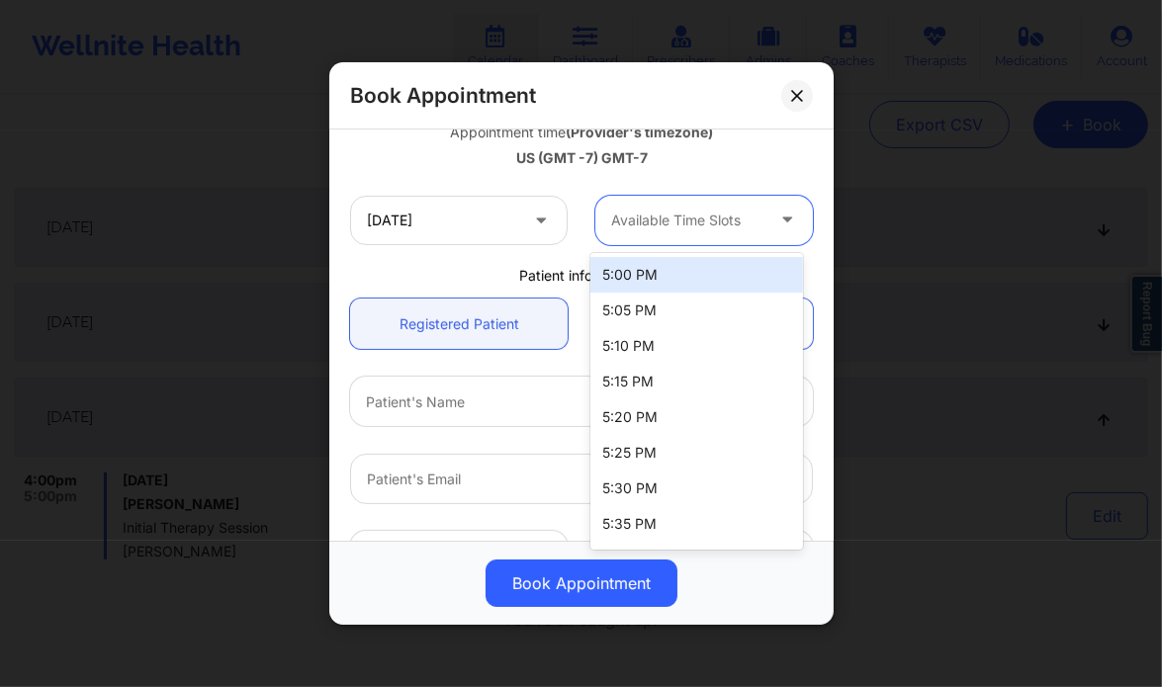
click at [689, 217] on div at bounding box center [687, 221] width 152 height 24
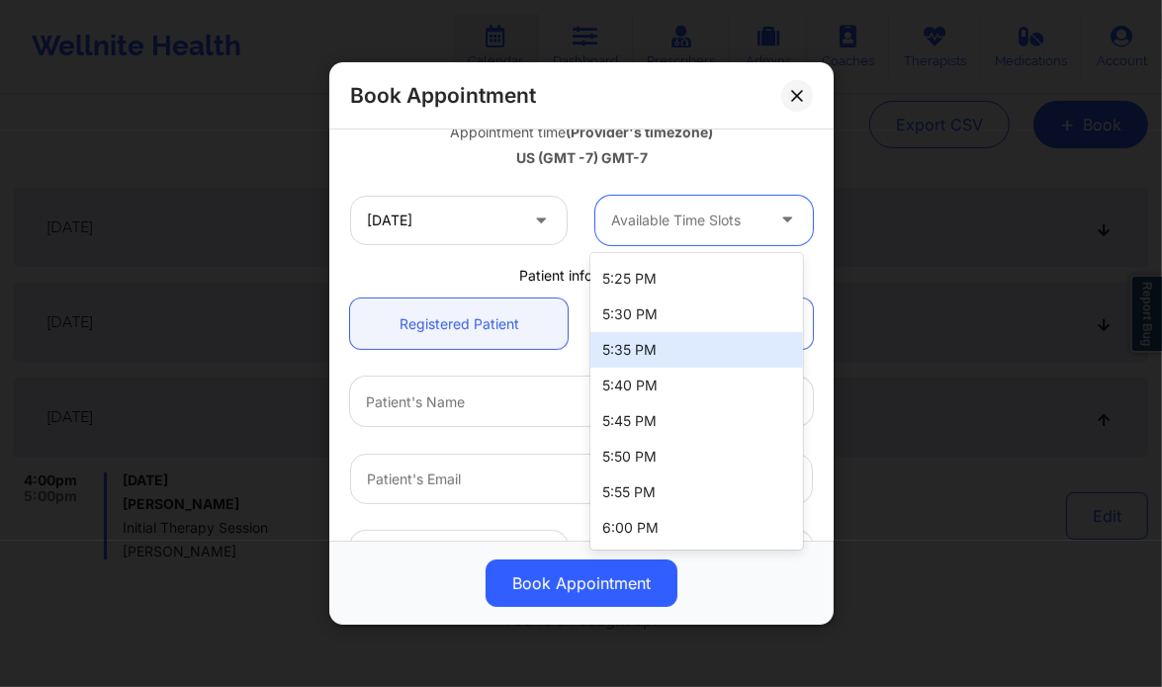
scroll to position [0, 0]
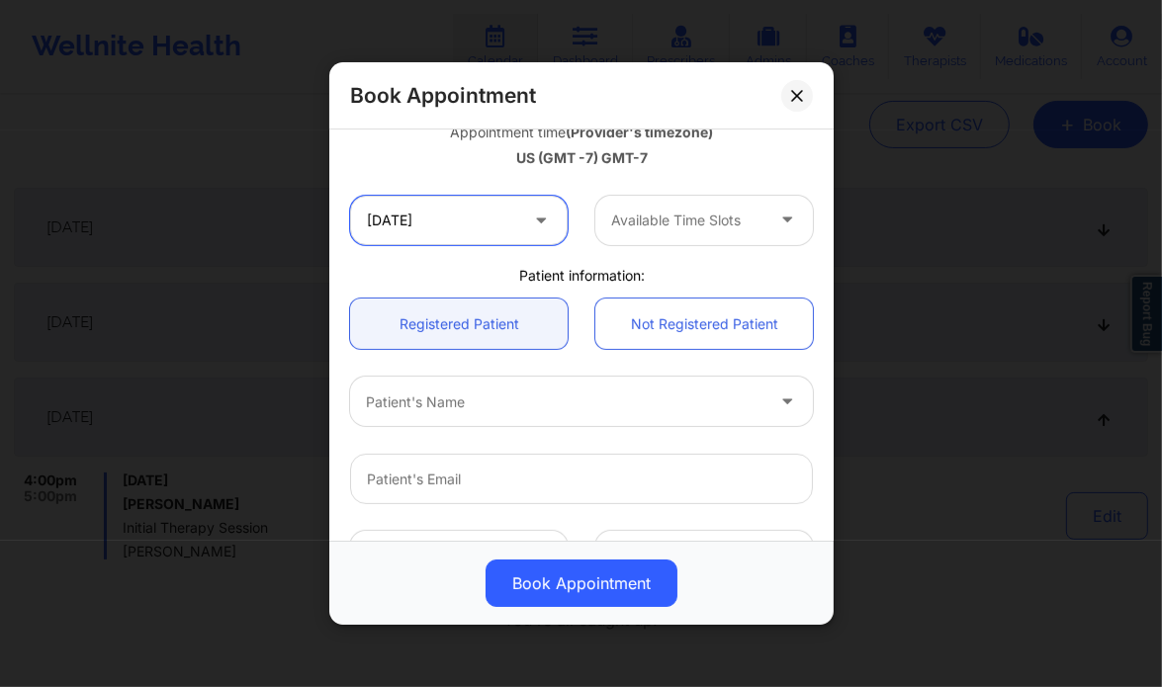
click at [432, 210] on input "10/16/2025" at bounding box center [459, 220] width 218 height 49
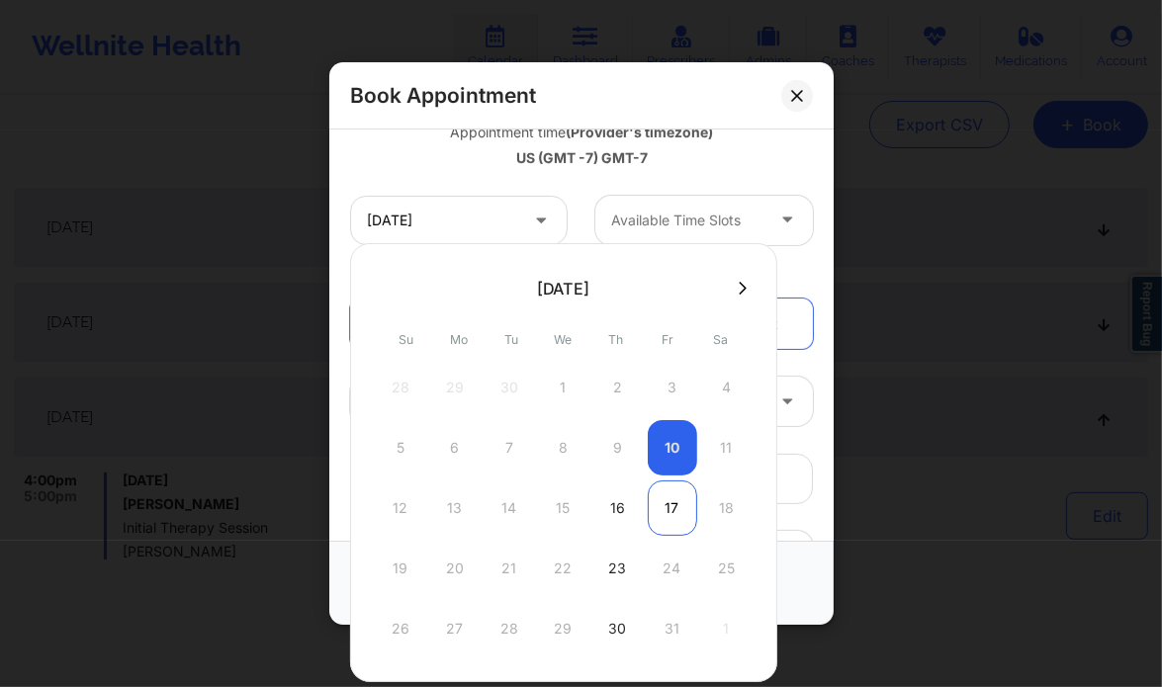
click at [684, 509] on div "17" at bounding box center [672, 508] width 49 height 55
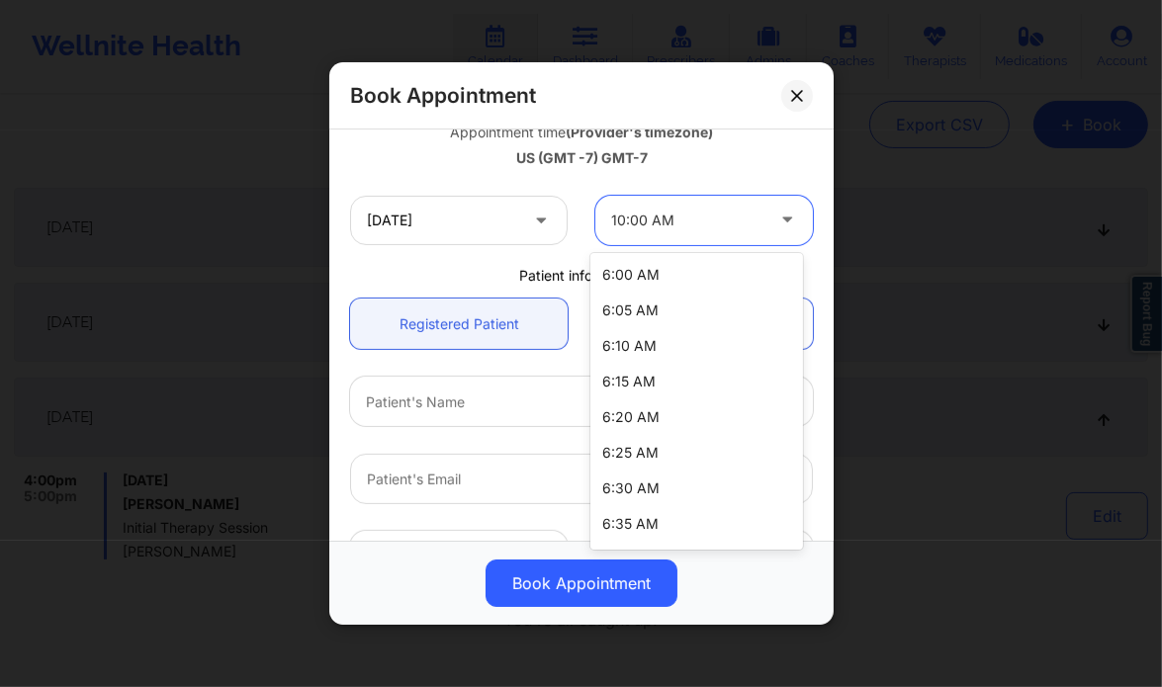
click at [658, 226] on div at bounding box center [687, 221] width 152 height 24
click at [720, 213] on div at bounding box center [687, 221] width 152 height 24
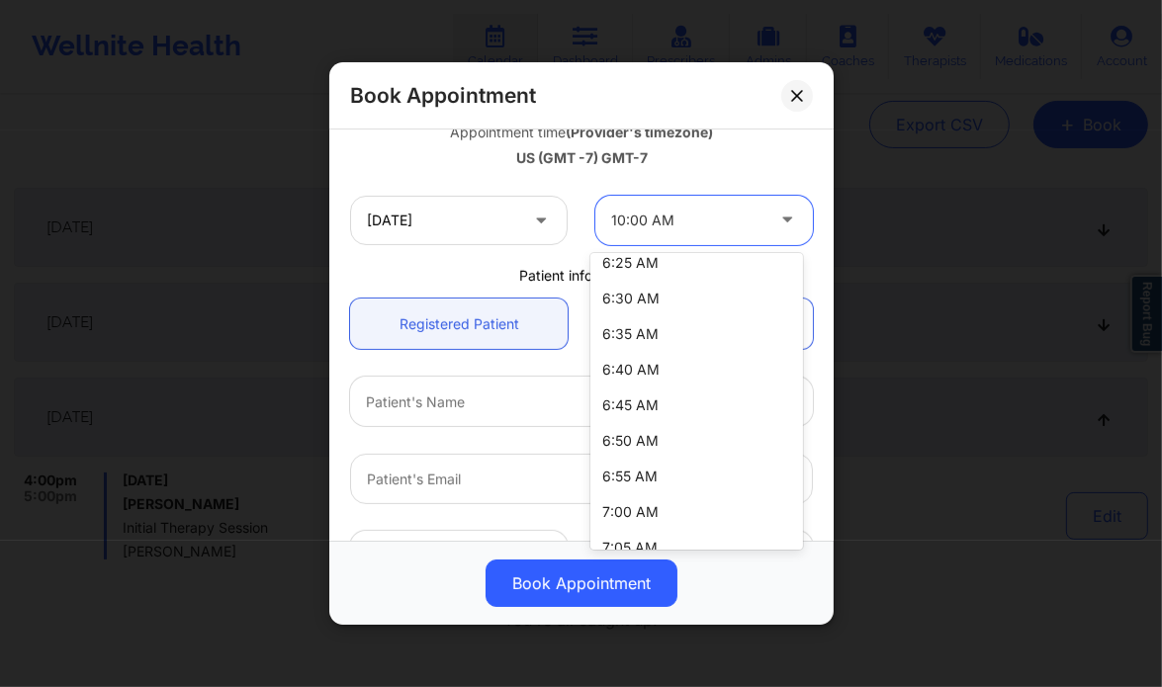
scroll to position [182, 0]
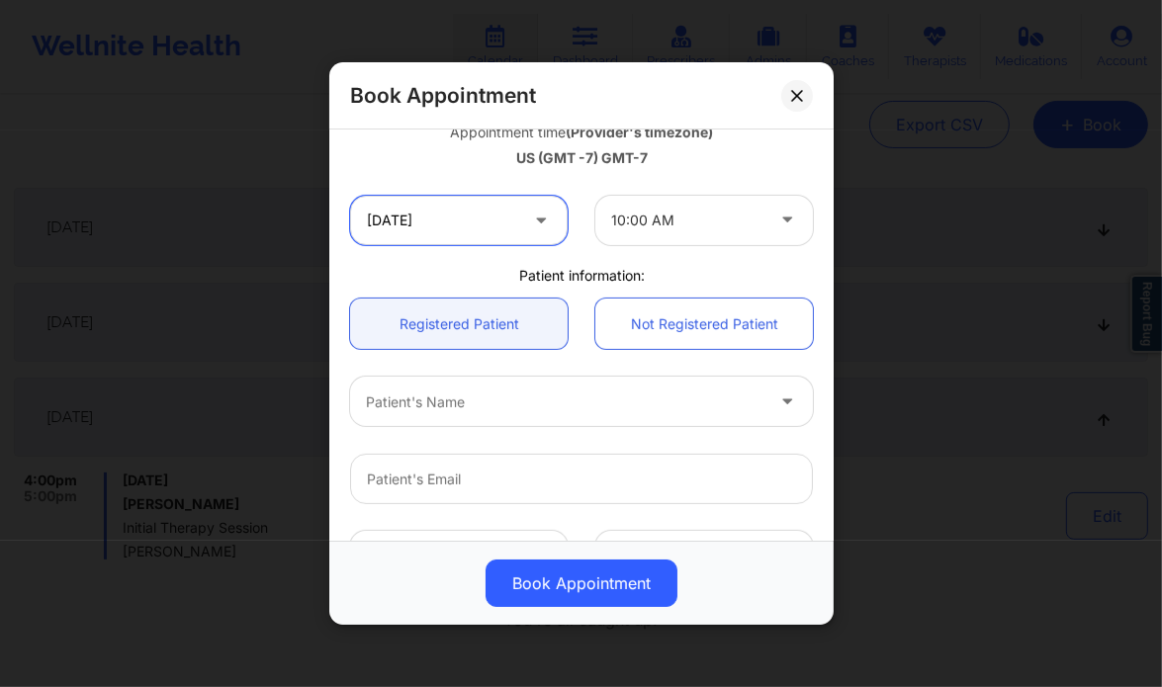
click at [447, 218] on input "10/17/2025" at bounding box center [459, 220] width 218 height 49
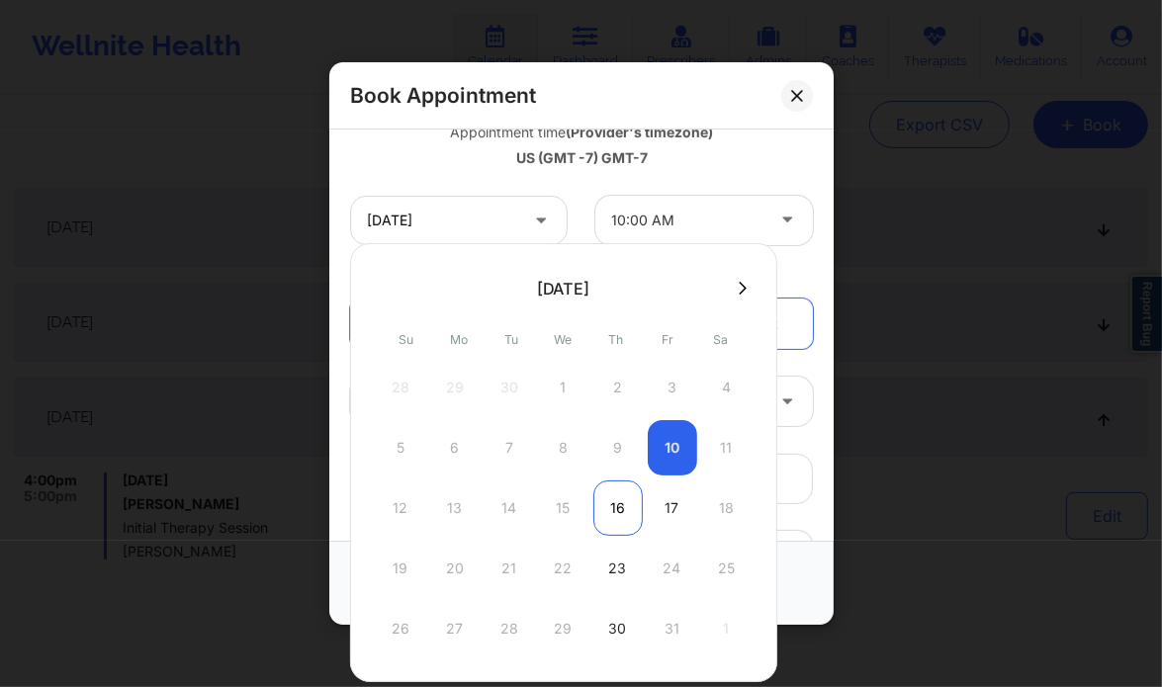
click at [619, 500] on div "16" at bounding box center [617, 508] width 49 height 55
type input "10/16/2025"
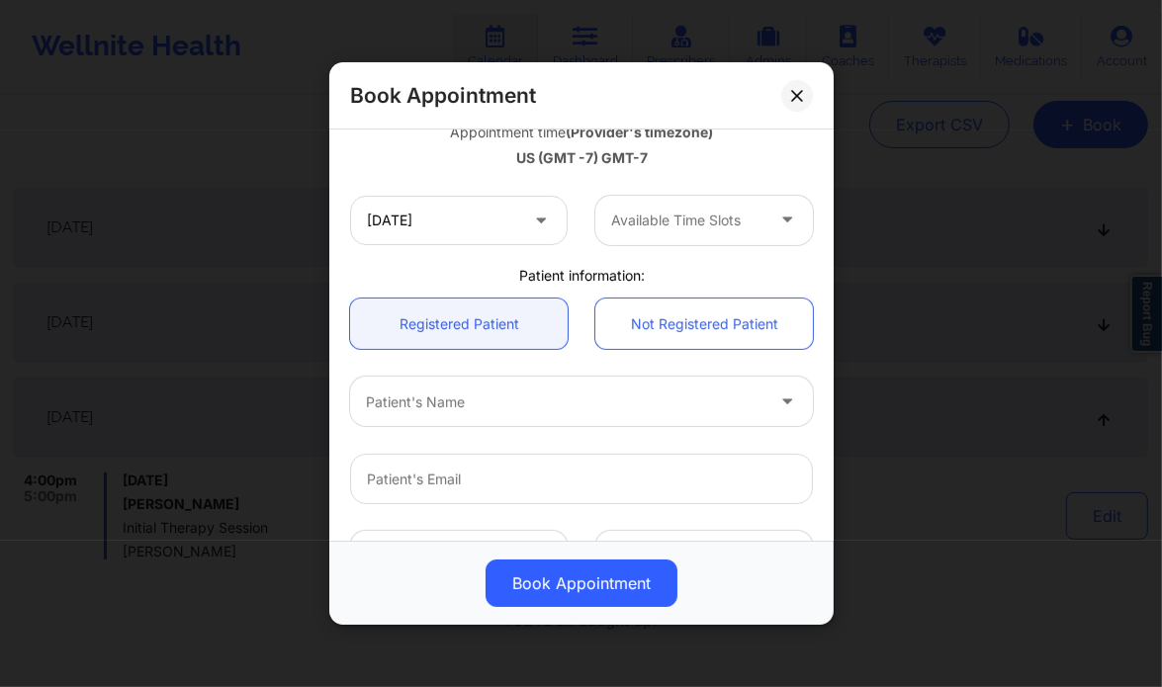
click at [649, 220] on div at bounding box center [687, 221] width 152 height 24
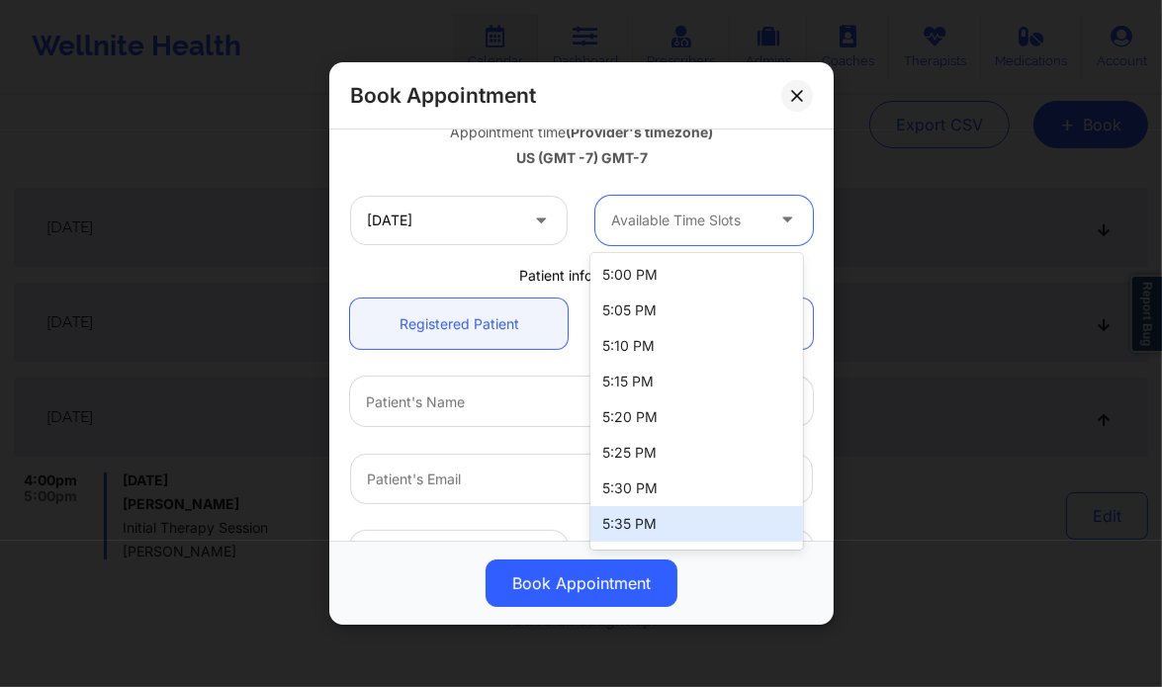
scroll to position [174, 0]
